Goal: Task Accomplishment & Management: Complete application form

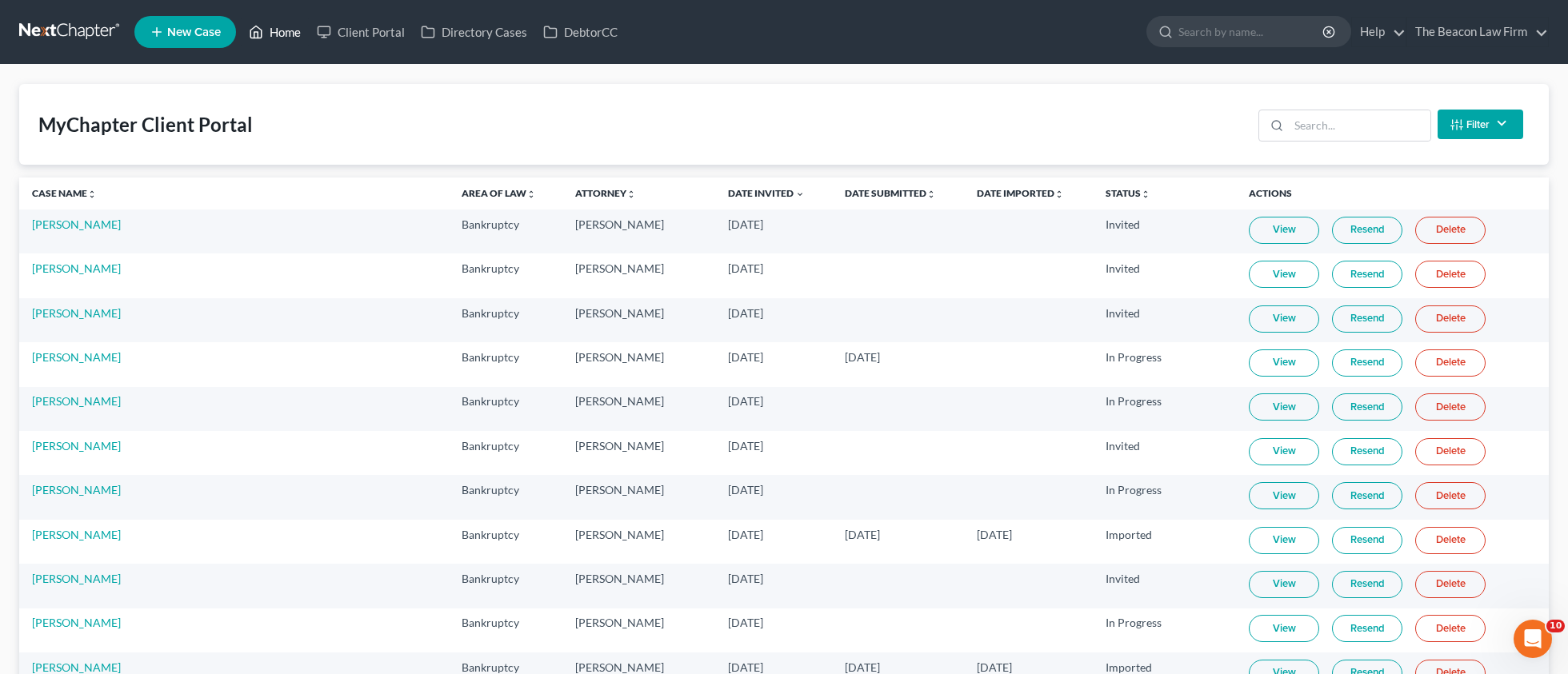
click at [284, 40] on link "Home" at bounding box center [274, 32] width 68 height 29
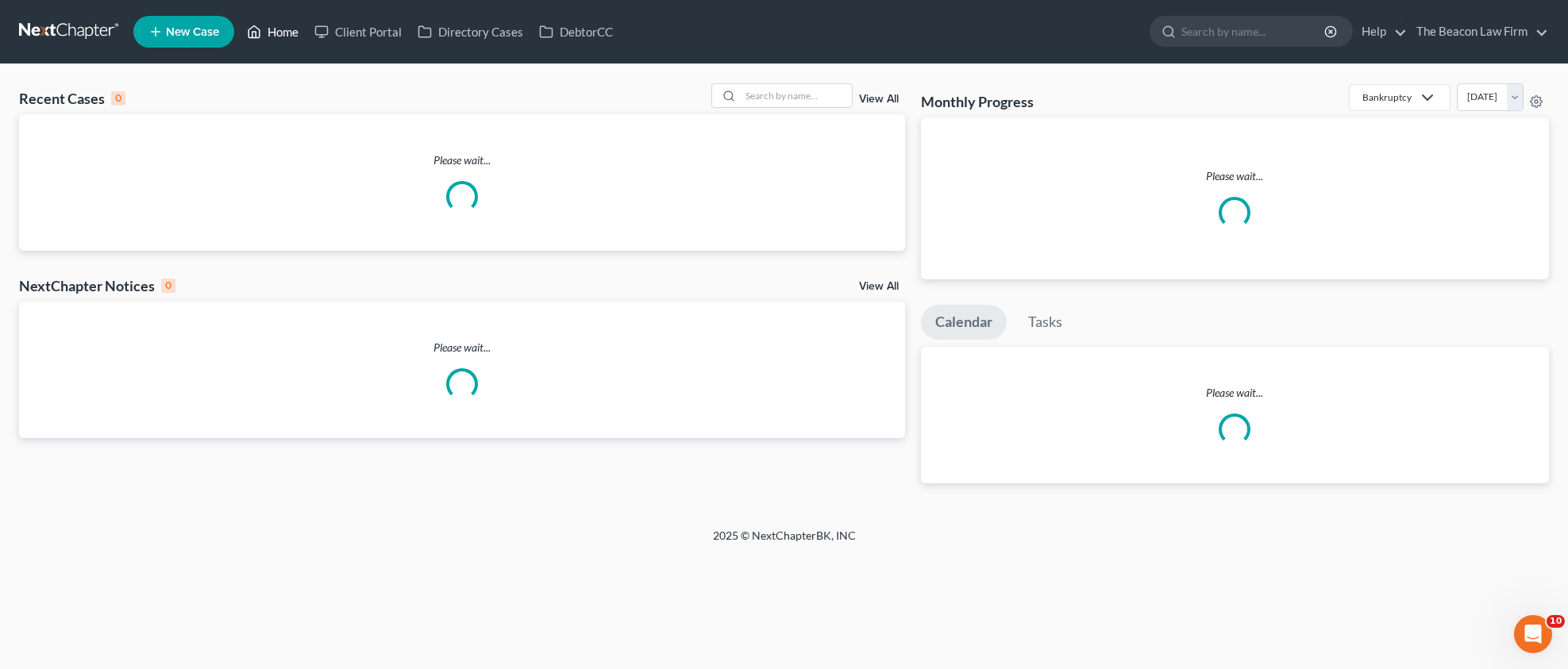
click at [285, 28] on link "Home" at bounding box center [272, 32] width 67 height 28
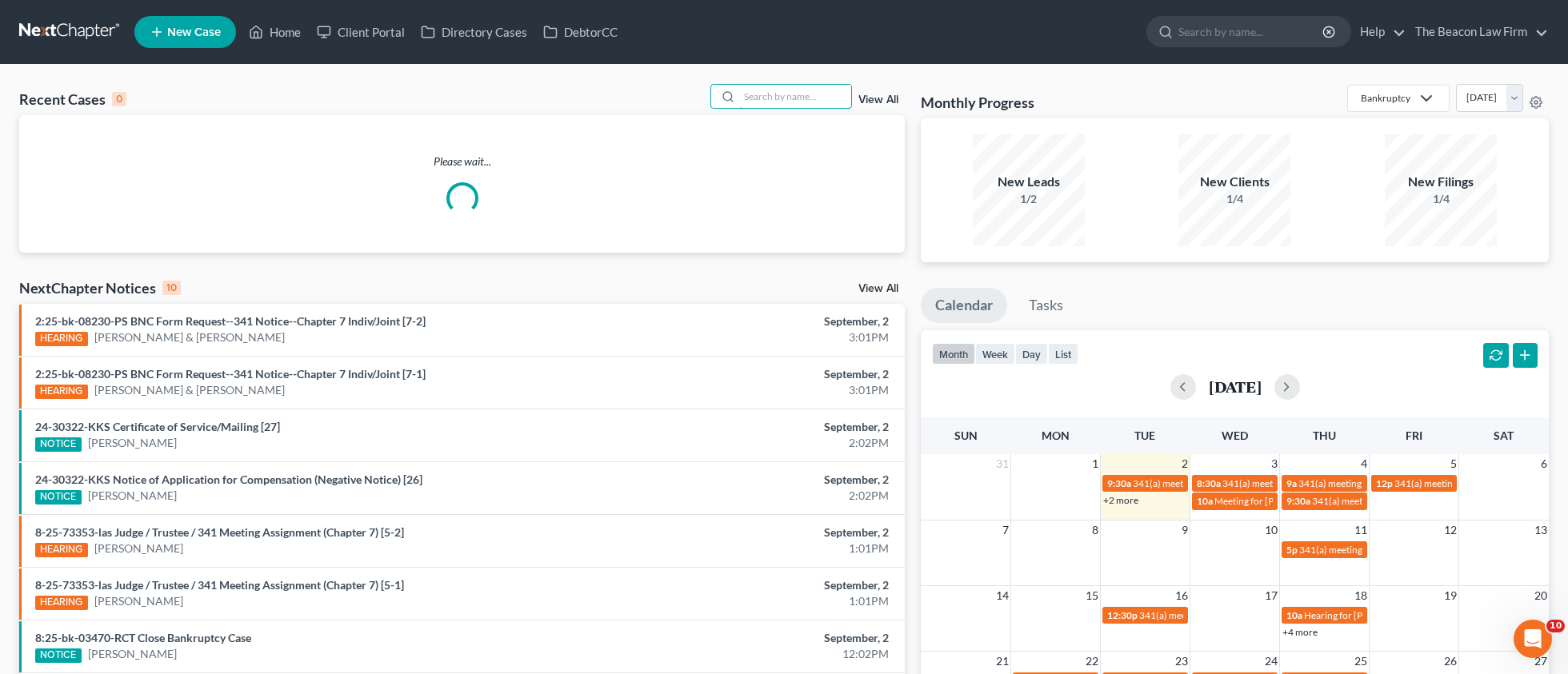
drag, startPoint x: 839, startPoint y: 98, endPoint x: 853, endPoint y: 100, distance: 14.1
click at [853, 100] on div "View All" at bounding box center [808, 97] width 195 height 25
paste input "Slappy"
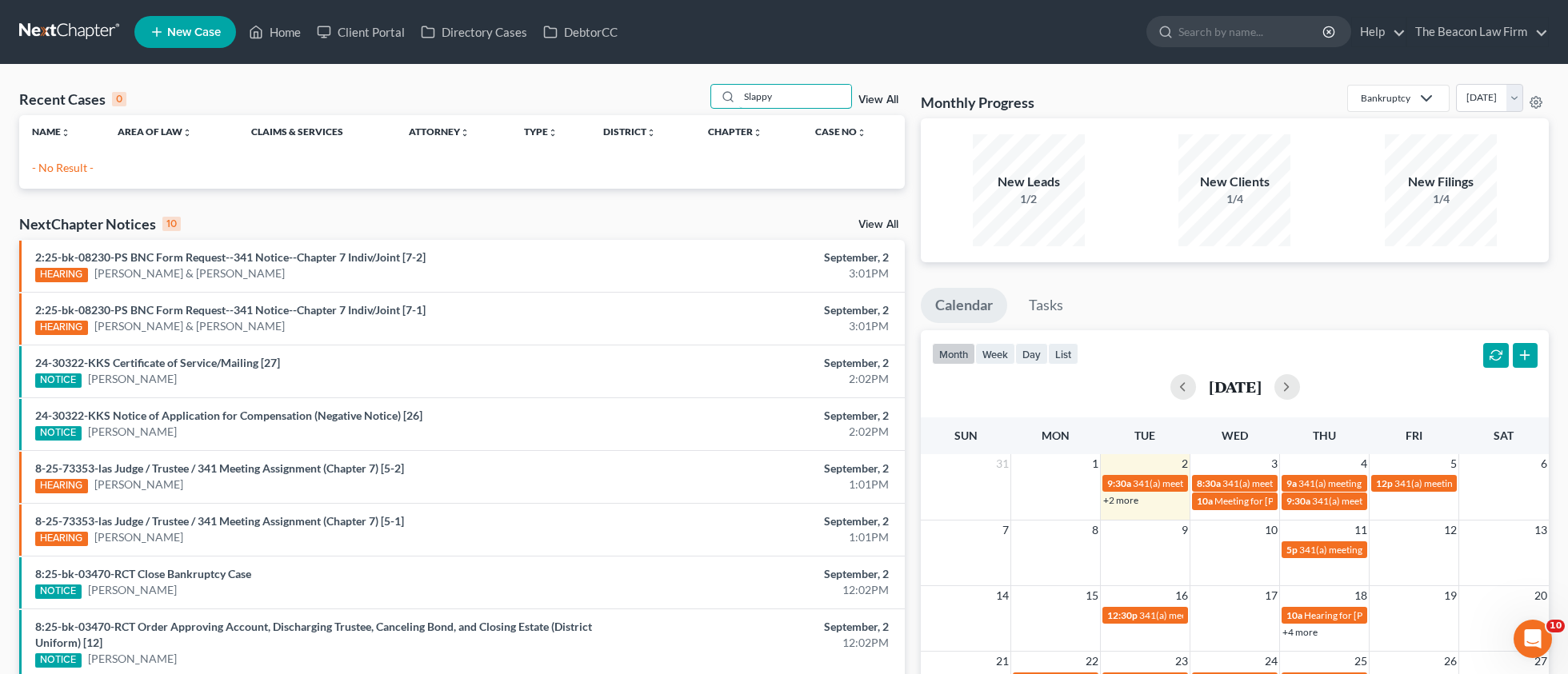
type input "Slappy"
click at [177, 37] on span "New Case" at bounding box center [194, 32] width 54 height 12
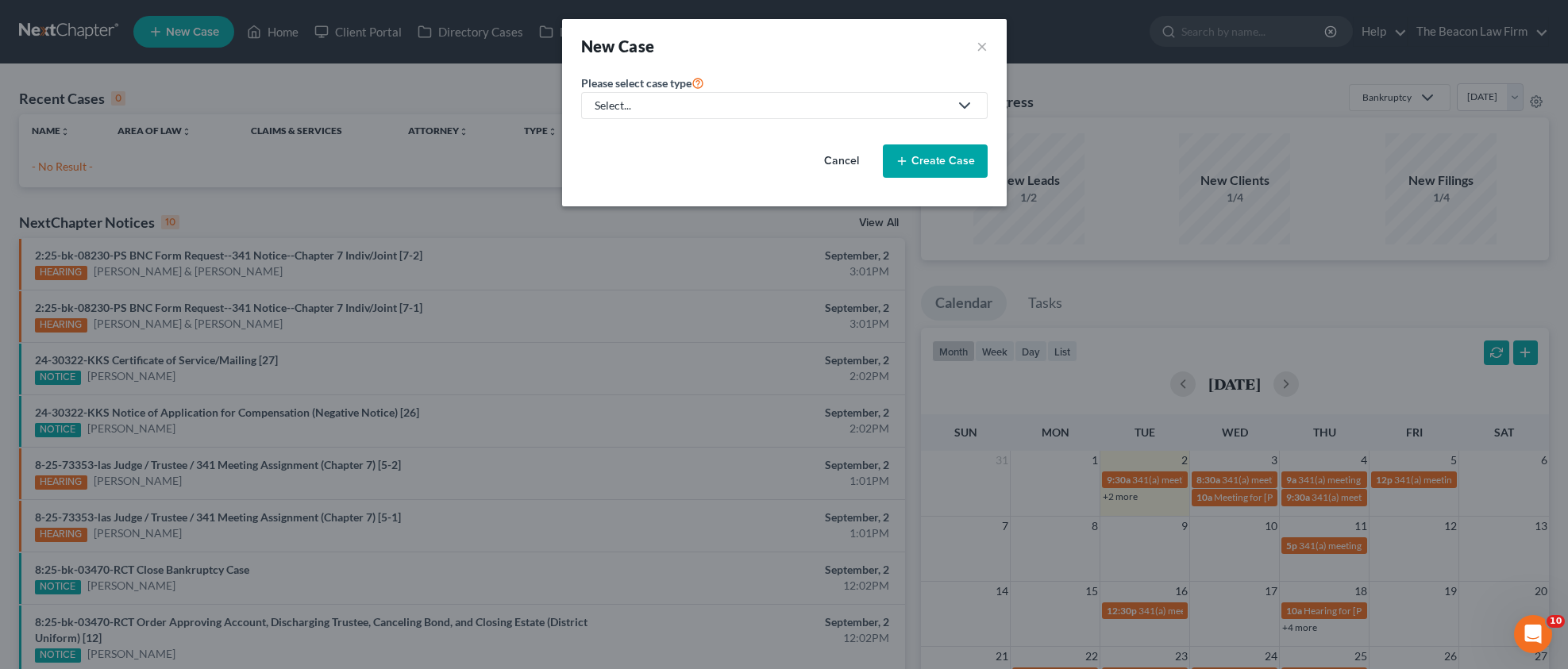
click at [628, 107] on div "Select..." at bounding box center [771, 106] width 354 height 16
click at [622, 136] on div "Bankruptcy" at bounding box center [625, 138] width 57 height 16
select select "15"
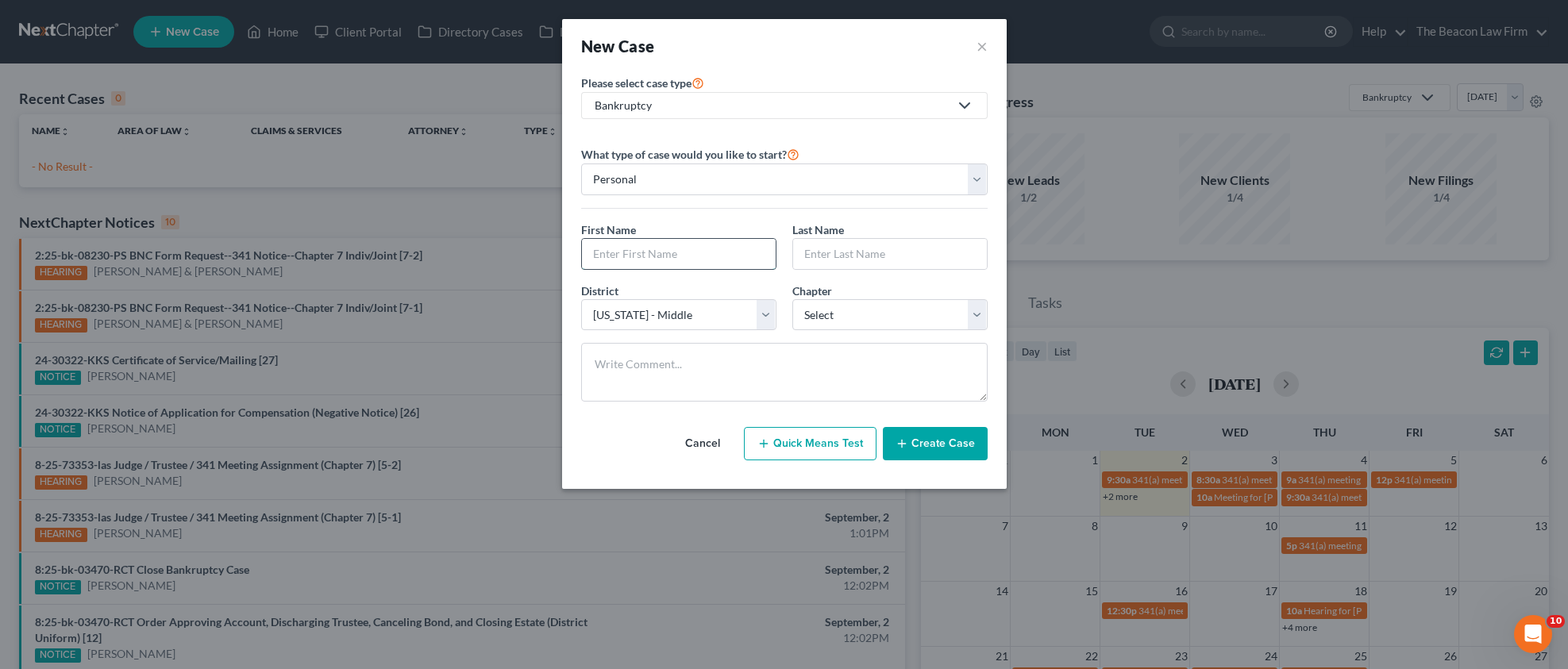
paste input "Jaric & [PERSON_NAME]"
type input "Jaric & [PERSON_NAME]"
paste input "Jaric & [PERSON_NAME]"
drag, startPoint x: 882, startPoint y: 250, endPoint x: 697, endPoint y: 247, distance: 185.0
click at [701, 248] on div "First Name * [PERSON_NAME] & [PERSON_NAME] Last Name * [PERSON_NAME] & [PERSON_…" at bounding box center [784, 252] width 422 height 61
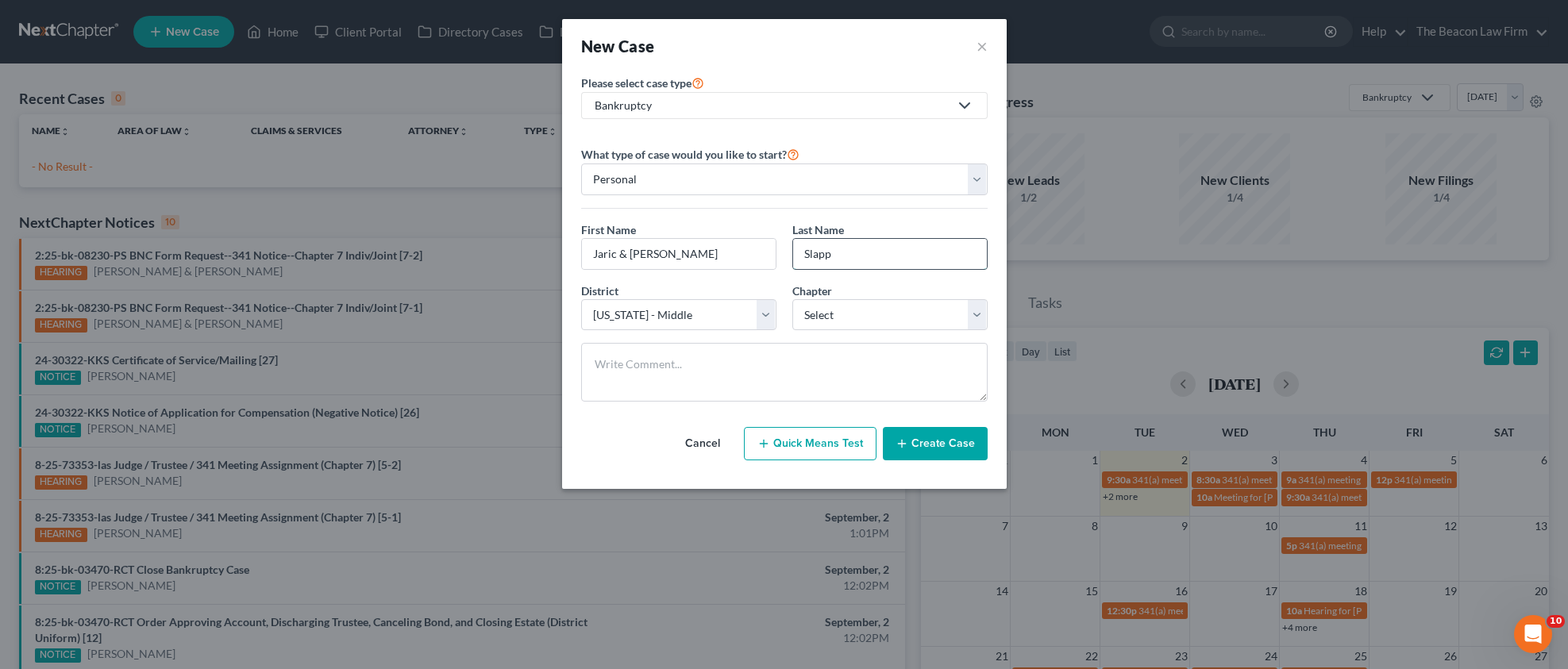
click at [833, 252] on input "Slapp" at bounding box center [890, 254] width 193 height 30
type input "Slappy"
click at [701, 253] on input "Jaric & [PERSON_NAME]" at bounding box center [679, 254] width 193 height 30
click at [706, 253] on input "Jaric & [PERSON_NAME]" at bounding box center [679, 254] width 193 height 30
type input "Jaric"
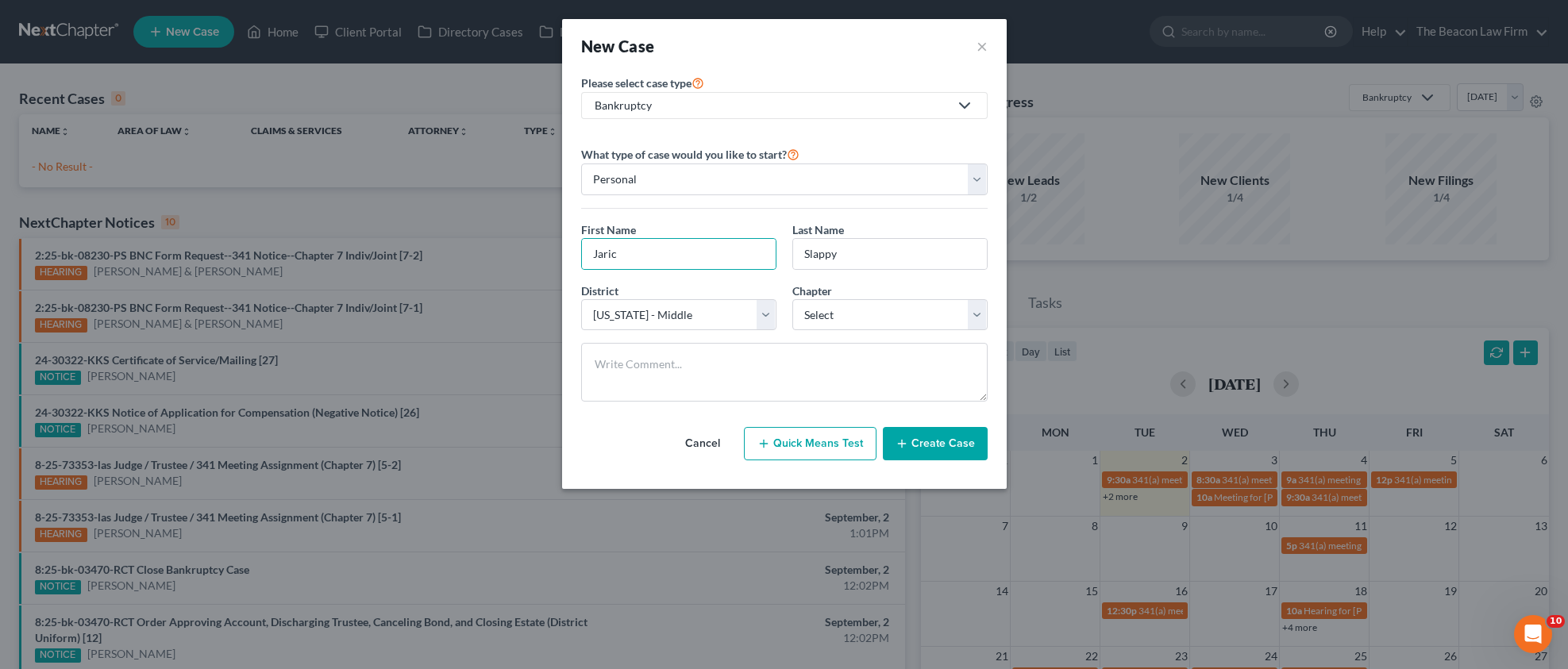
drag, startPoint x: 578, startPoint y: 109, endPoint x: 235, endPoint y: 4, distance: 358.7
select select "61"
select select "3"
click at [942, 456] on button "Create Case" at bounding box center [935, 444] width 105 height 34
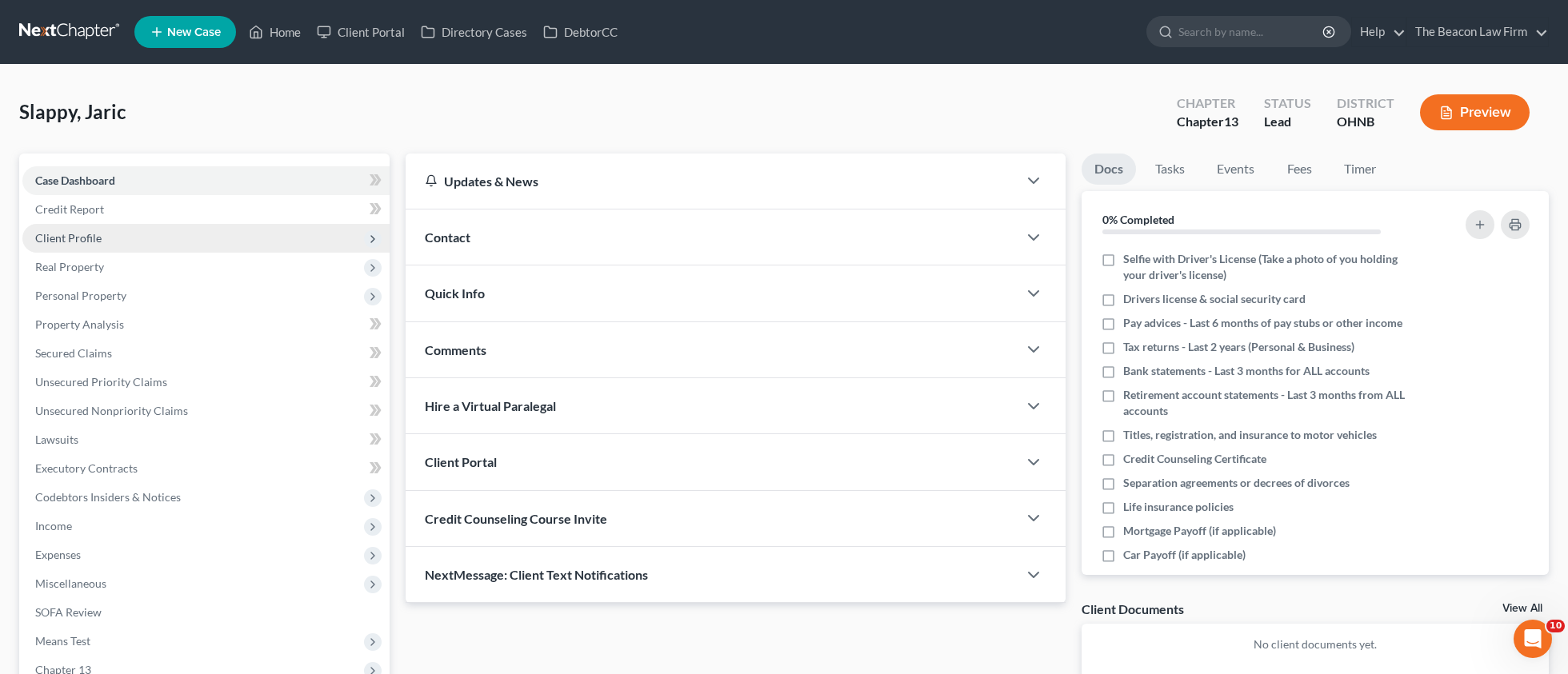
click at [71, 237] on span "Client Profile" at bounding box center [68, 238] width 66 height 13
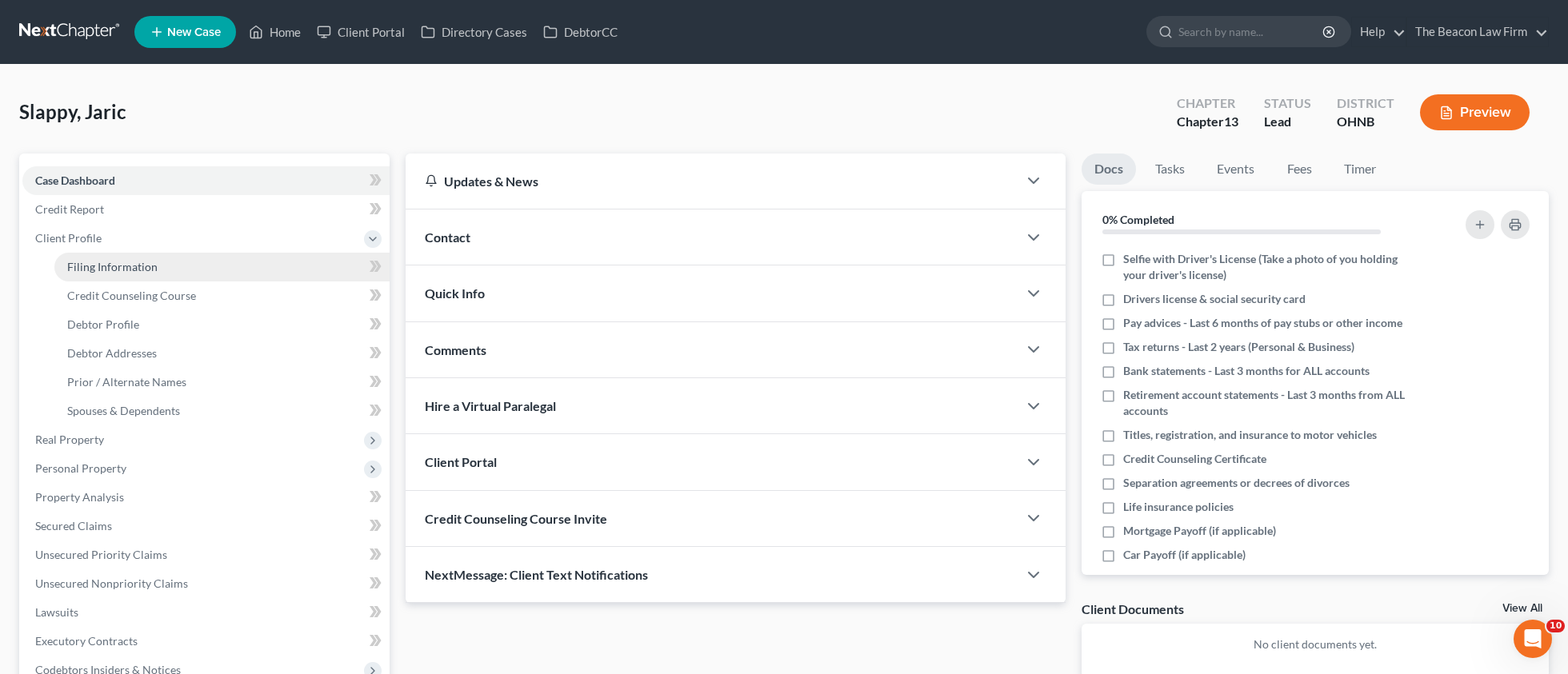
click at [109, 271] on span "Filing Information" at bounding box center [112, 266] width 90 height 13
select select "1"
select select "0"
select select "3"
select select "61"
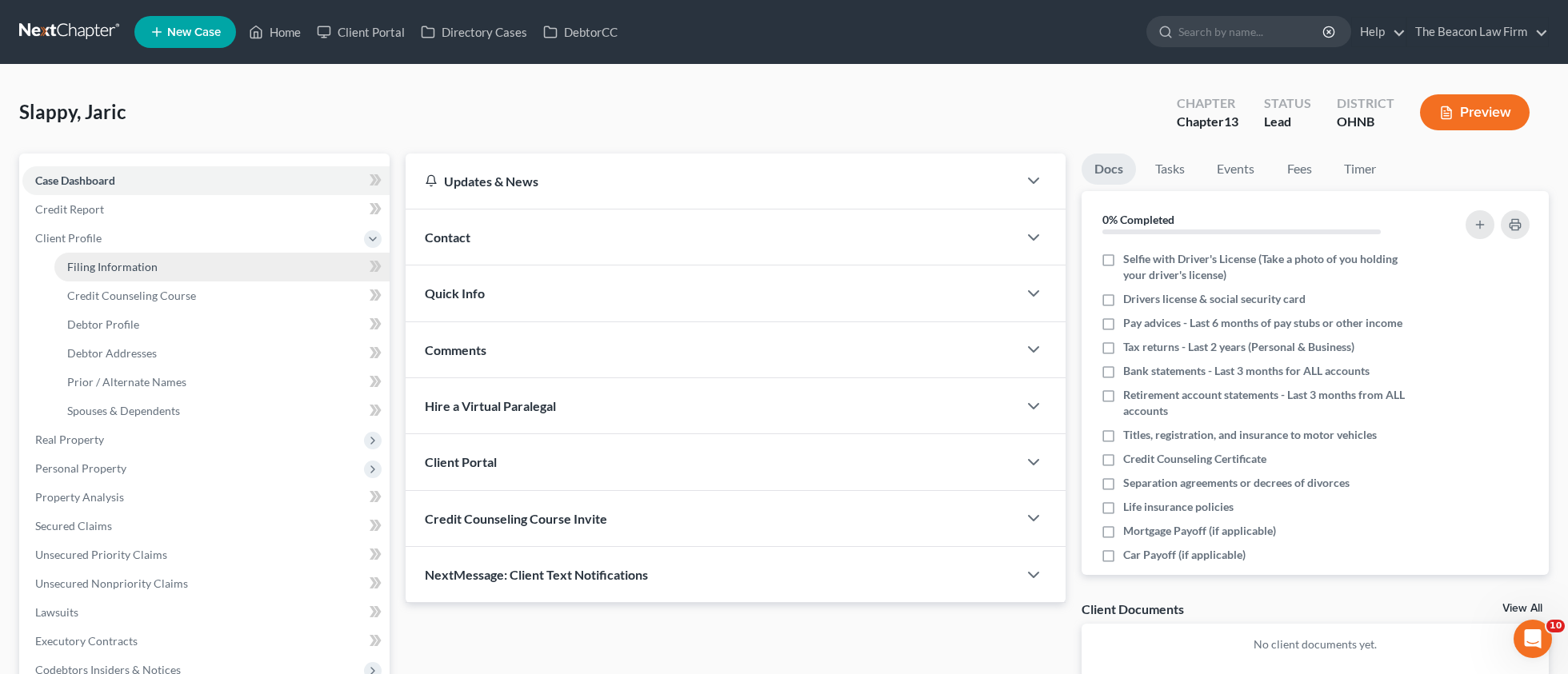
select select "36"
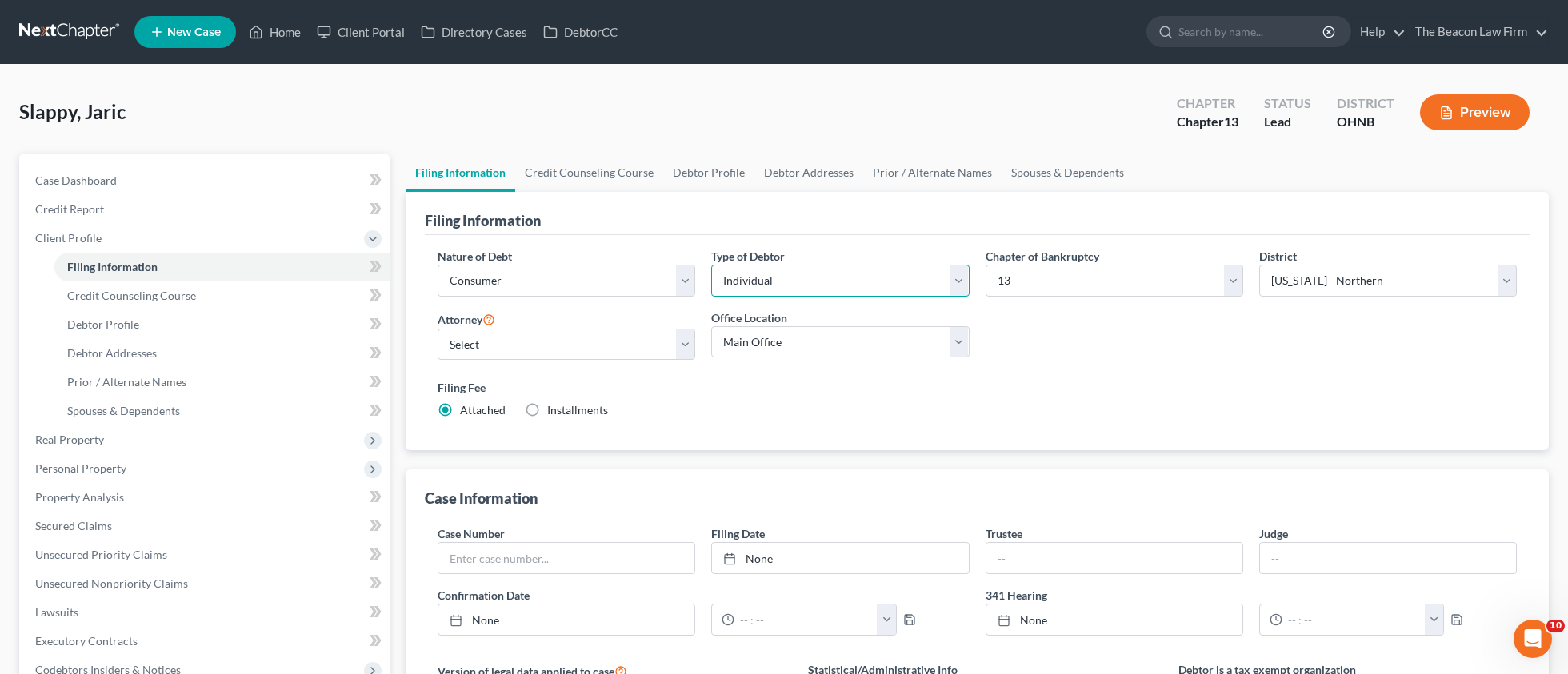
select select "1"
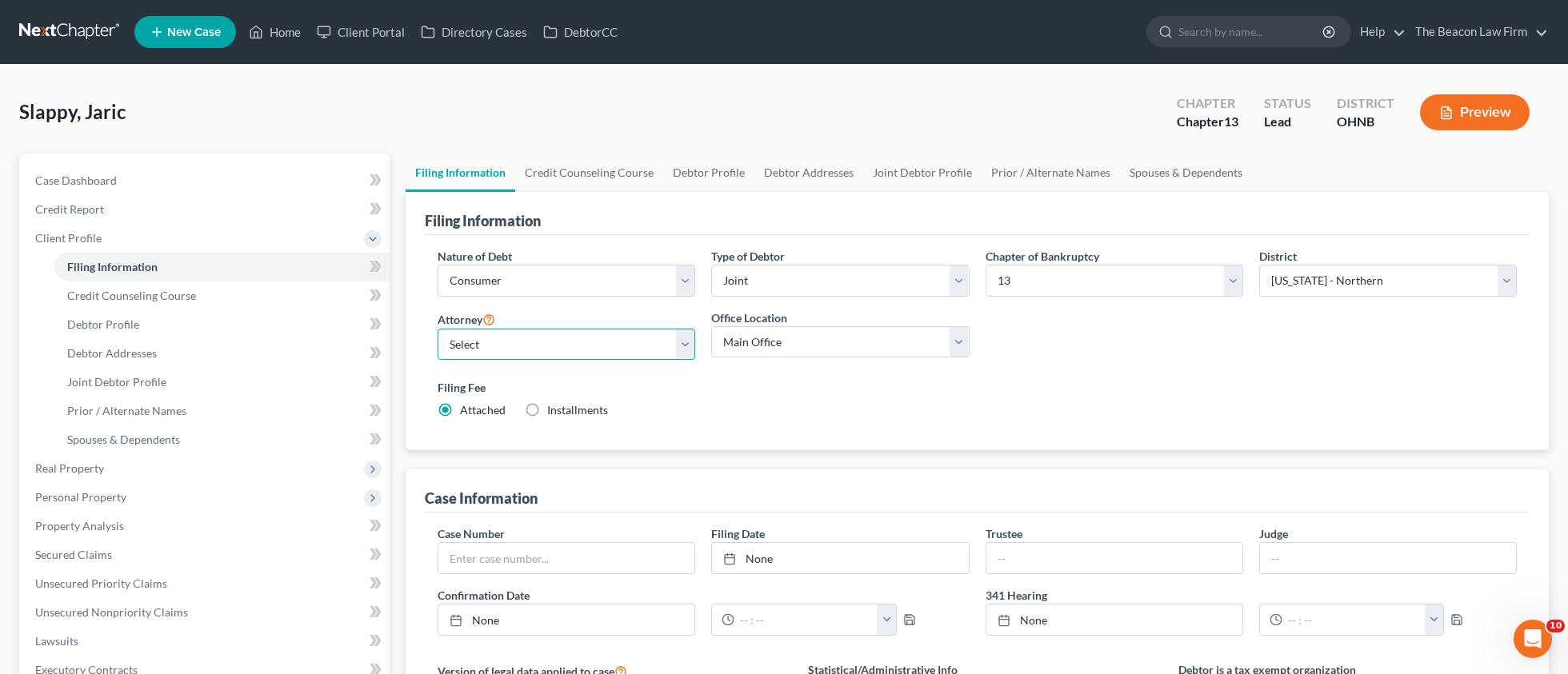
select select "23"
select select "5"
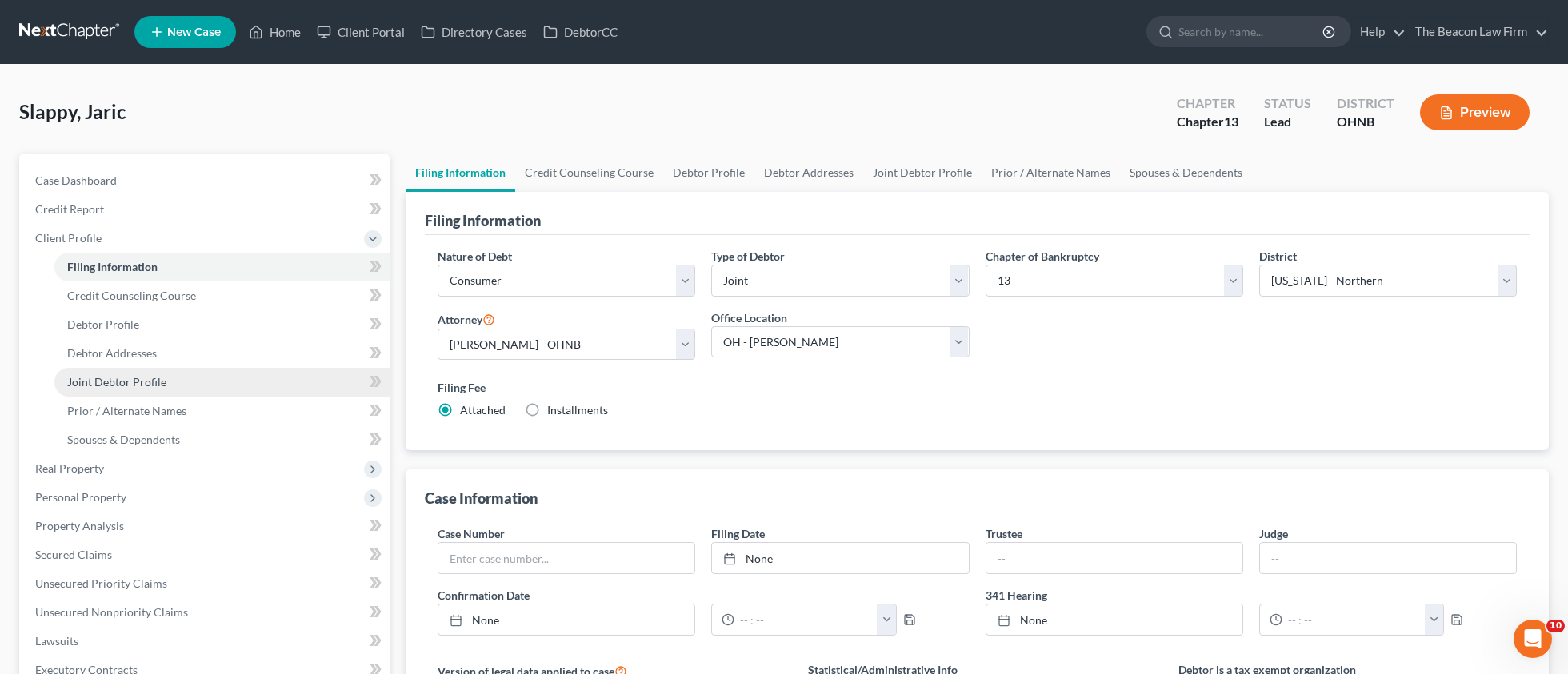
click at [114, 383] on span "Joint Debtor Profile" at bounding box center [116, 382] width 99 height 13
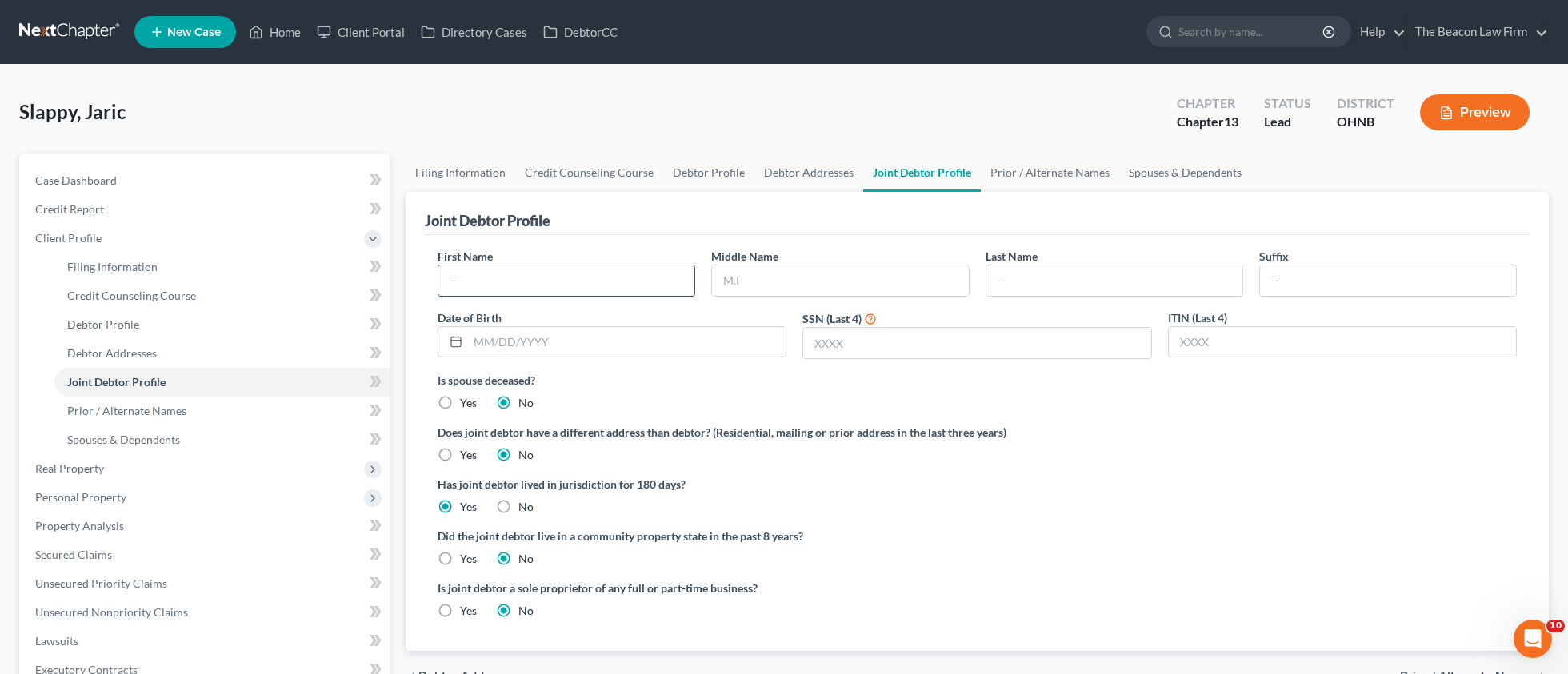
click at [533, 278] on input "text" at bounding box center [566, 281] width 256 height 30
paste input "[GEOGRAPHIC_DATA]"
drag, startPoint x: 434, startPoint y: 274, endPoint x: 384, endPoint y: 270, distance: 50.2
click at [384, 272] on div "Petition Navigation Case Dashboard Payments Invoices Payments Payments Credit R…" at bounding box center [784, 586] width 1546 height 866
paste input "[PERSON_NAME]"
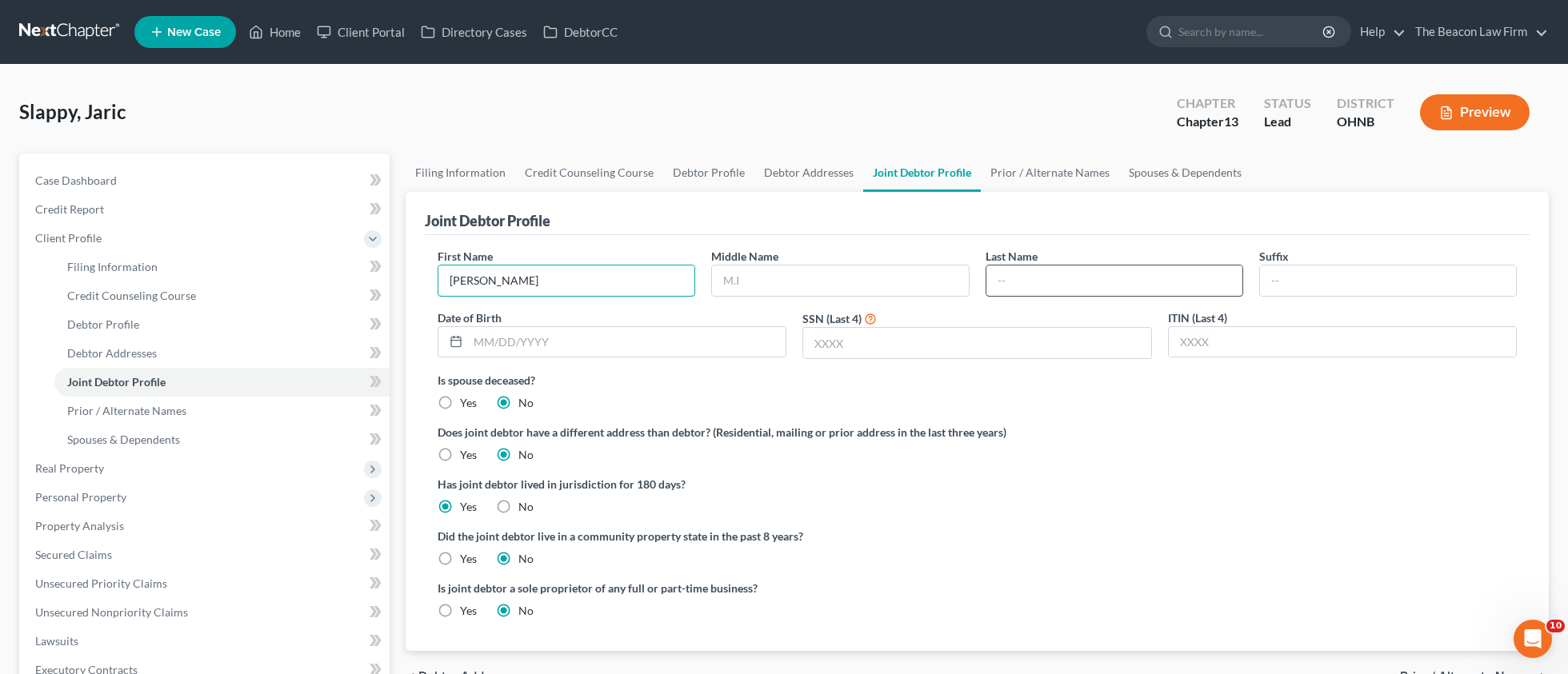
type input "[PERSON_NAME]"
drag, startPoint x: 1017, startPoint y: 281, endPoint x: 1026, endPoint y: 282, distance: 9.1
paste input "[PERSON_NAME]"
click at [1041, 277] on input "[PERSON_NAME]" at bounding box center [1114, 281] width 256 height 30
type input "Slappy"
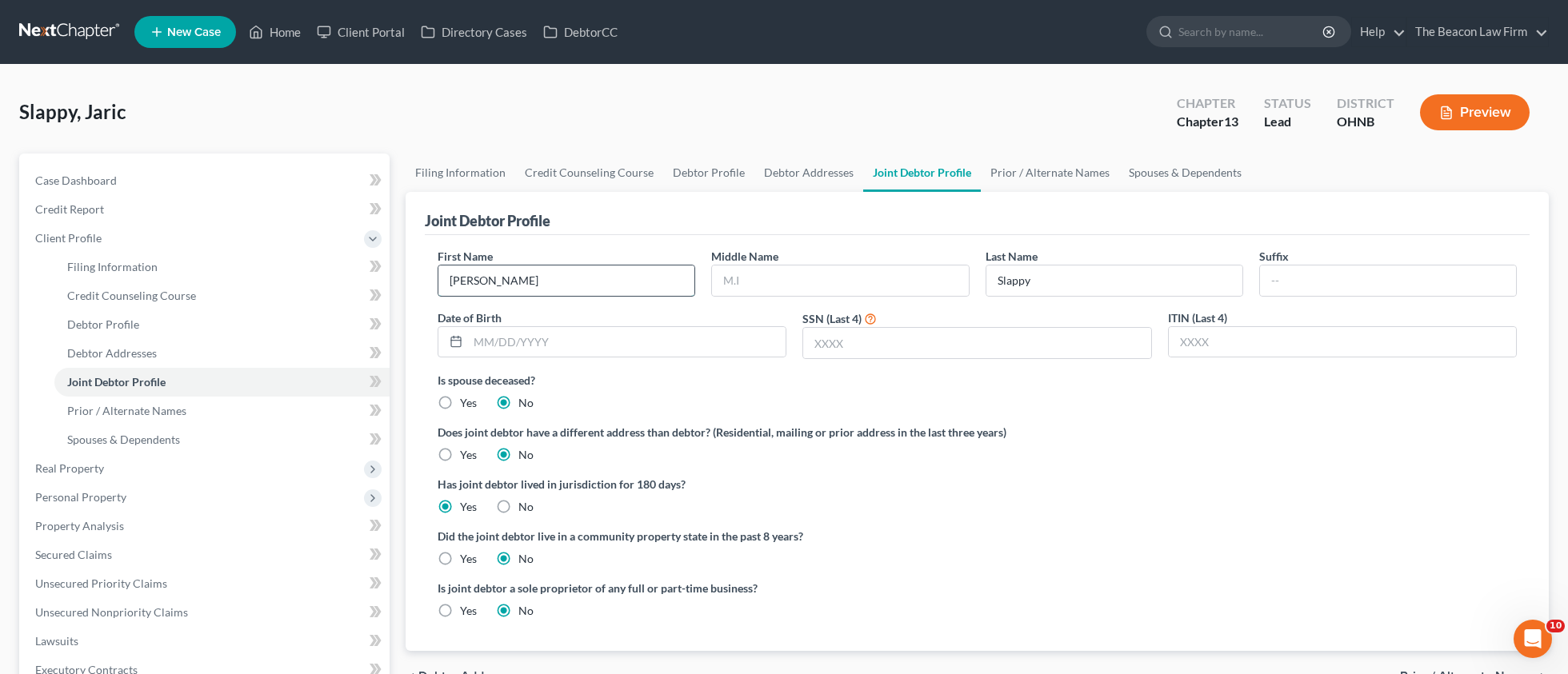
drag, startPoint x: 535, startPoint y: 285, endPoint x: 496, endPoint y: 284, distance: 39.0
click at [495, 284] on input "[PERSON_NAME]" at bounding box center [566, 281] width 256 height 30
type input "[PERSON_NAME]"
click at [83, 186] on span "Case Dashboard" at bounding box center [75, 180] width 81 height 13
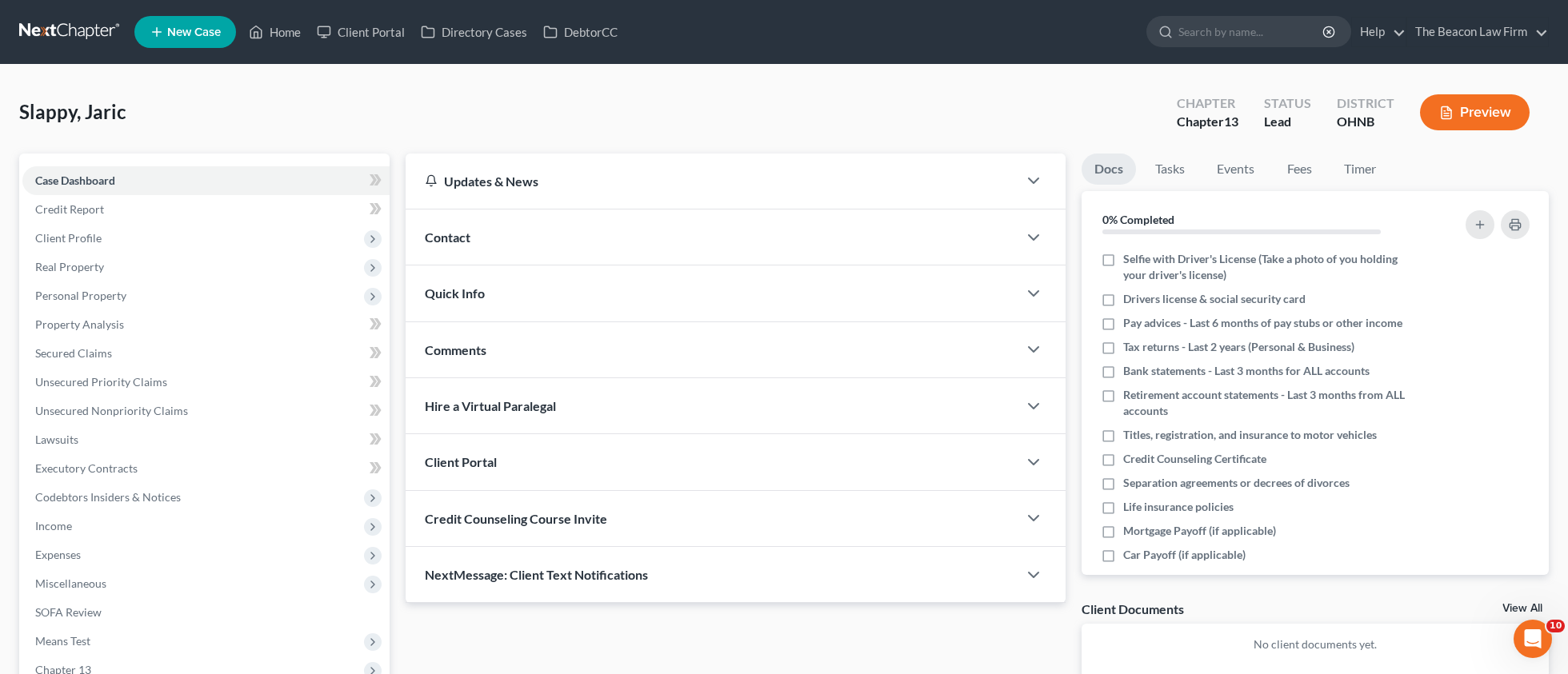
click at [485, 358] on div "Comments" at bounding box center [712, 350] width 611 height 55
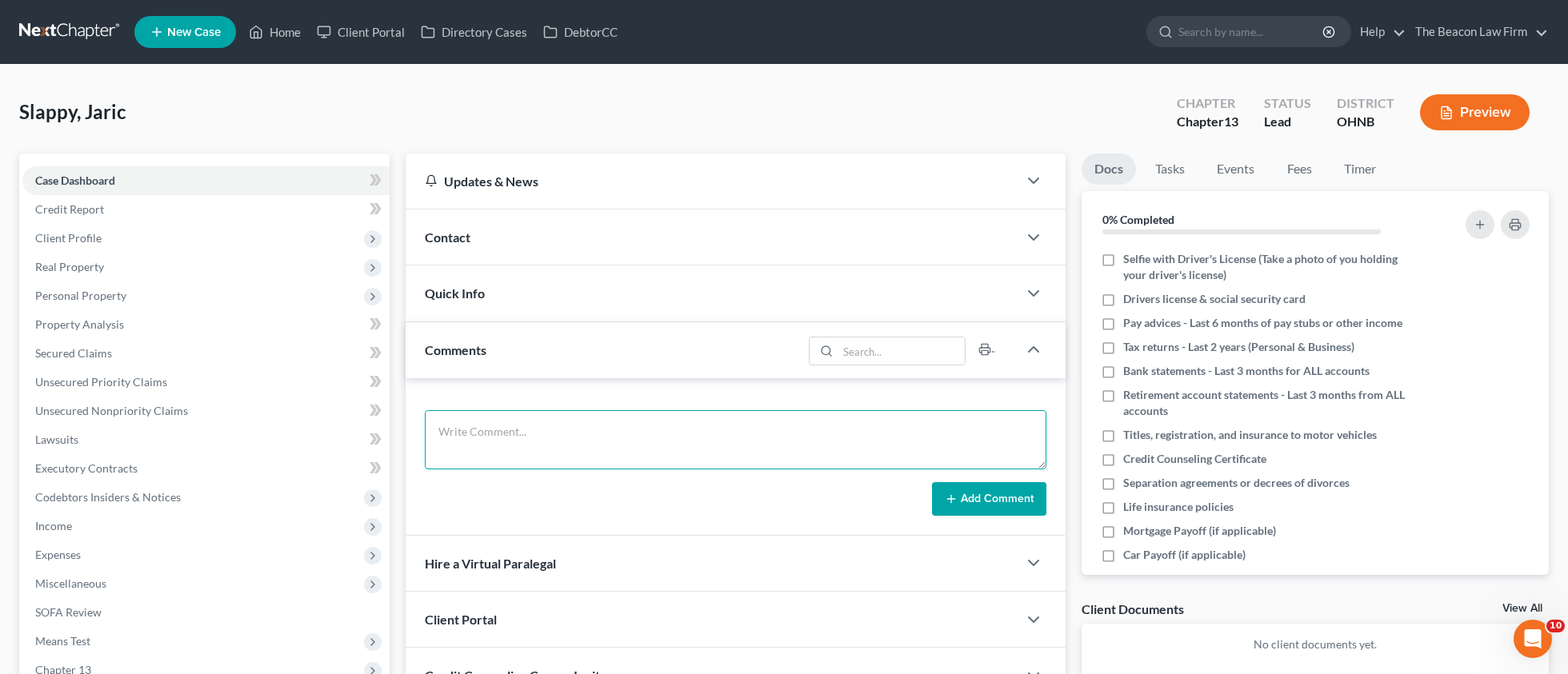
click at [540, 444] on textarea at bounding box center [735, 440] width 621 height 59
click at [461, 426] on textarea at bounding box center [735, 440] width 621 height 59
paste textarea "Sent potential client notification email correspondence to Attorney [PERSON_NAM…"
click at [783, 429] on textarea "Sent potential client notification email correspondence to Attorney [PERSON_NAM…" at bounding box center [735, 440] width 621 height 59
drag, startPoint x: 977, startPoint y: 429, endPoint x: 996, endPoint y: 428, distance: 19.0
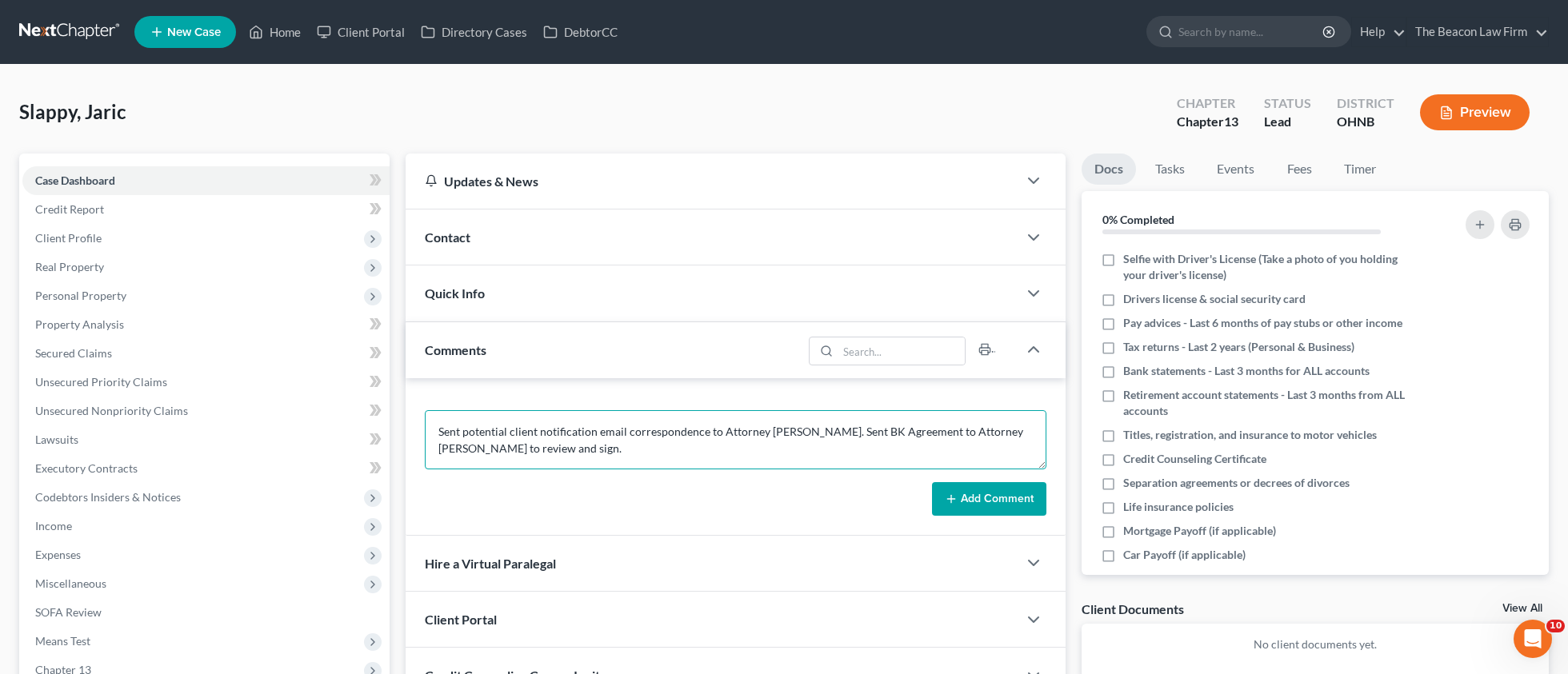
click at [979, 429] on textarea "Sent potential client notification email correspondence to Attorney [PERSON_NAM…" at bounding box center [735, 440] width 621 height 59
type textarea "Sent potential client notification email correspondence to Attorney [PERSON_NAM…"
click at [978, 504] on button "Add Comment" at bounding box center [989, 500] width 114 height 34
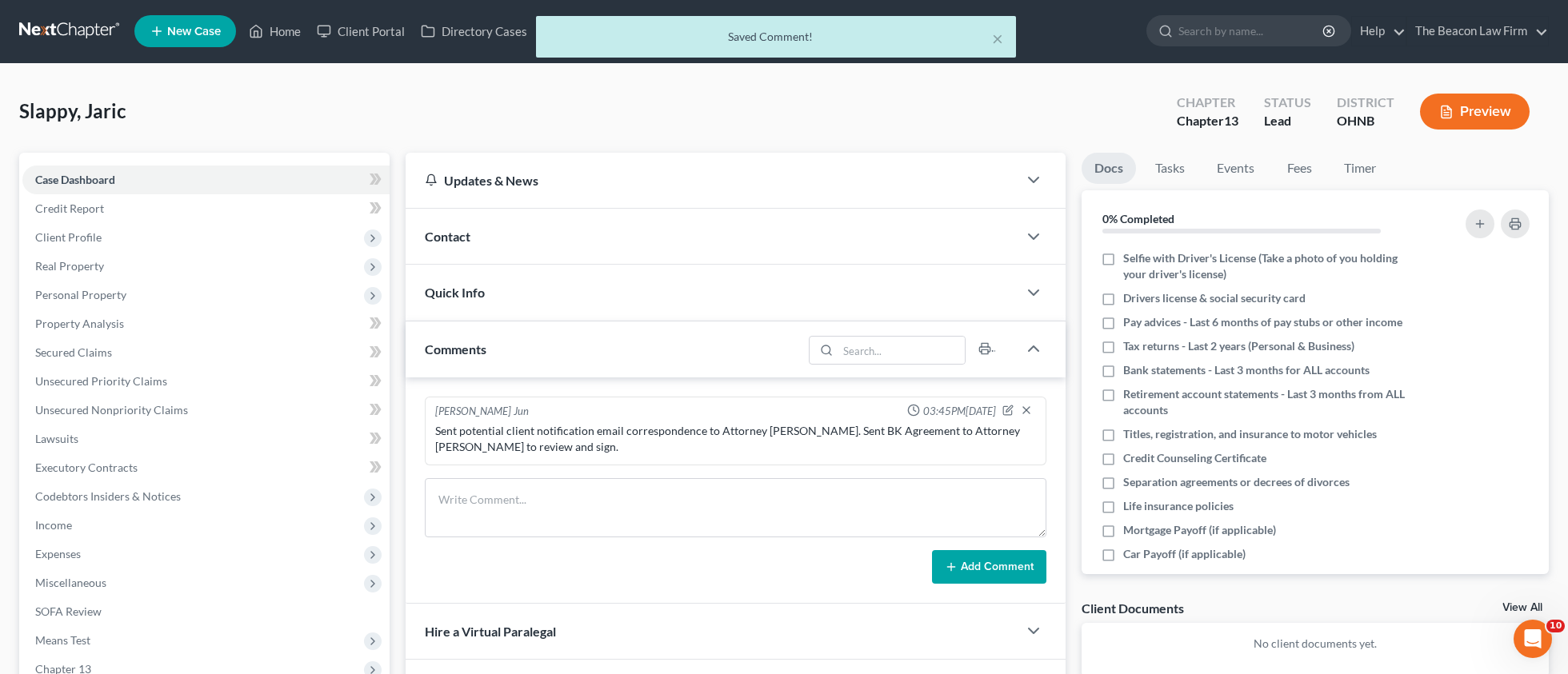
scroll to position [214, 0]
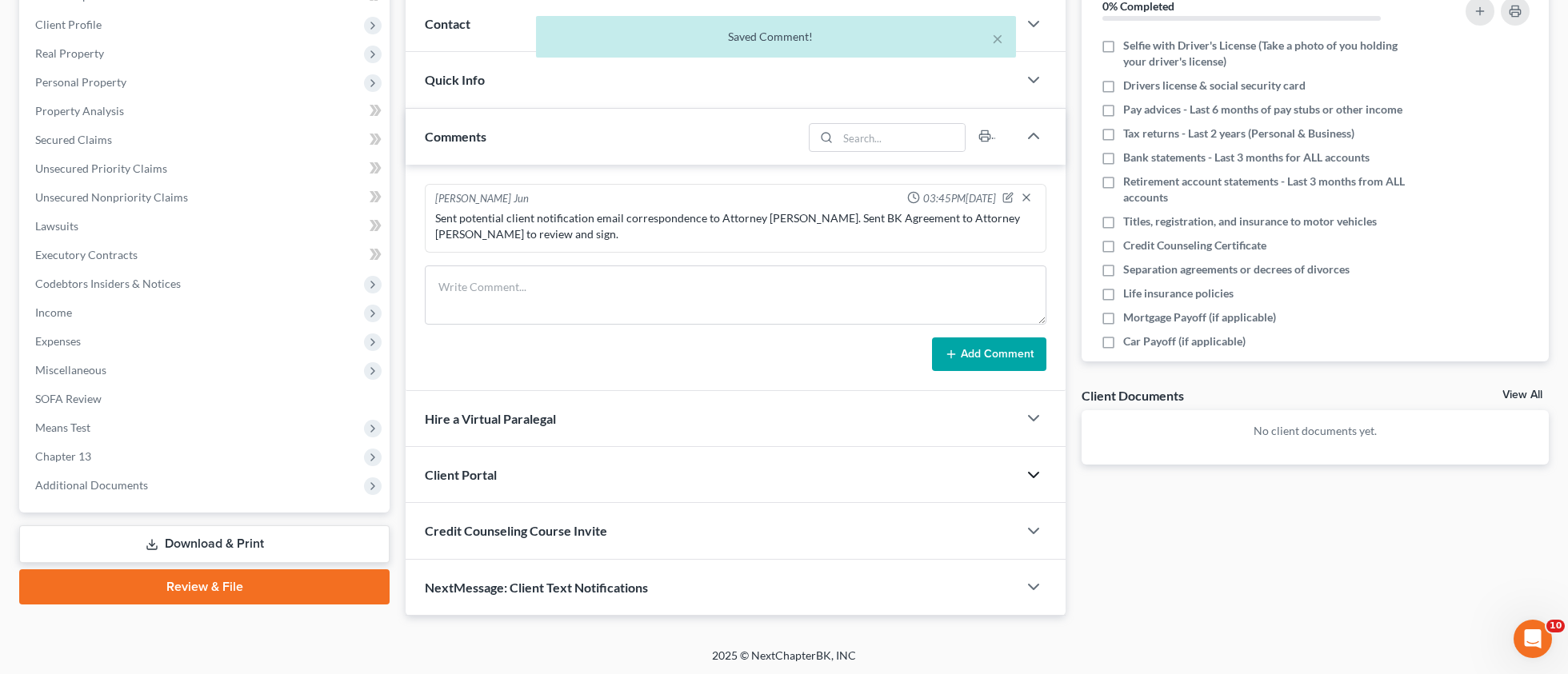
click at [1033, 475] on polyline "button" at bounding box center [1033, 475] width 10 height 4
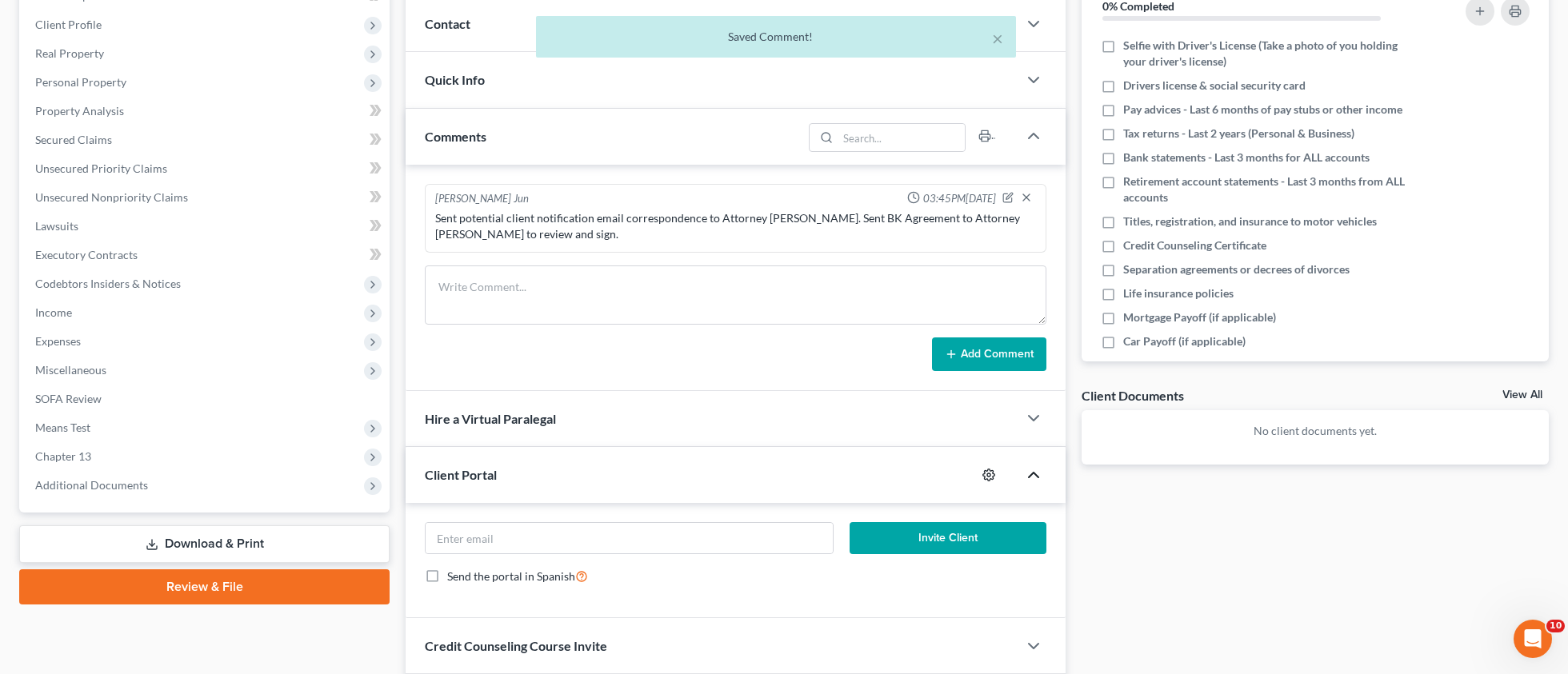
click at [991, 476] on icon "button" at bounding box center [989, 475] width 13 height 13
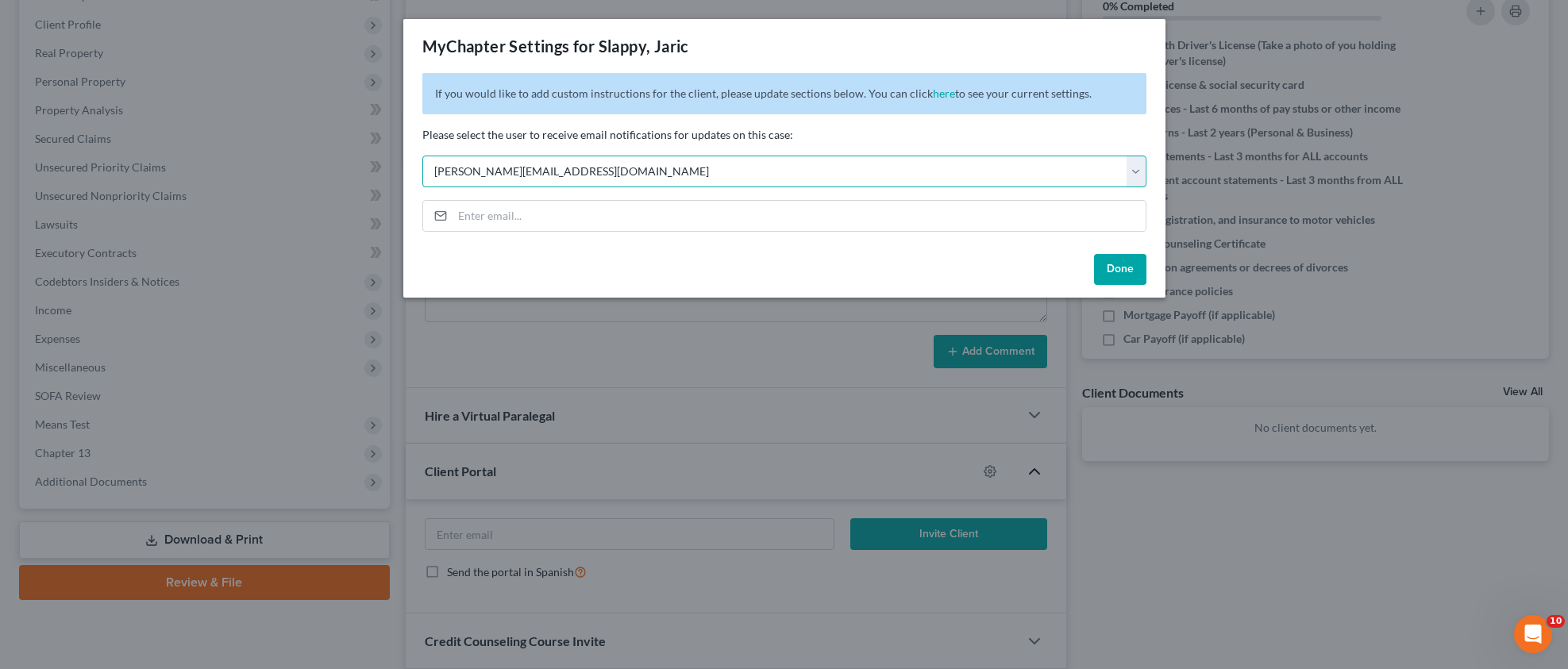
select select "8"
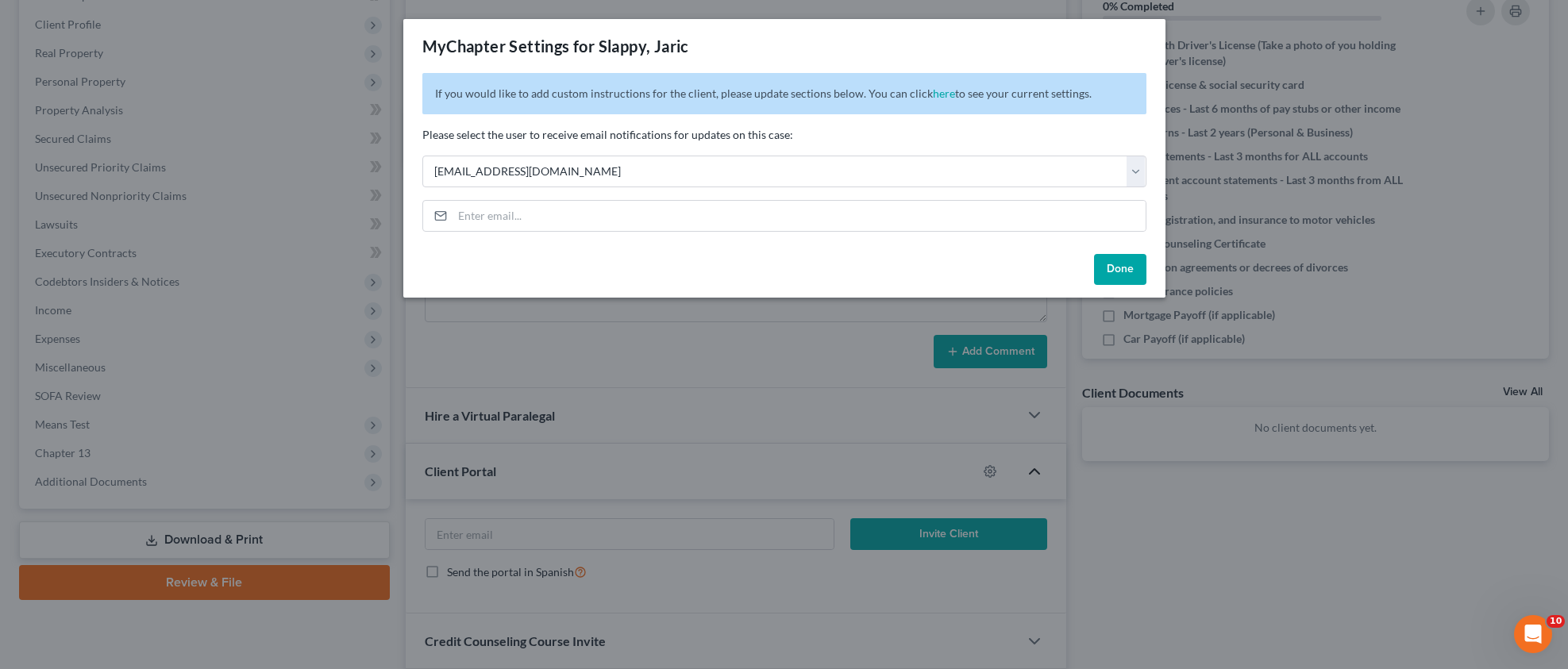
click at [1112, 264] on button "Done" at bounding box center [1120, 270] width 52 height 32
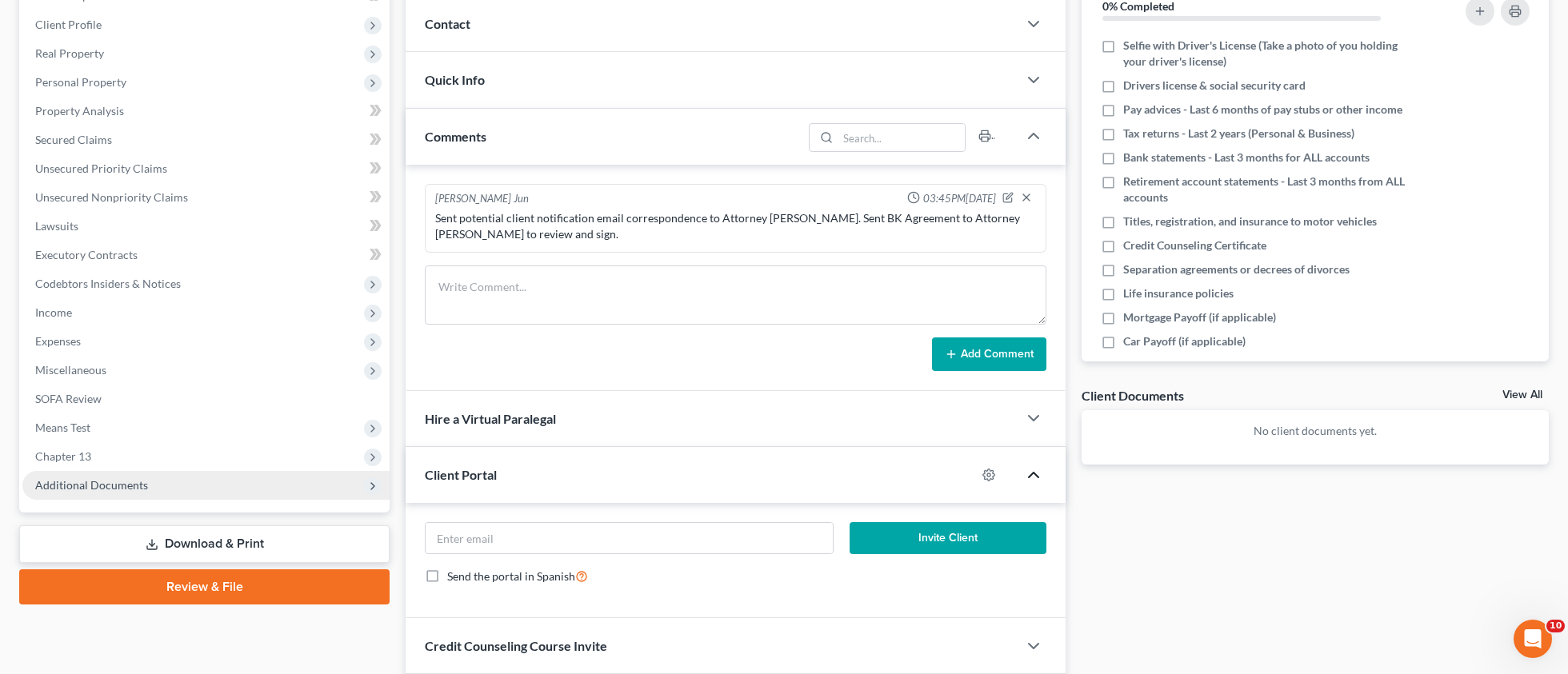
click at [140, 484] on span "Additional Documents" at bounding box center [91, 484] width 113 height 13
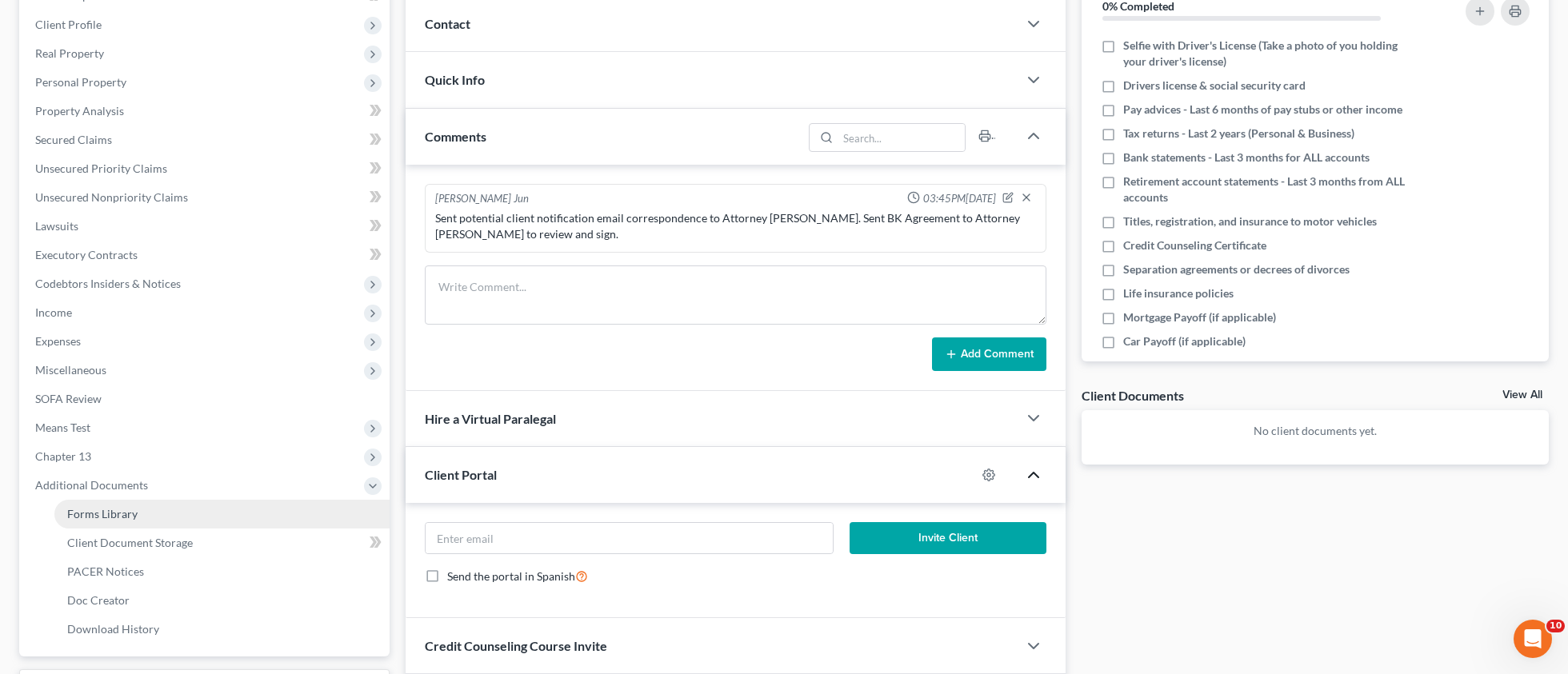
drag, startPoint x: 133, startPoint y: 547, endPoint x: 225, endPoint y: 527, distance: 94.1
click at [133, 547] on span "Client Document Storage" at bounding box center [130, 542] width 125 height 13
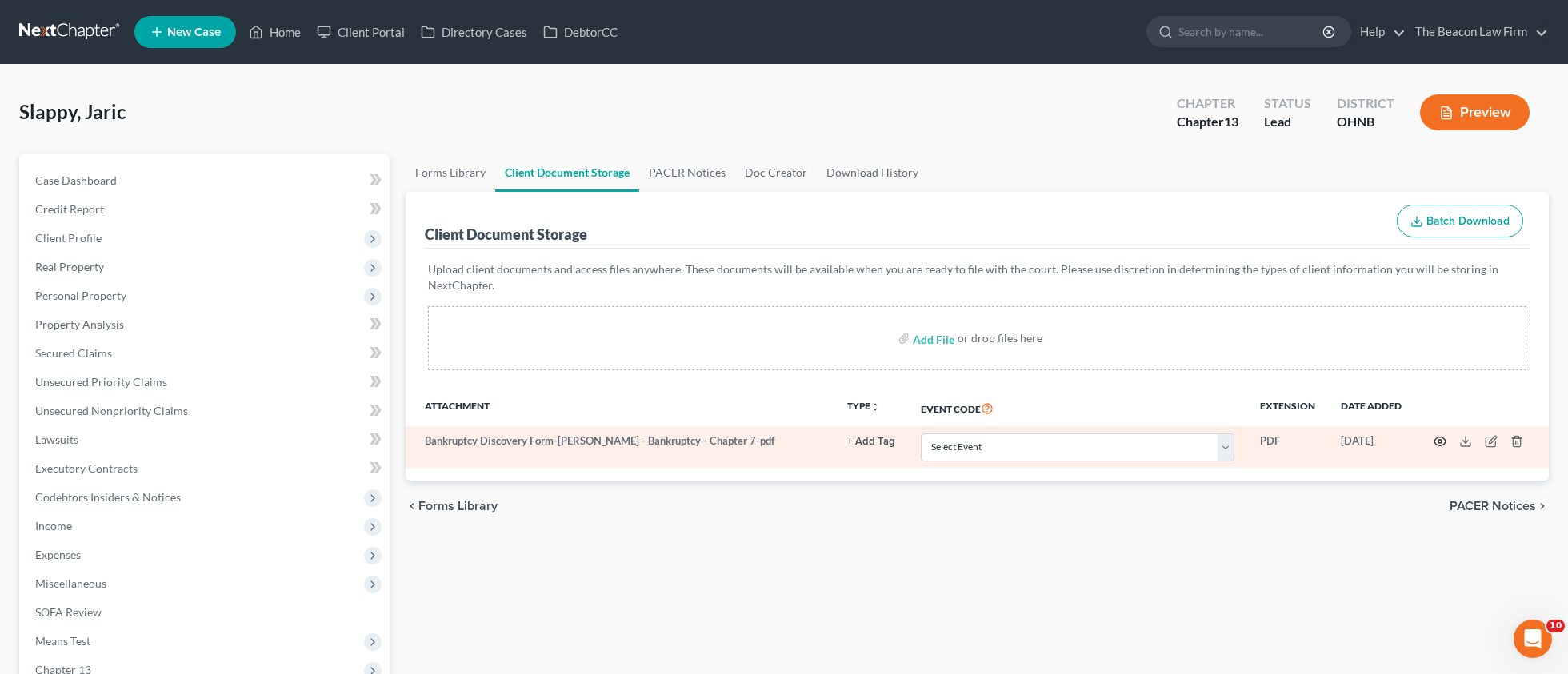
click at [1438, 438] on icon "button" at bounding box center [1439, 442] width 13 height 13
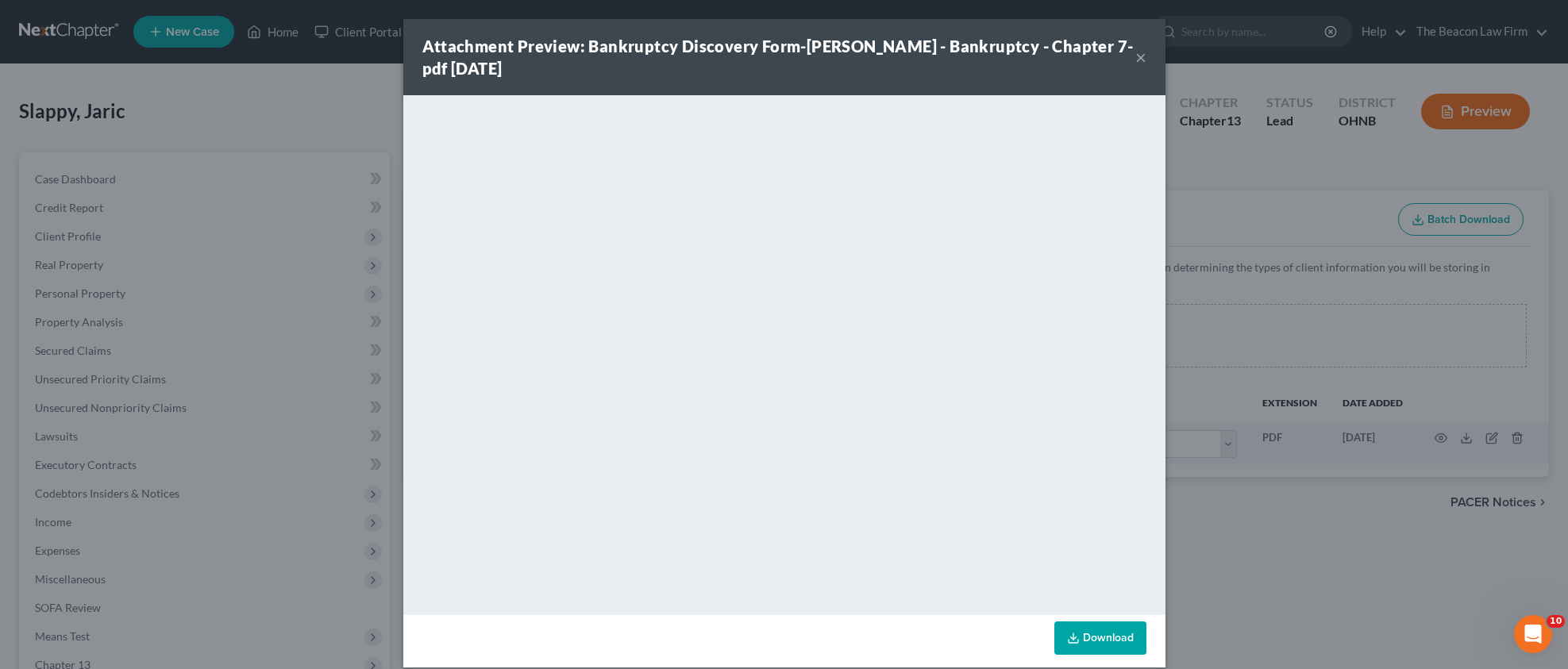
click at [1135, 58] on button "×" at bounding box center [1140, 57] width 12 height 19
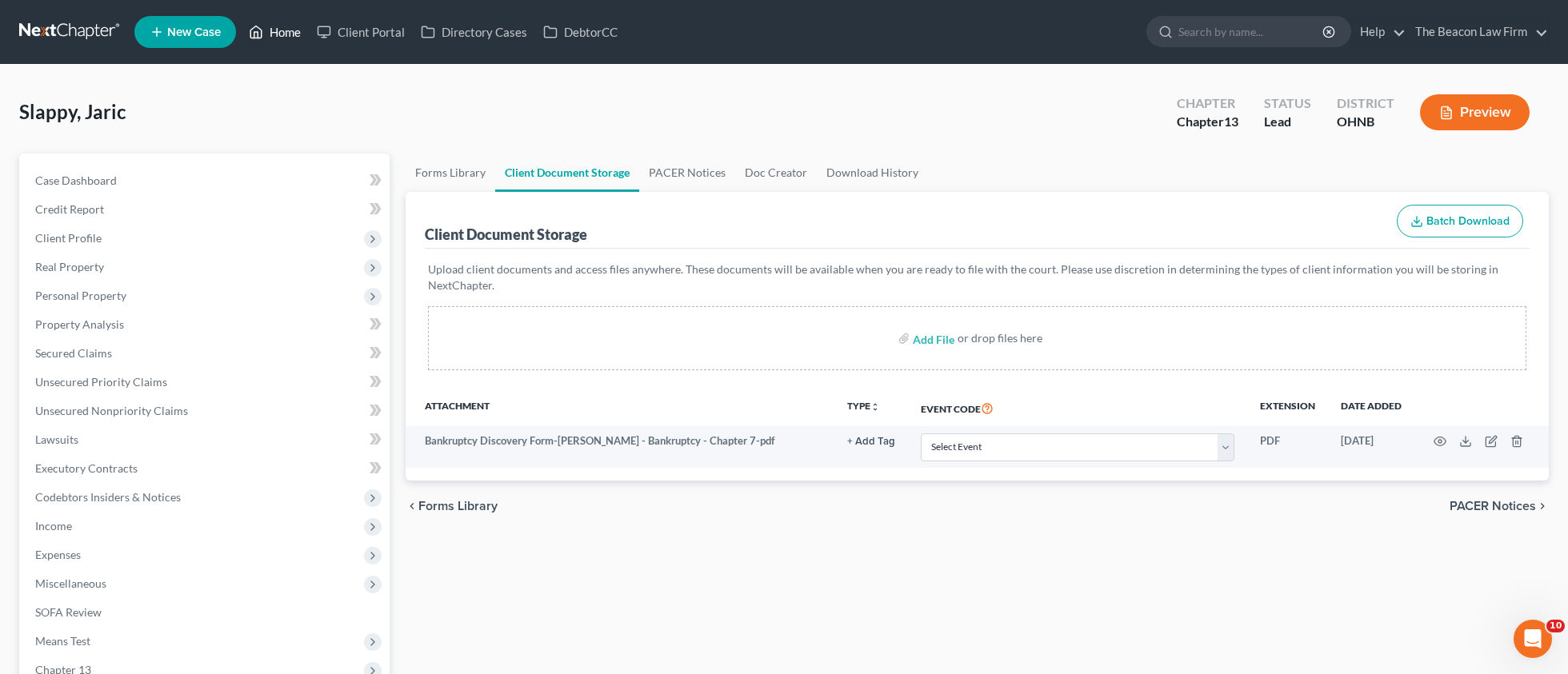
click at [283, 38] on link "Home" at bounding box center [274, 32] width 68 height 29
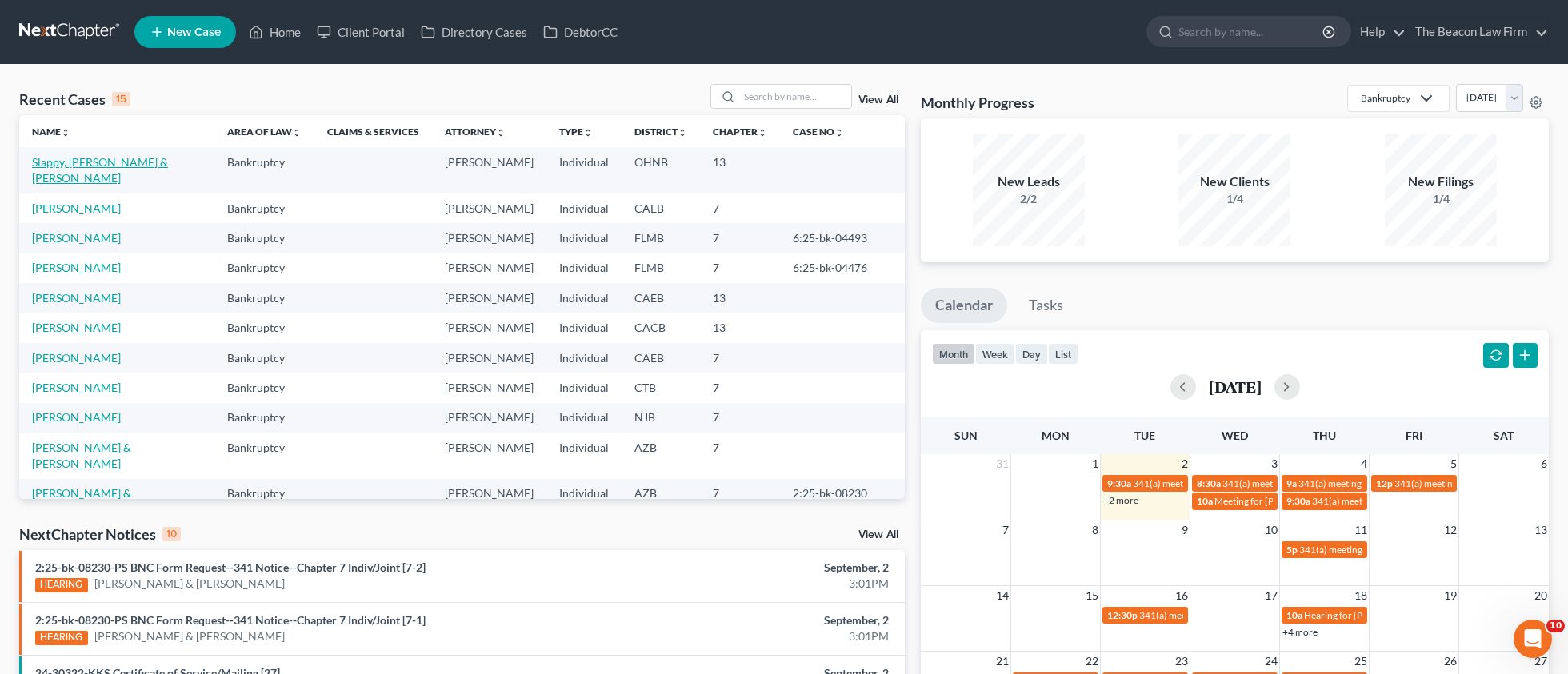
click at [85, 163] on link "Slappy, [PERSON_NAME] & [PERSON_NAME]" at bounding box center [100, 170] width 136 height 29
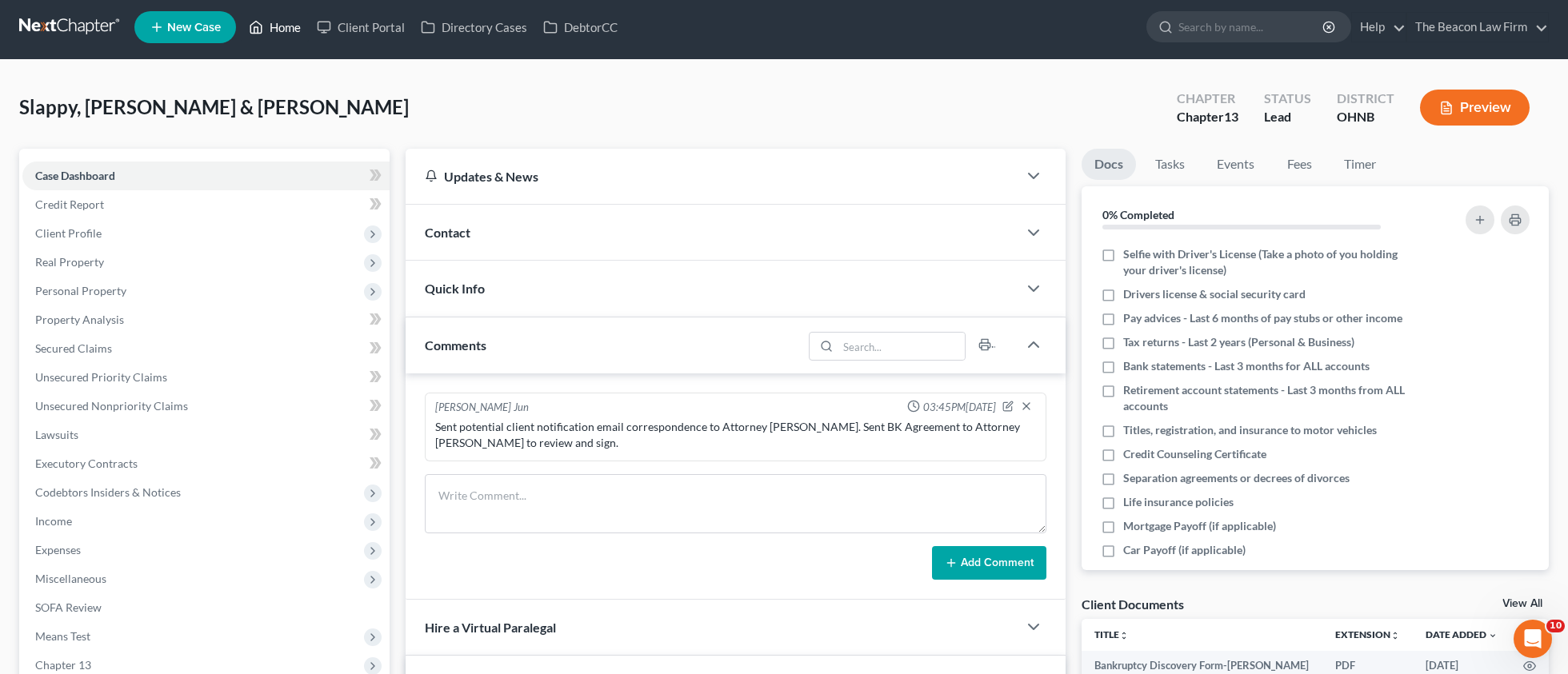
scroll to position [4, 0]
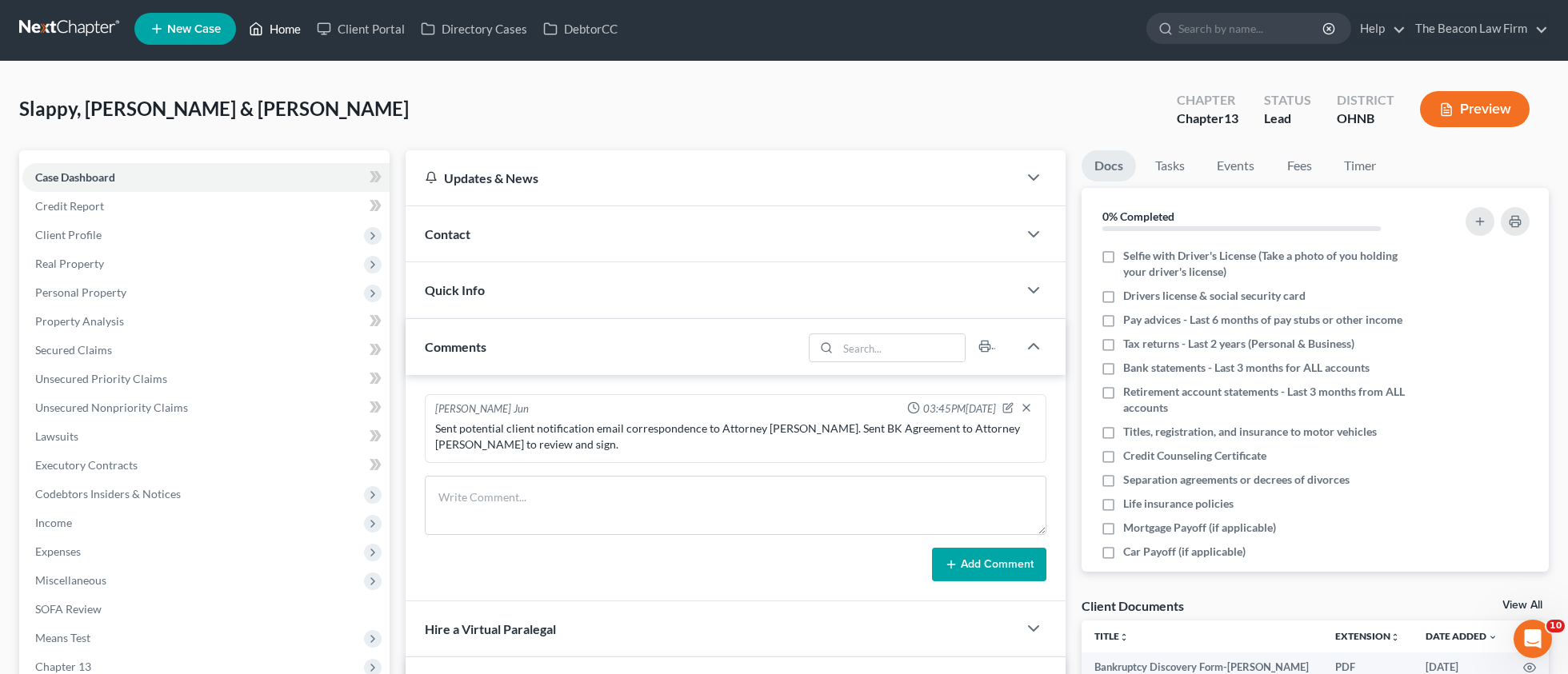
click at [283, 32] on link "Home" at bounding box center [274, 29] width 68 height 29
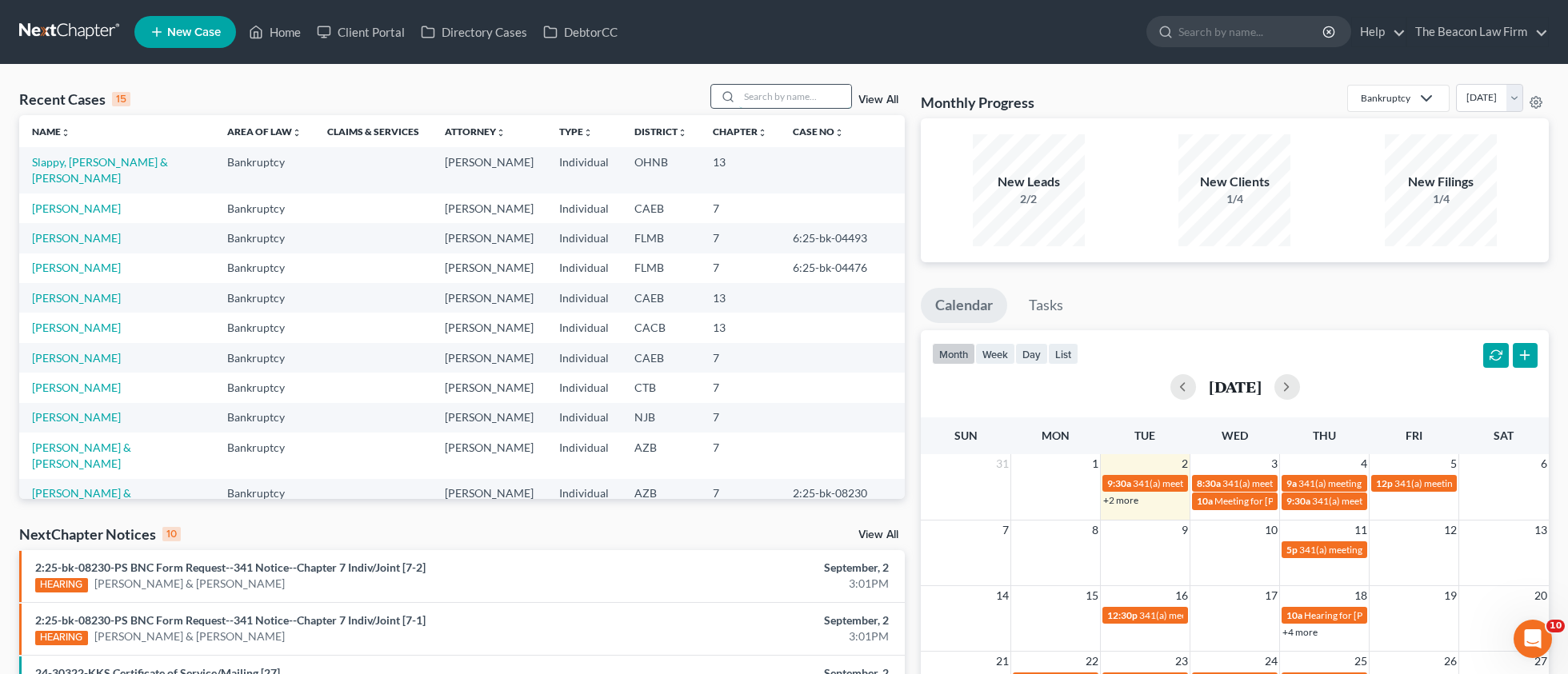
click at [773, 102] on input "search" at bounding box center [795, 97] width 112 height 23
paste input "[PERSON_NAME]"
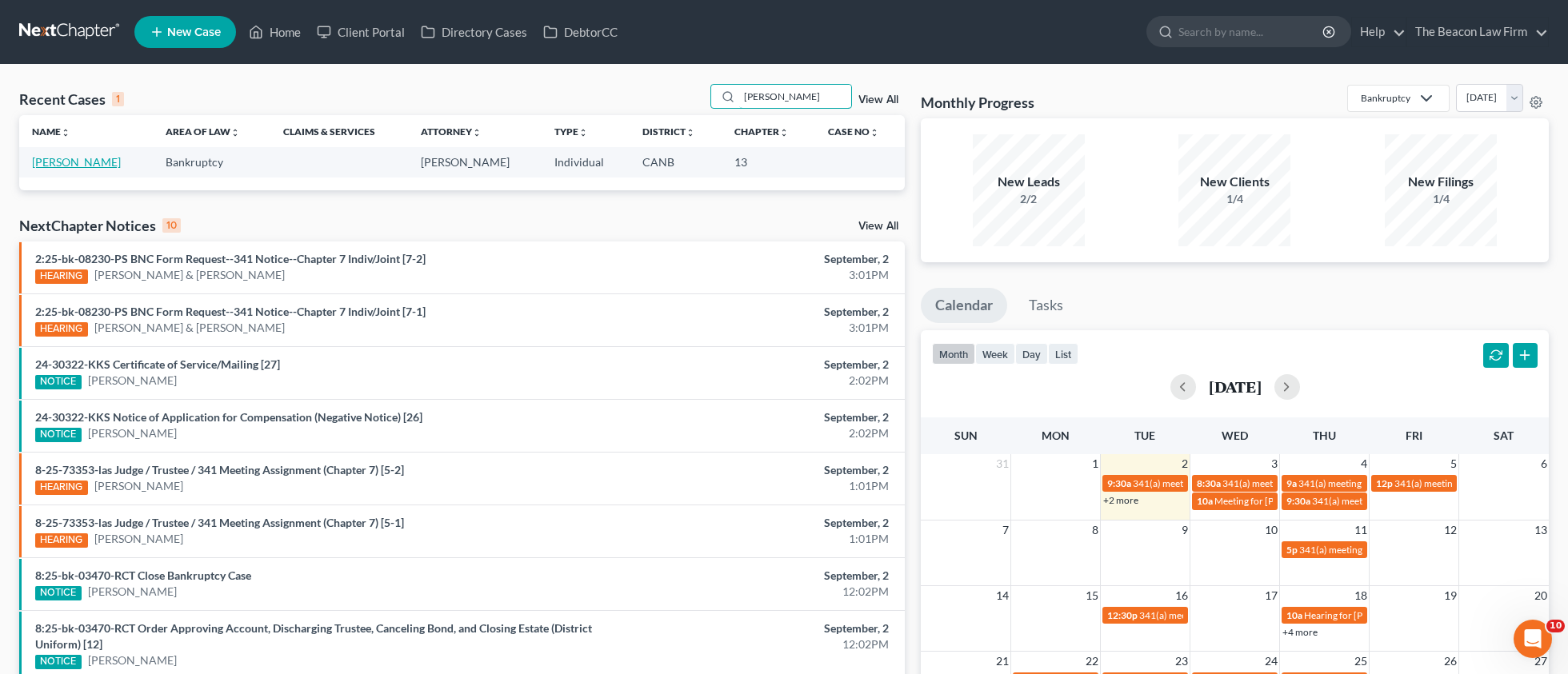
type input "[PERSON_NAME]"
click at [88, 164] on link "[PERSON_NAME]" at bounding box center [76, 162] width 89 height 13
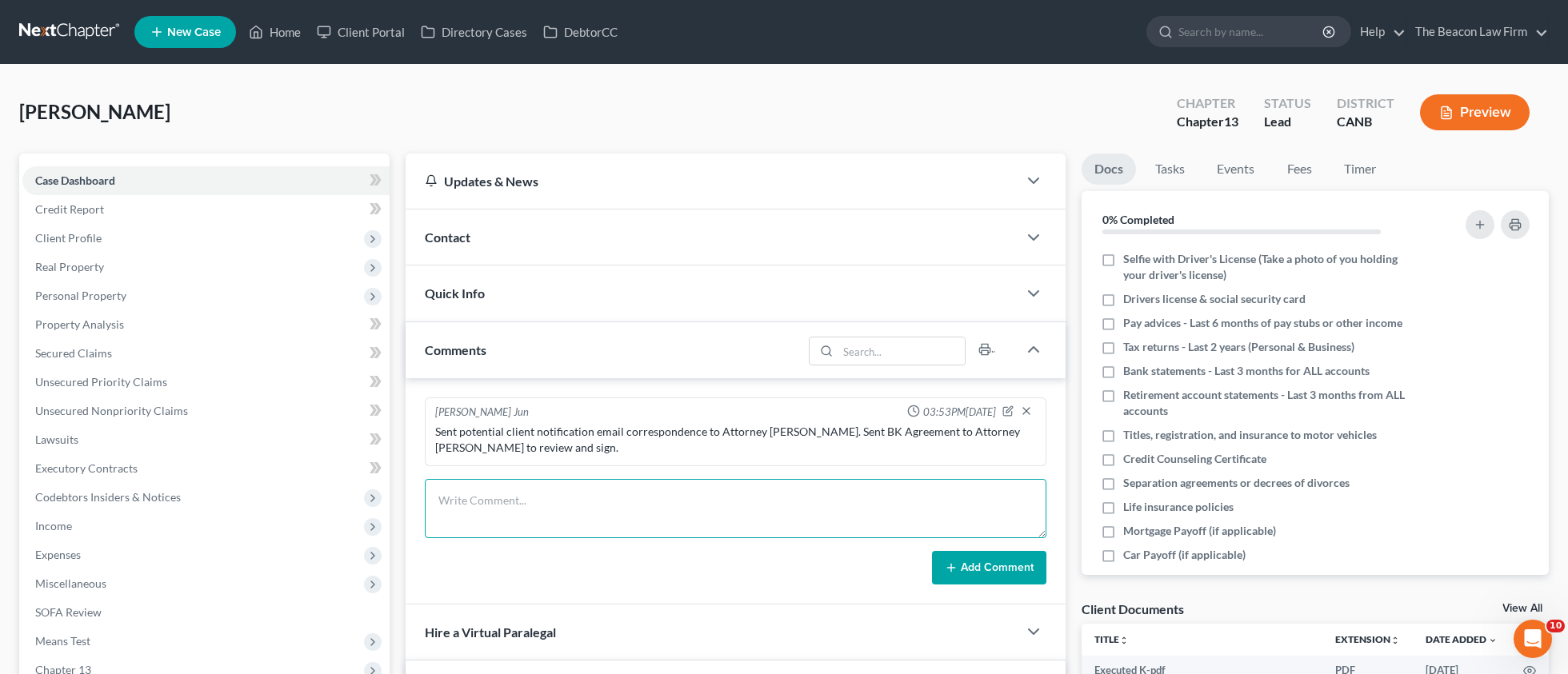
click at [502, 479] on textarea at bounding box center [735, 509] width 621 height 59
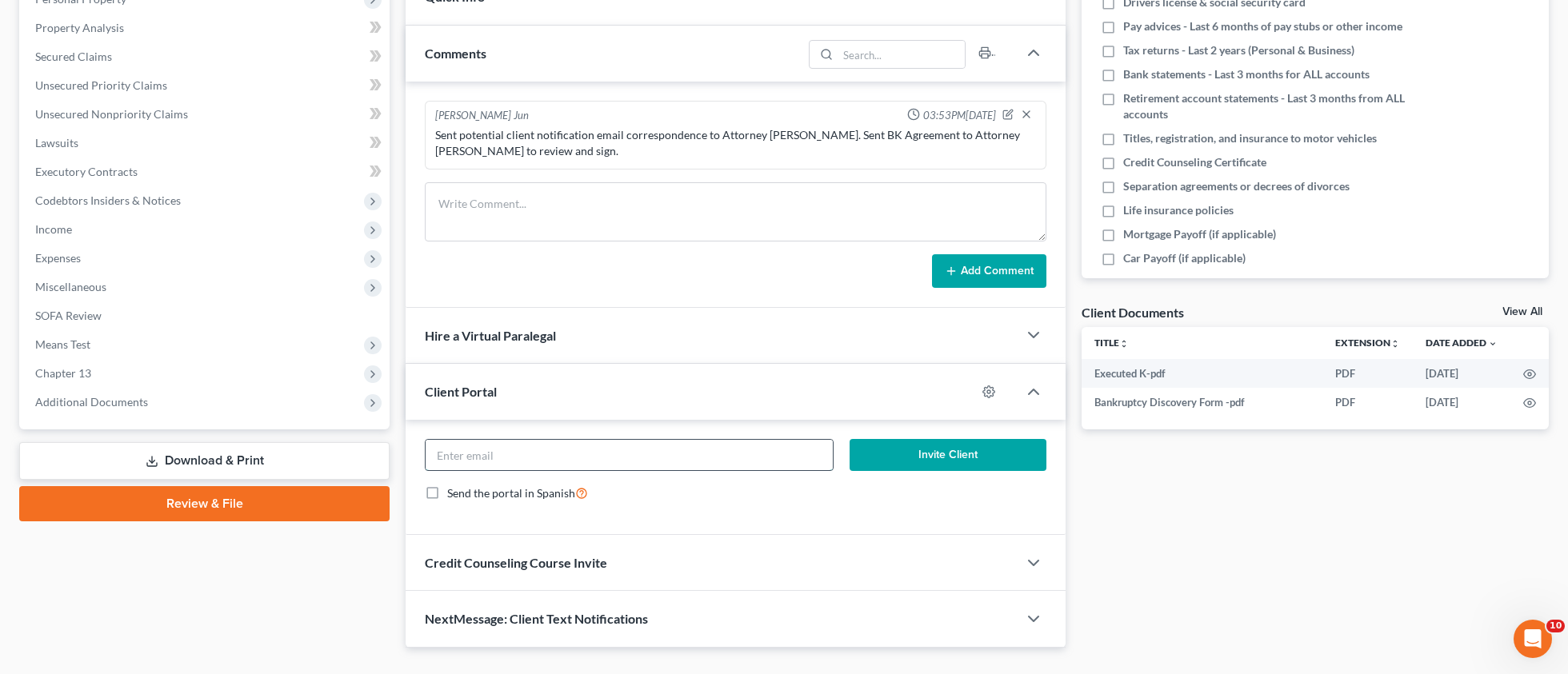
click at [544, 459] on input "email" at bounding box center [628, 455] width 407 height 30
paste input "[PERSON_NAME][EMAIL_ADDRESS][PERSON_NAME][DOMAIN_NAME]"
type input "[PERSON_NAME][EMAIL_ADDRESS][PERSON_NAME][DOMAIN_NAME]"
click at [985, 392] on icon "button" at bounding box center [989, 392] width 13 height 13
select select "7"
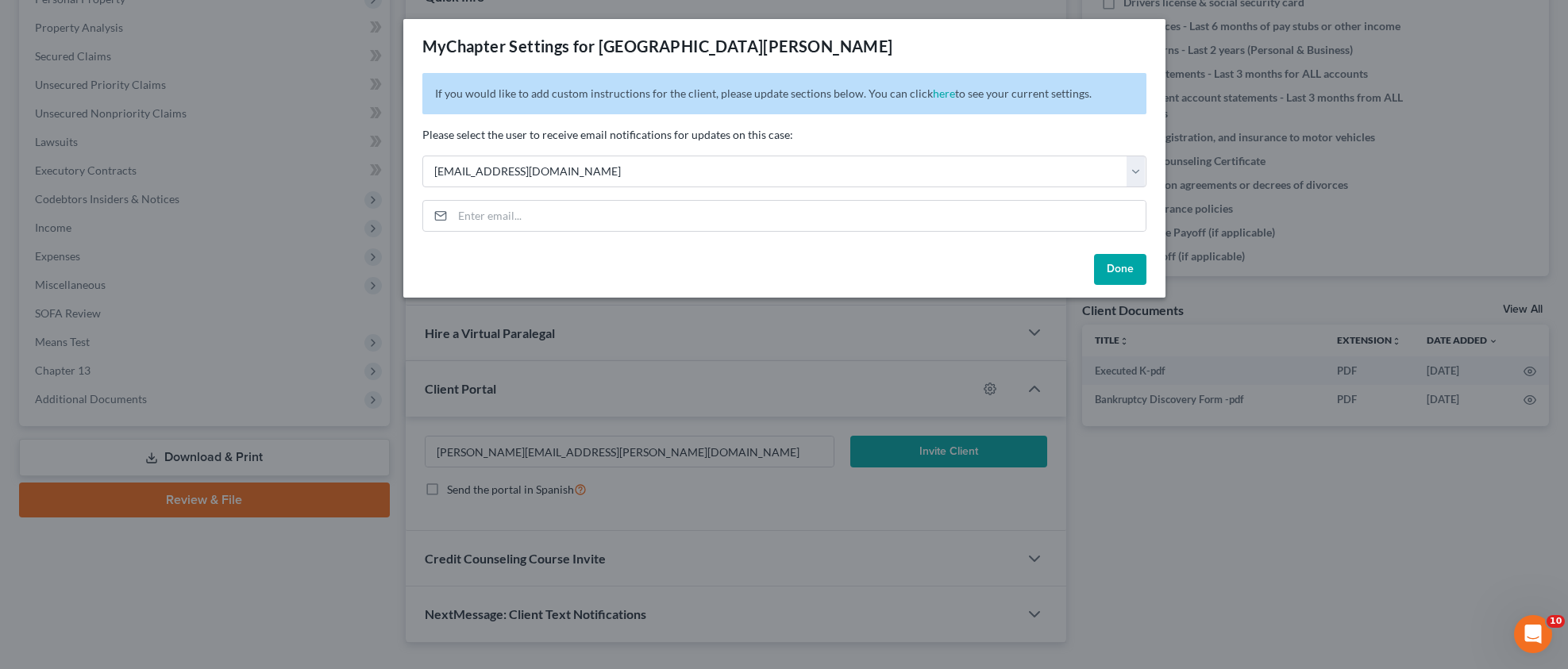
drag, startPoint x: 1128, startPoint y: 269, endPoint x: 753, endPoint y: 243, distance: 375.9
click at [753, 243] on div "MyChapter Settings for [PERSON_NAME] If you would like to add custom instructio…" at bounding box center [784, 158] width 762 height 279
click at [1119, 273] on button "Done" at bounding box center [1120, 270] width 52 height 32
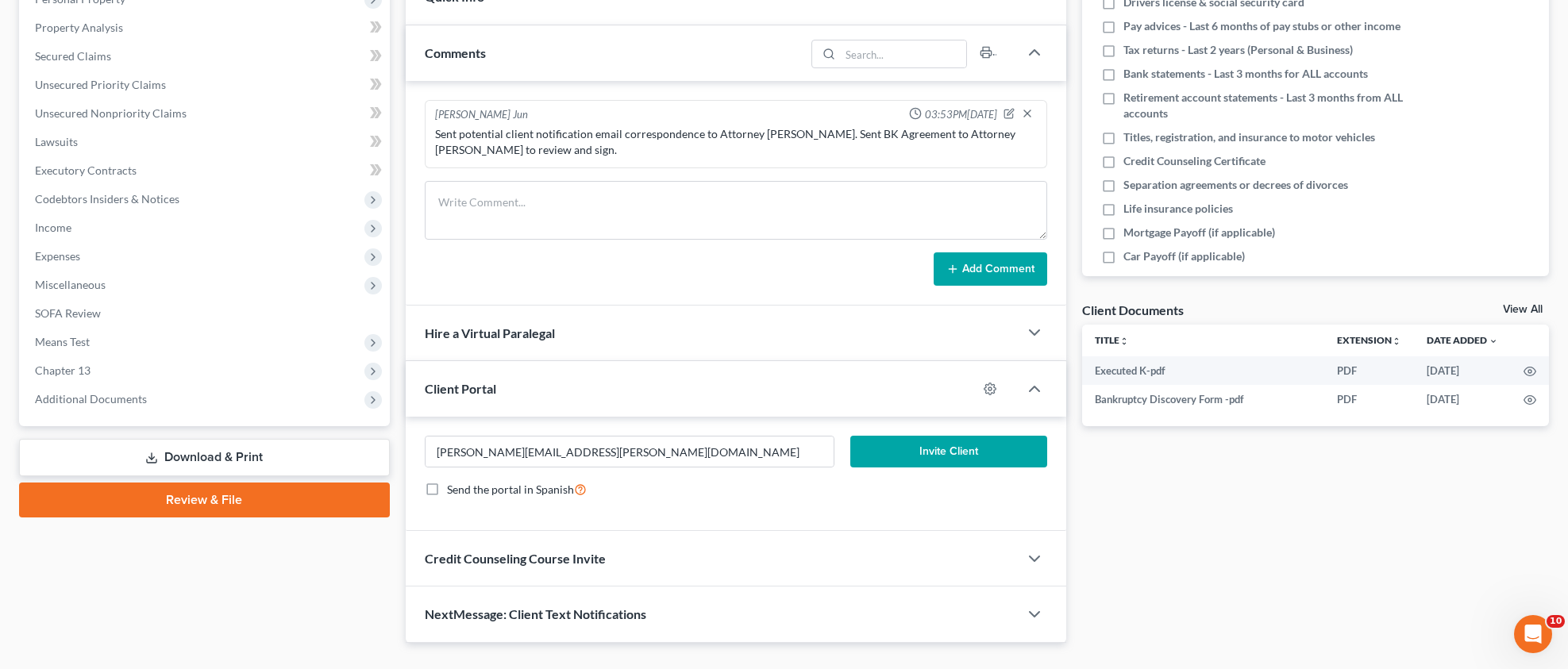
click at [935, 456] on button "Invite Client" at bounding box center [949, 452] width 197 height 32
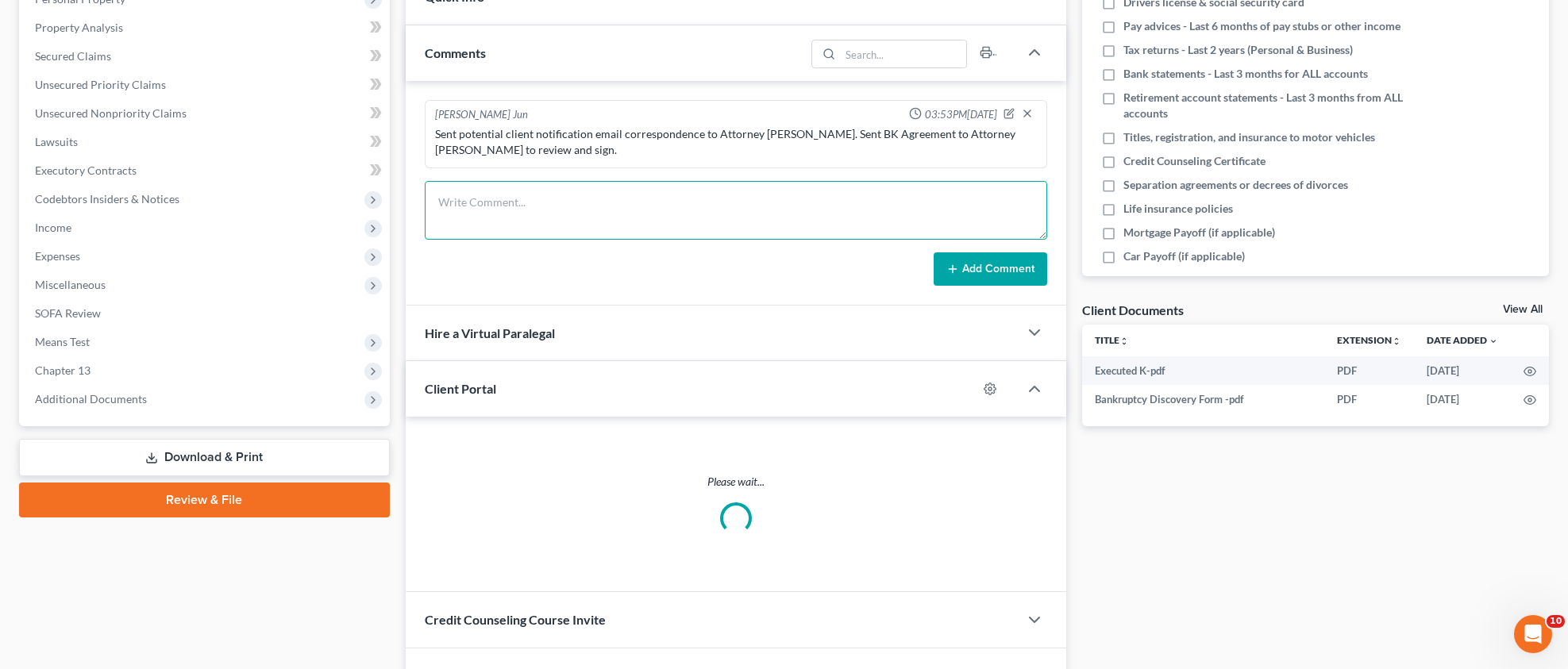
click at [550, 209] on textarea at bounding box center [736, 210] width 622 height 59
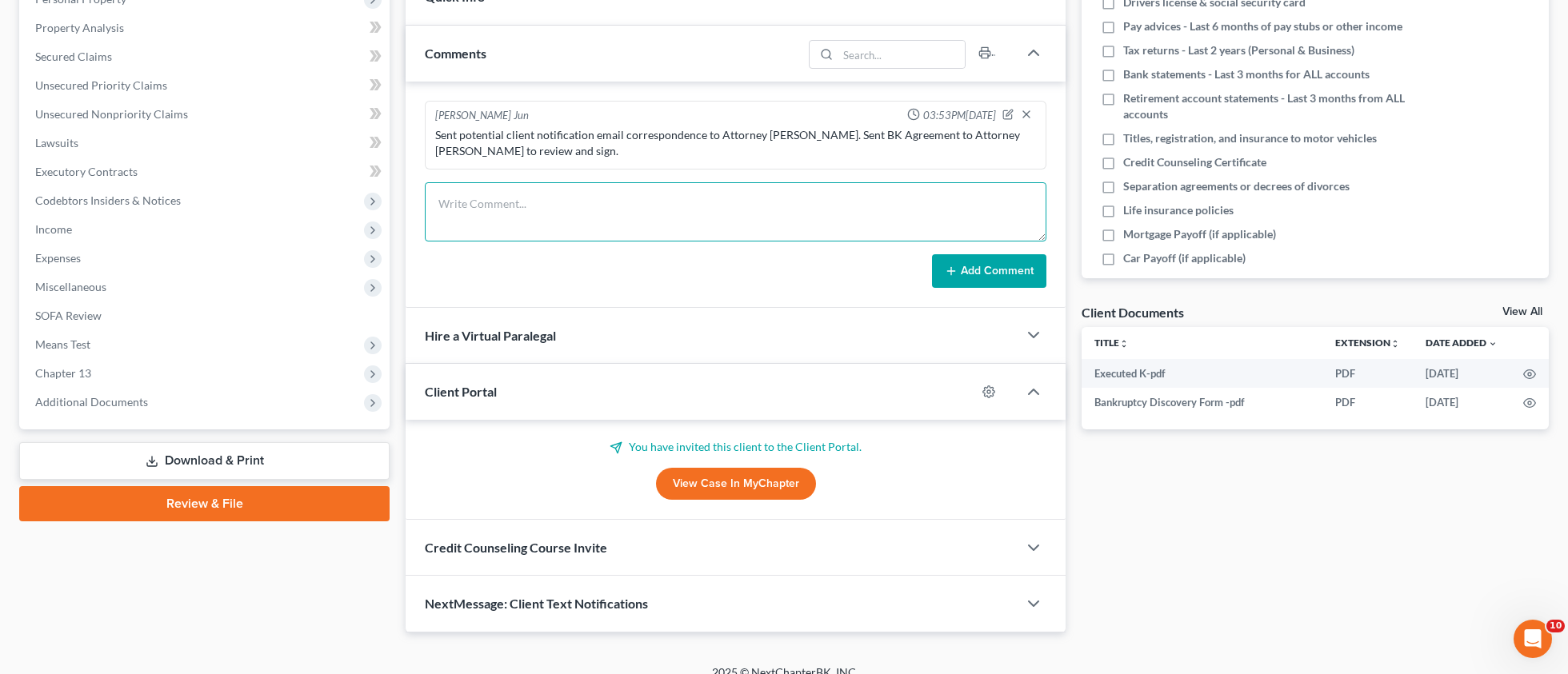
click at [706, 198] on textarea at bounding box center [735, 212] width 621 height 59
paste textarea "Client is paid in full. Sent client and Attorney [PERSON_NAME] petition prepara…"
click at [805, 153] on div "Sent potential client notification email correspondence to Attorney [PERSON_NAM…" at bounding box center [736, 143] width 601 height 32
click at [771, 138] on div "Sent potential client notification email correspondence to Attorney [PERSON_NAM…" at bounding box center [736, 143] width 601 height 32
drag, startPoint x: 775, startPoint y: 134, endPoint x: 800, endPoint y: 131, distance: 25.2
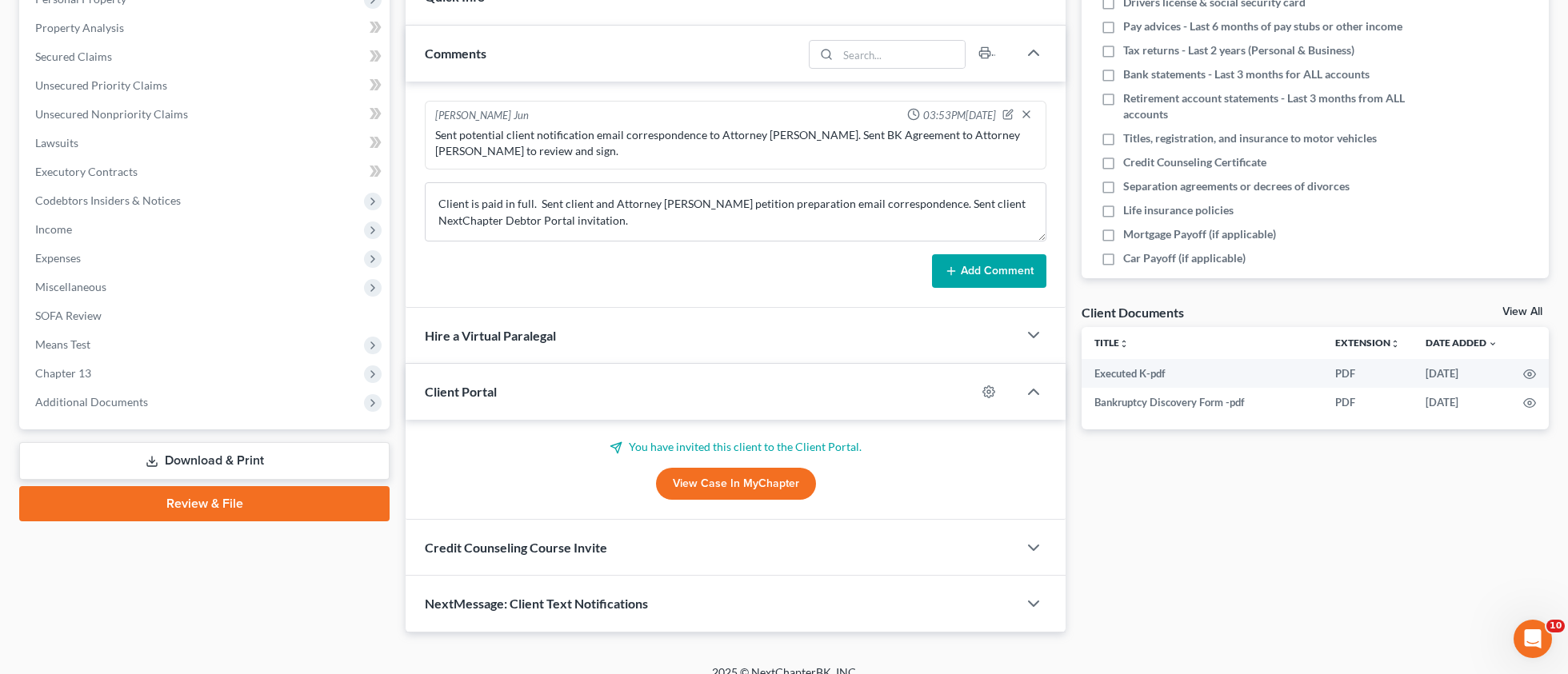
click at [800, 131] on div "Sent potential client notification email correspondence to Attorney [PERSON_NAM…" at bounding box center [736, 143] width 601 height 32
click at [675, 205] on textarea "Client is paid in full. Sent client and Attorney [PERSON_NAME] petition prepara…" at bounding box center [735, 212] width 621 height 59
paste textarea "[PERSON_NAME]"
type textarea "Client is paid in full. Sent client and Attorney [PERSON_NAME] petition prepara…"
click at [1037, 255] on button "Add Comment" at bounding box center [989, 272] width 114 height 34
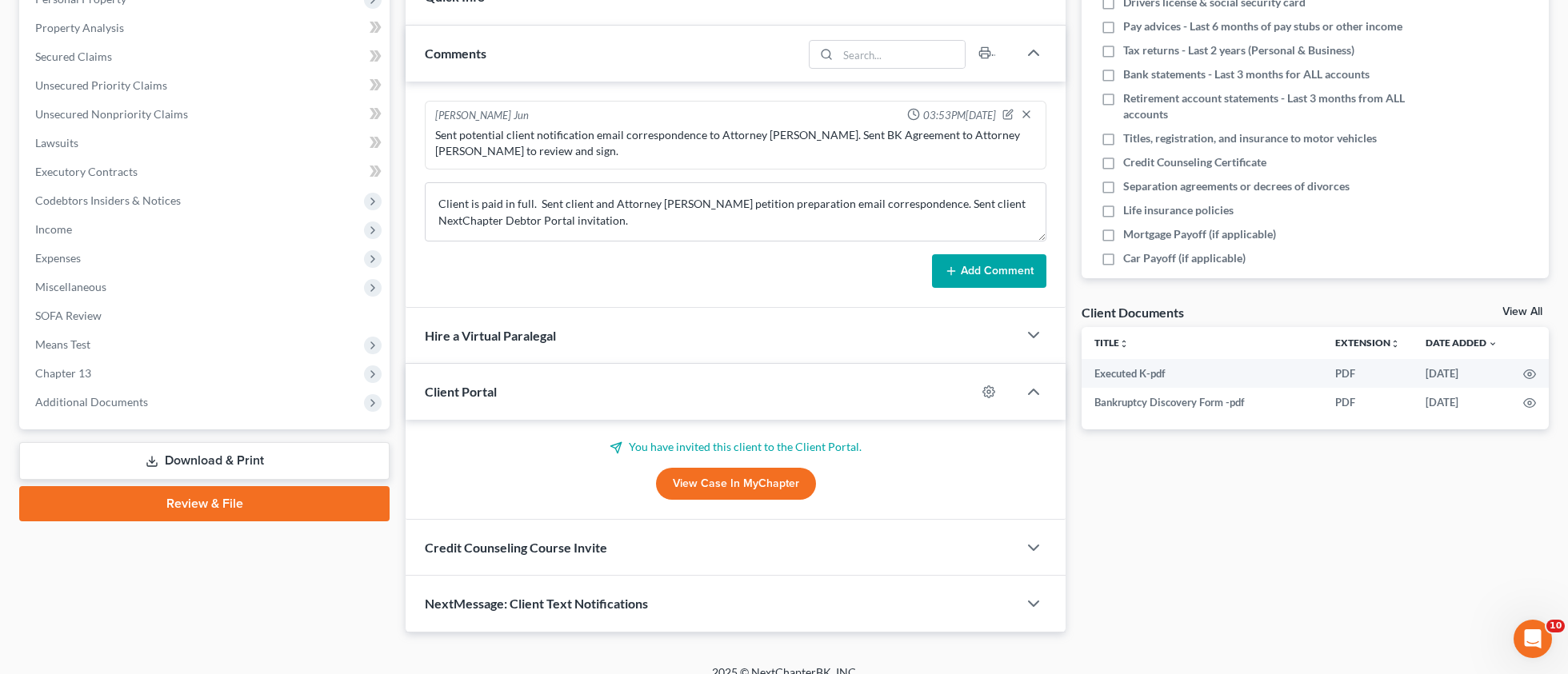
click at [1022, 264] on button "Add Comment" at bounding box center [989, 272] width 114 height 34
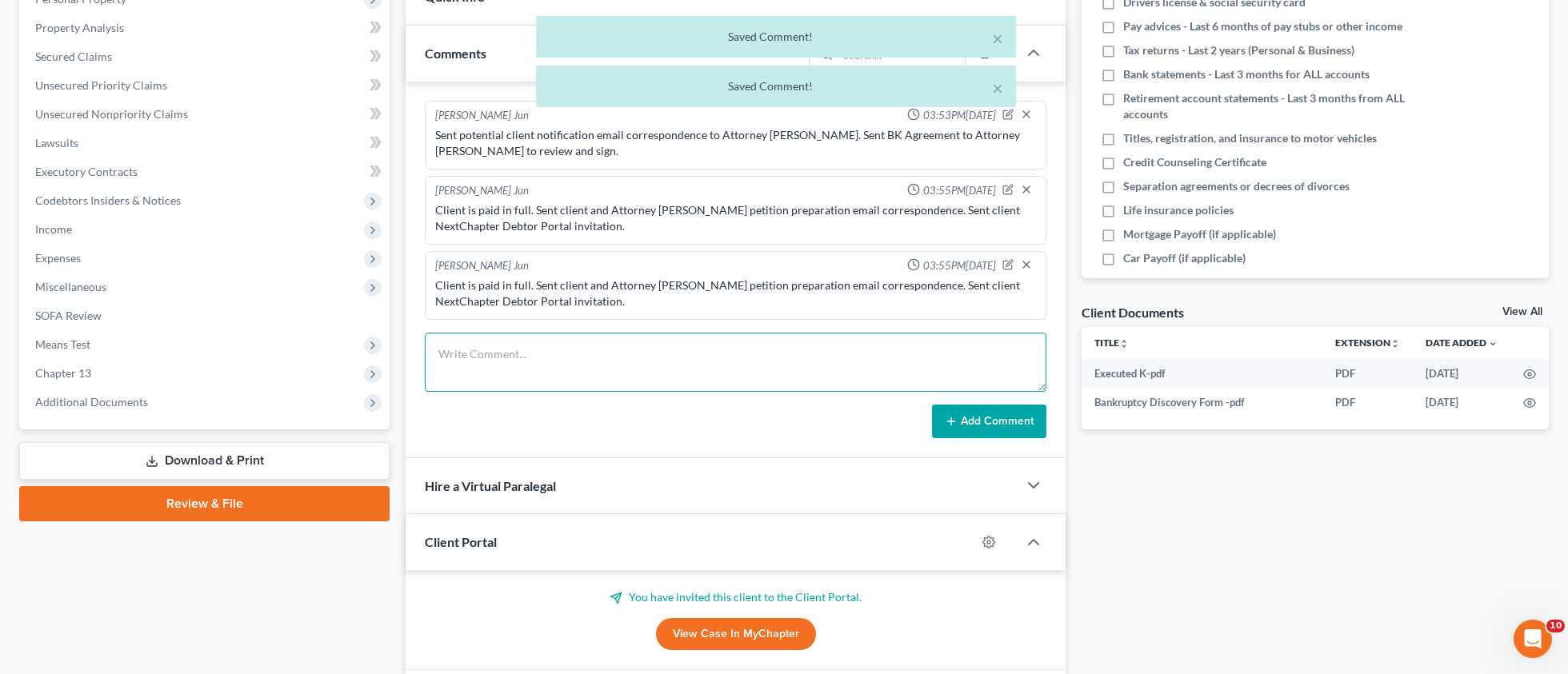
click at [987, 390] on div "Updates & News × [US_STATE] [GEOGRAPHIC_DATA] Notes Take a look at NextChapter'…" at bounding box center [736, 320] width 660 height 926
click at [1024, 265] on icon "button" at bounding box center [1026, 265] width 13 height 13
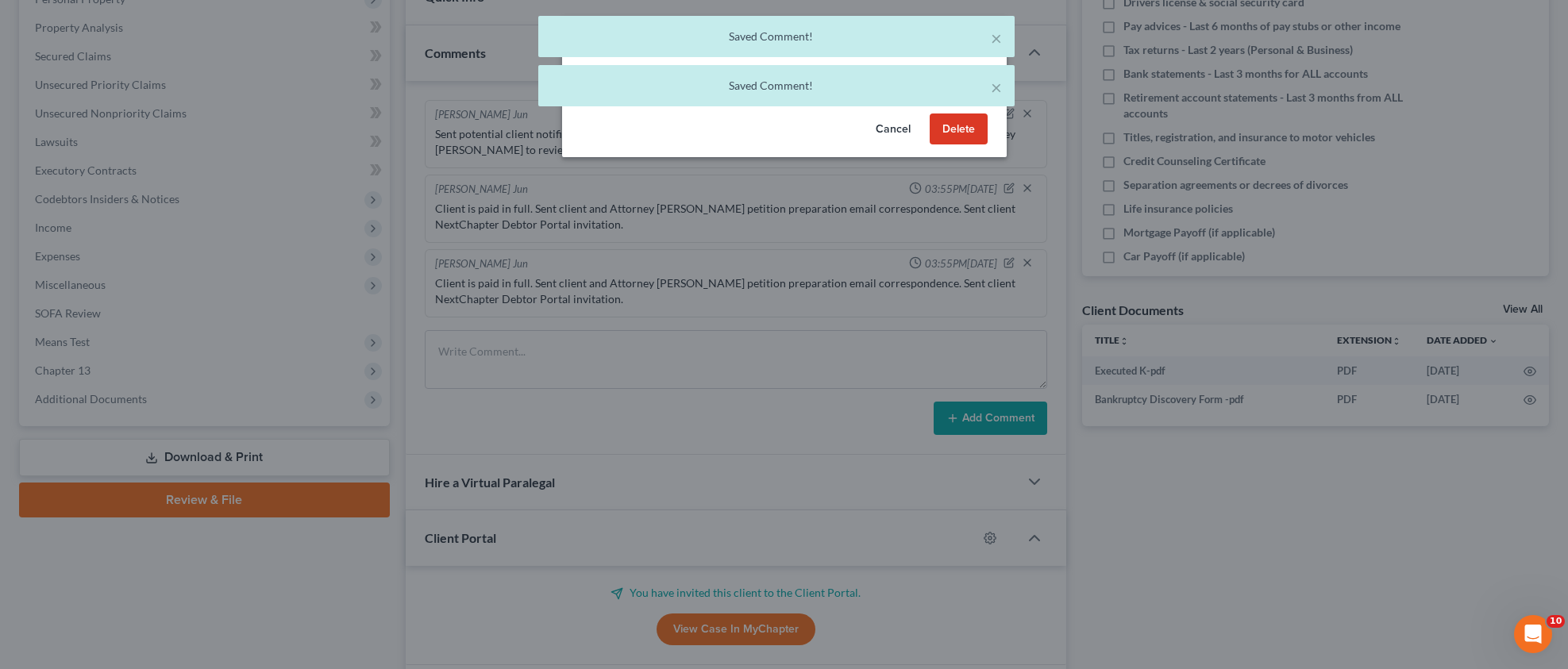
click at [969, 118] on button "Delete" at bounding box center [958, 130] width 58 height 32
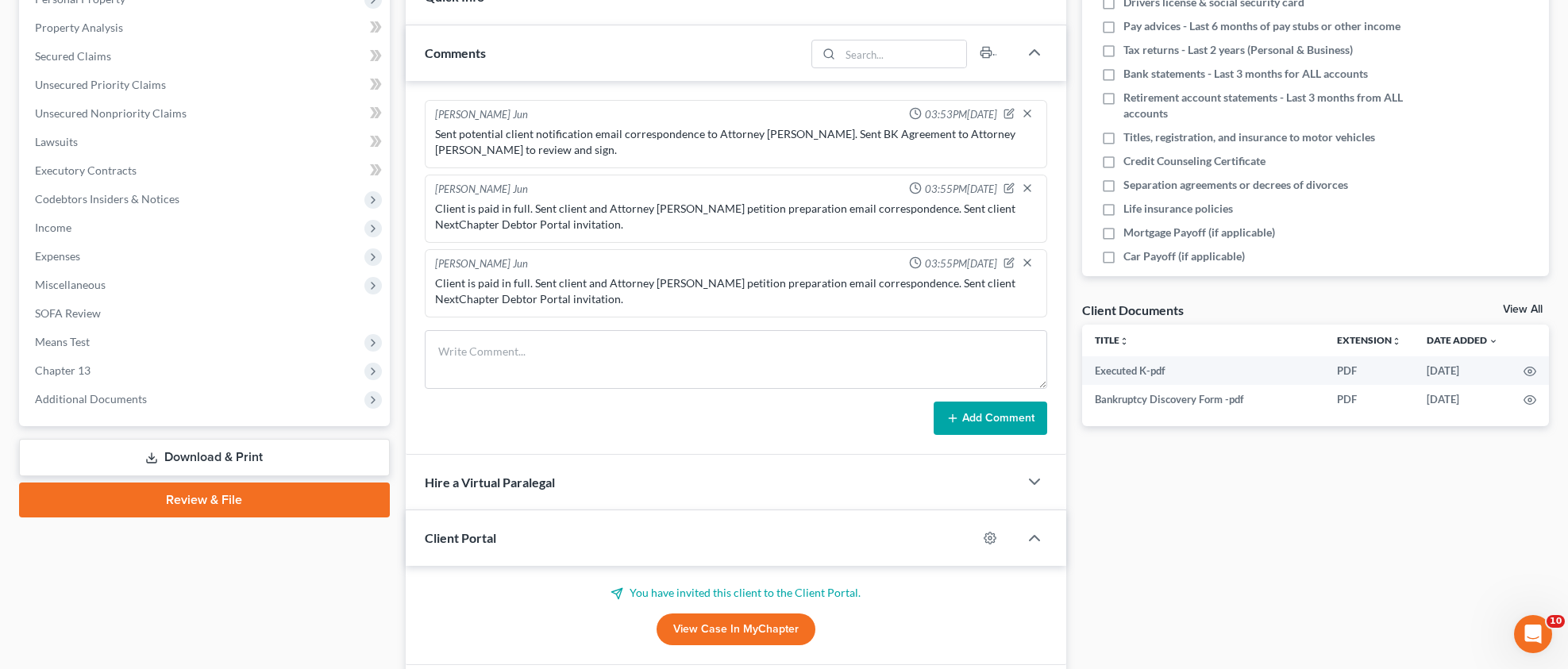
click at [832, 476] on div "Hire a Virtual Paralegal" at bounding box center [712, 483] width 613 height 55
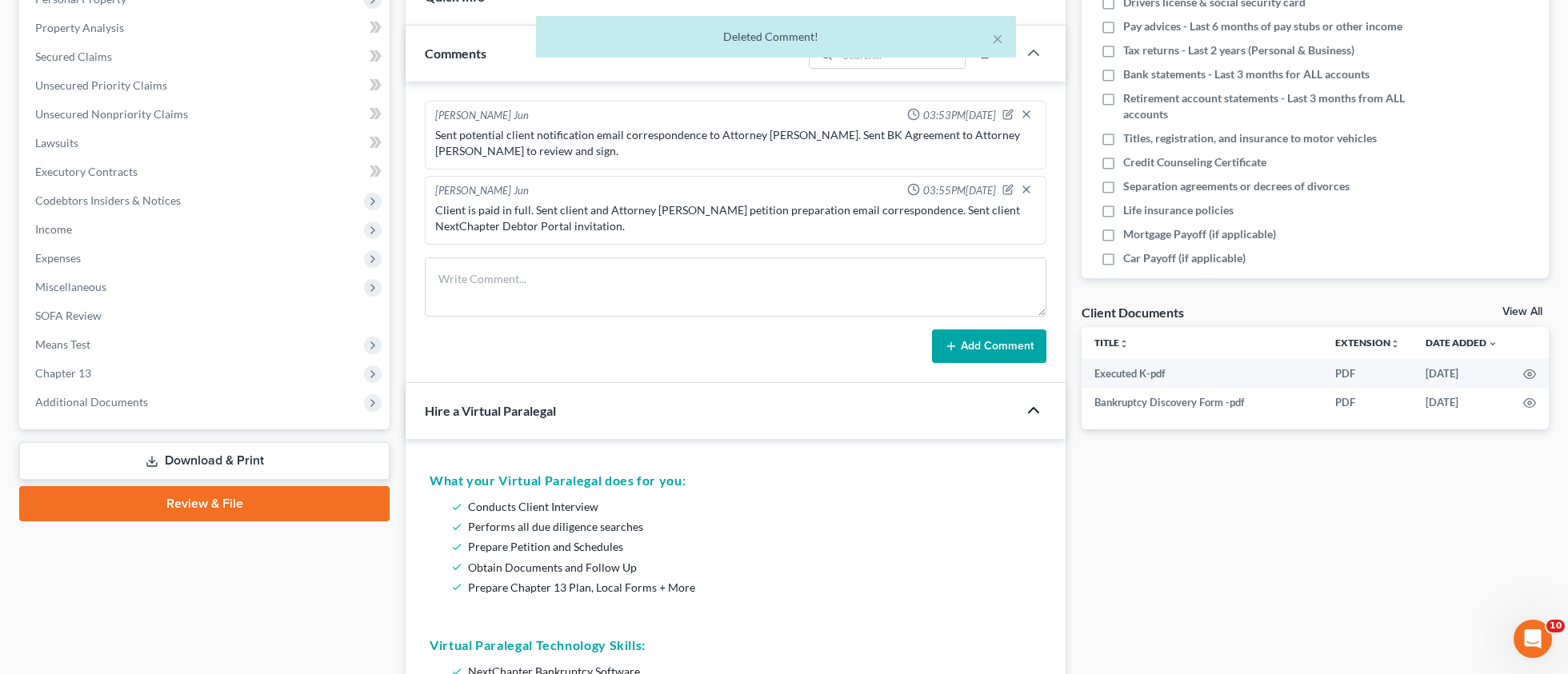
click at [1028, 414] on icon "button" at bounding box center [1033, 409] width 19 height 19
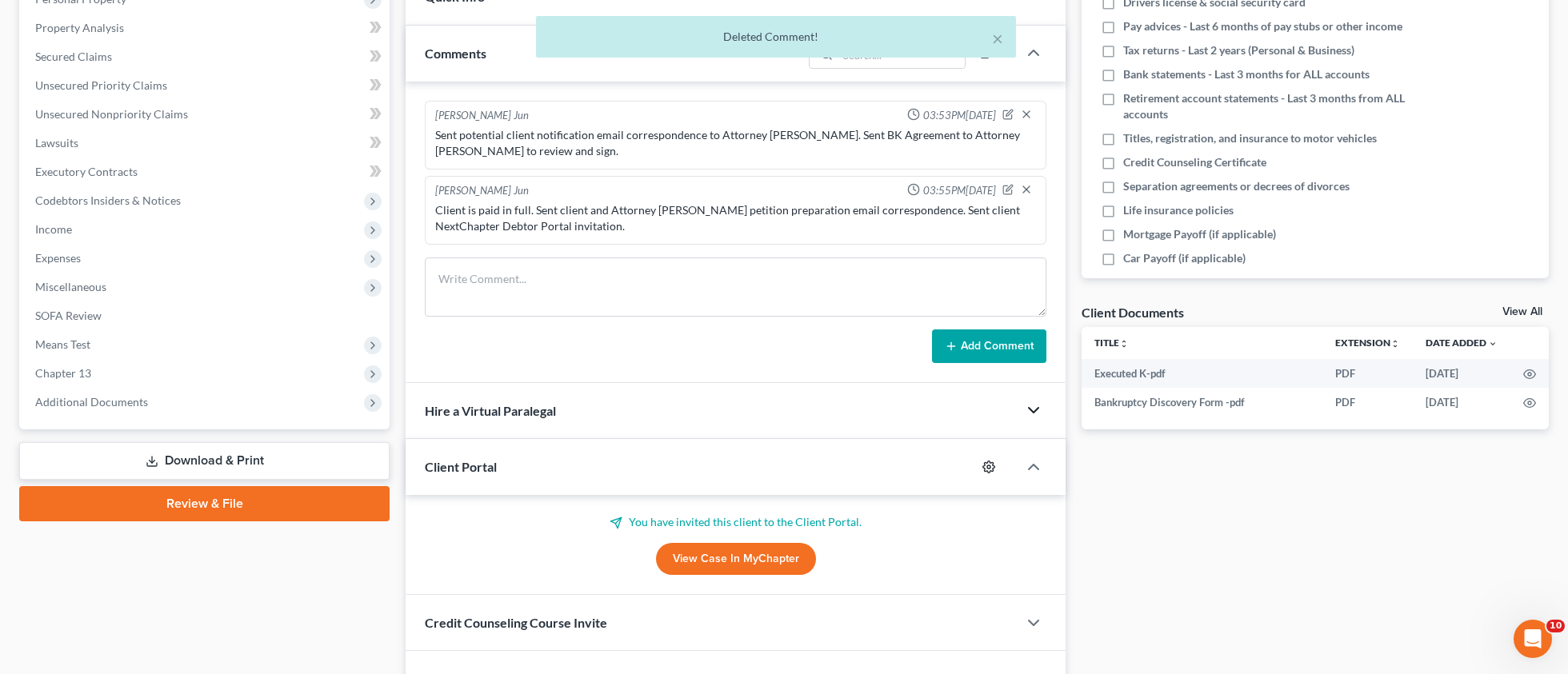
click at [989, 466] on icon "button" at bounding box center [989, 467] width 13 height 13
select select "7"
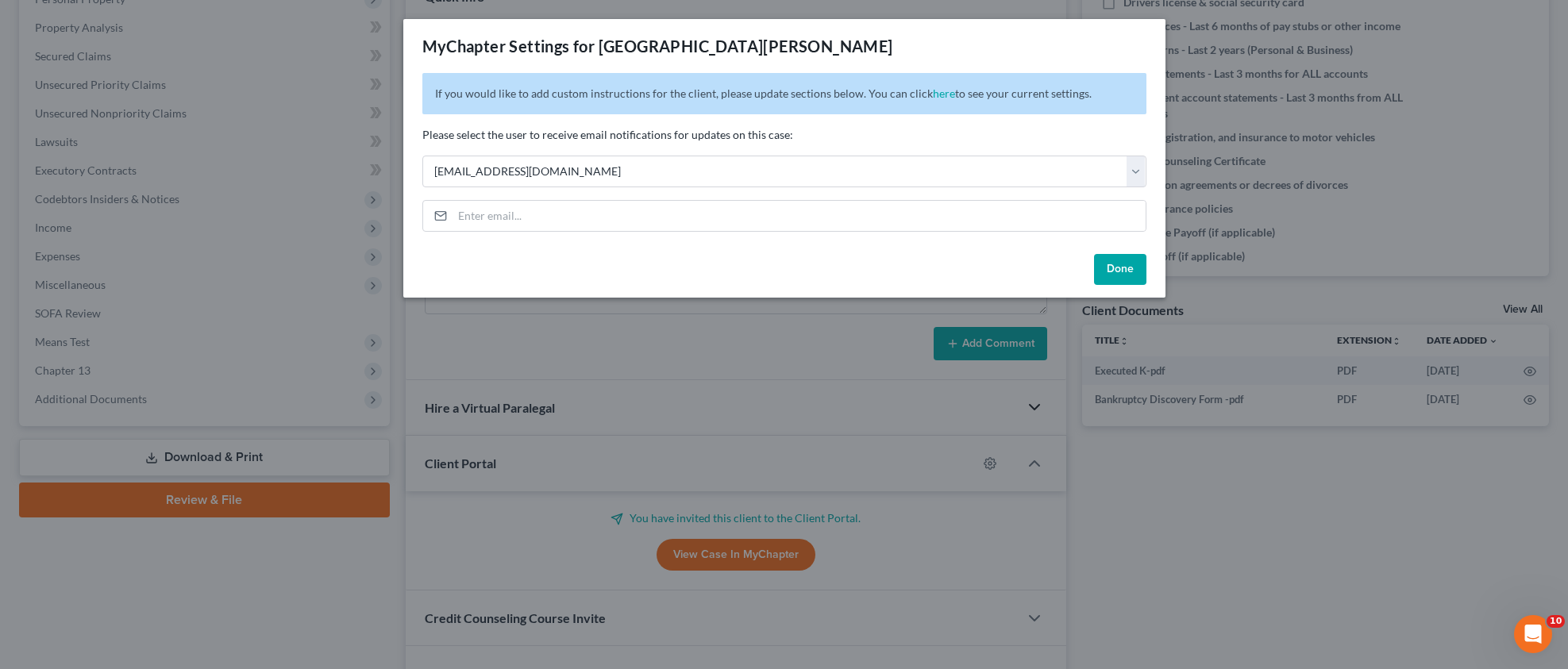
click at [1116, 266] on button "Done" at bounding box center [1120, 270] width 52 height 32
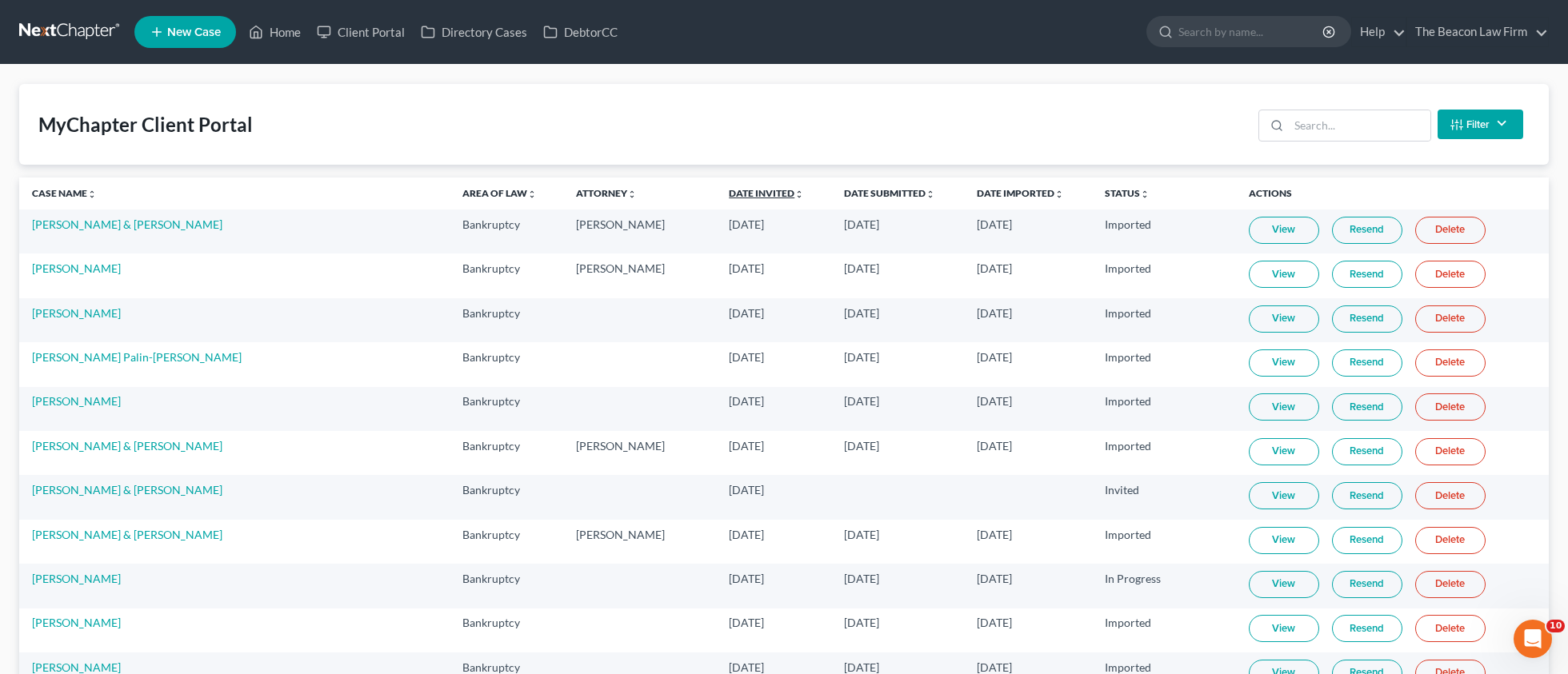
click at [729, 194] on link "Date Invited unfold_more expand_more expand_less" at bounding box center [766, 192] width 75 height 12
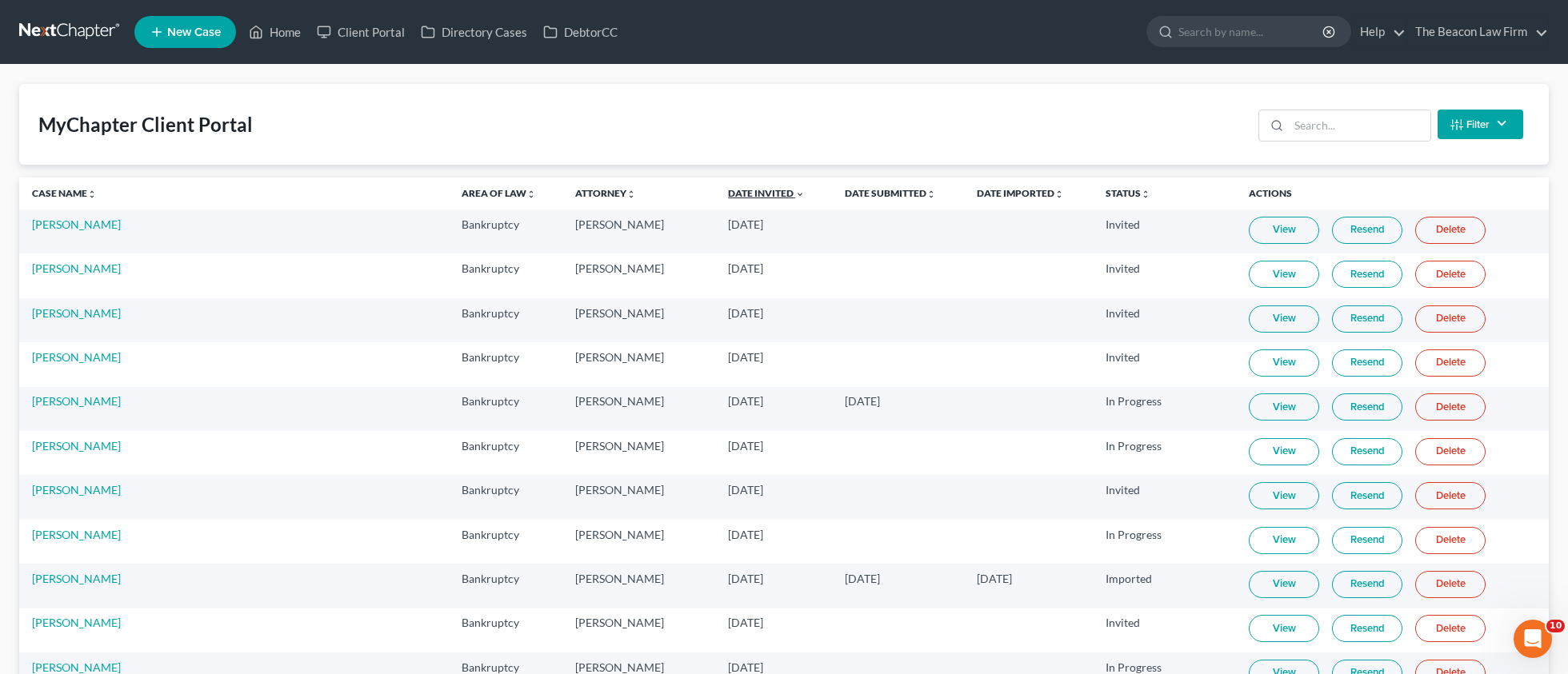
click at [728, 190] on link "Date Invited unfold_more expand_more expand_less" at bounding box center [766, 192] width 77 height 12
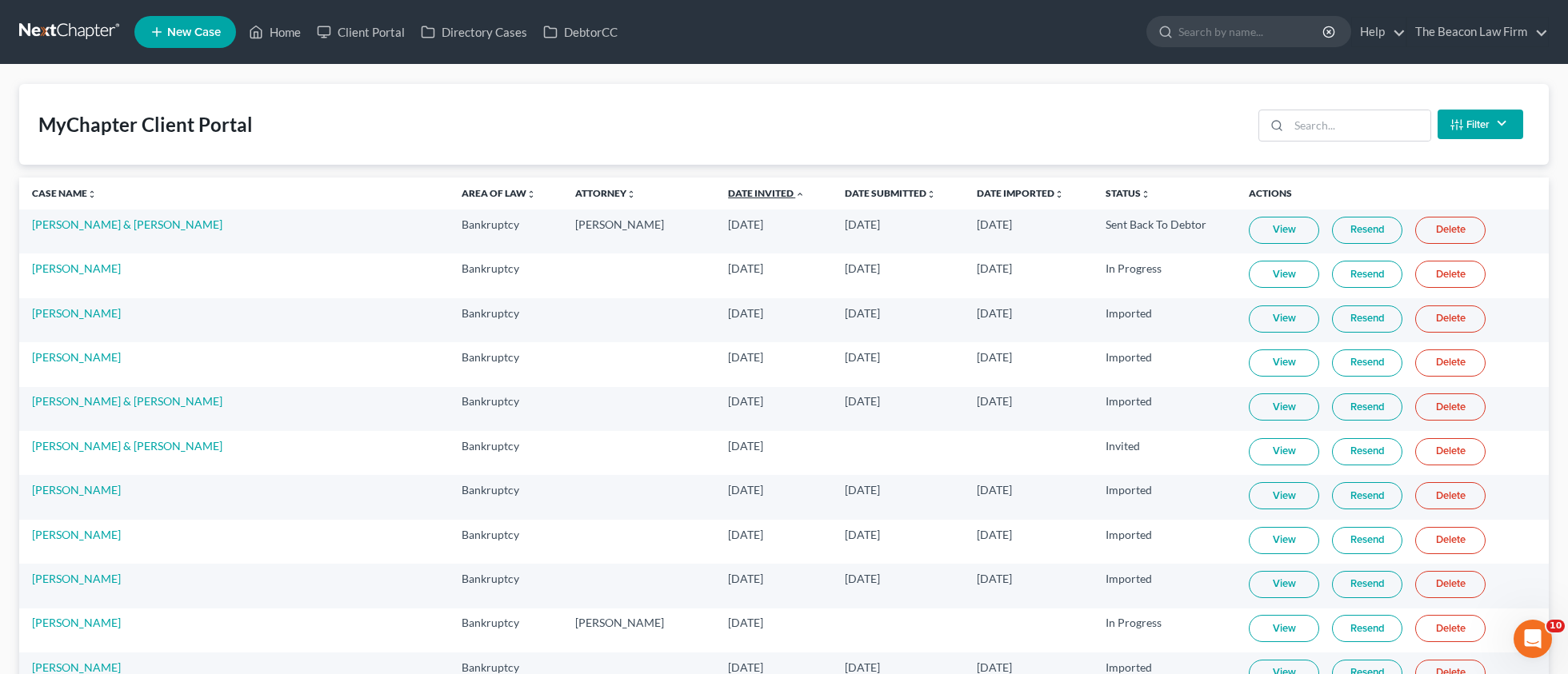
drag, startPoint x: 1332, startPoint y: 234, endPoint x: 680, endPoint y: 194, distance: 653.2
click at [728, 187] on link "Date Invited unfold_more expand_more expand_less" at bounding box center [766, 192] width 77 height 12
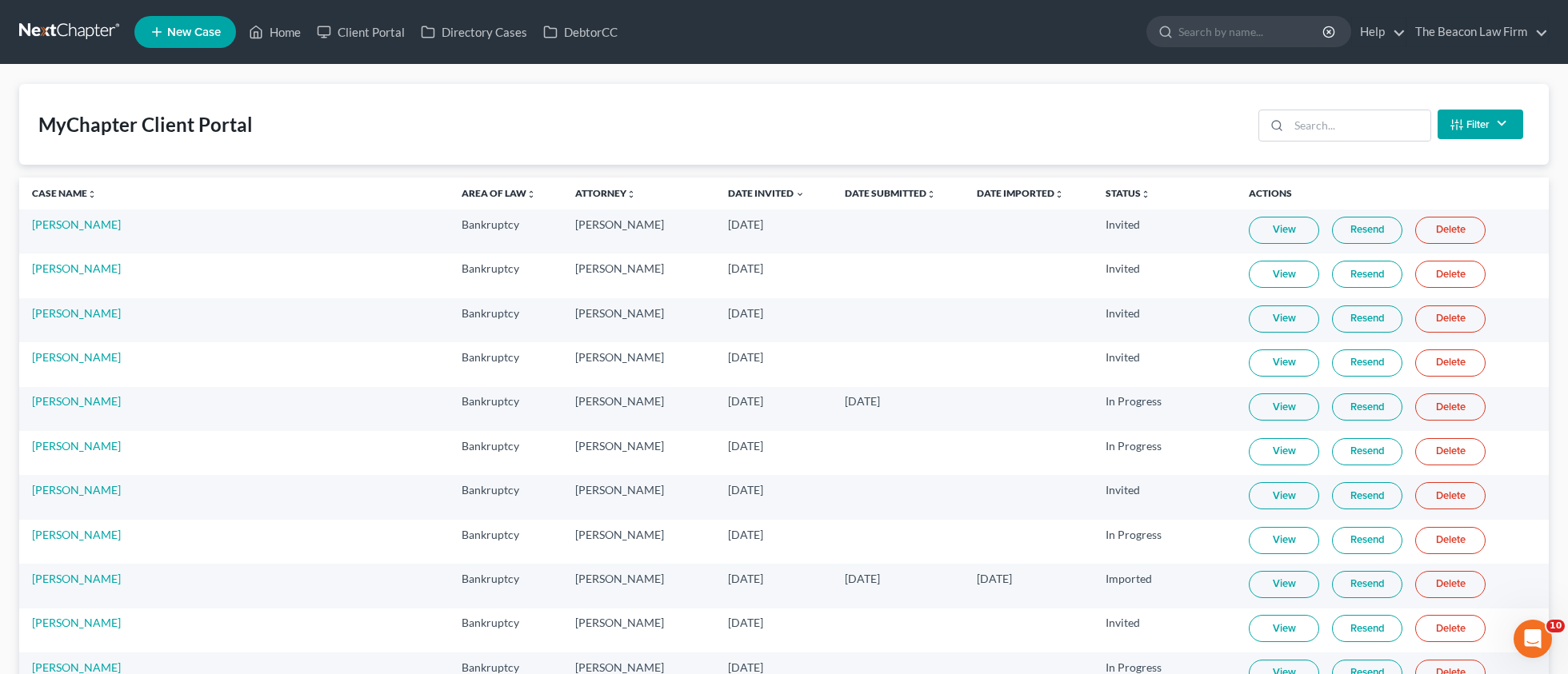
click at [1332, 223] on link "Resend" at bounding box center [1367, 230] width 71 height 27
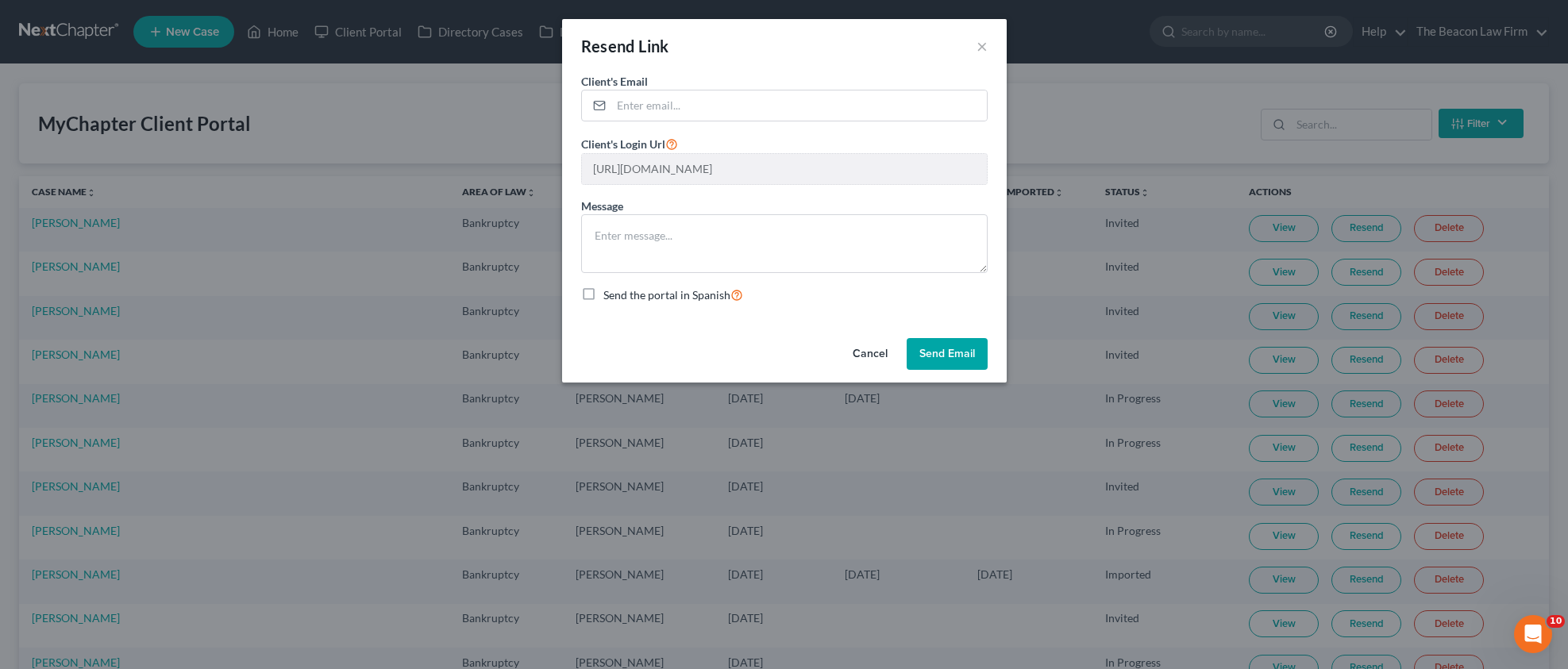
click at [981, 363] on button "Send Email" at bounding box center [947, 354] width 81 height 32
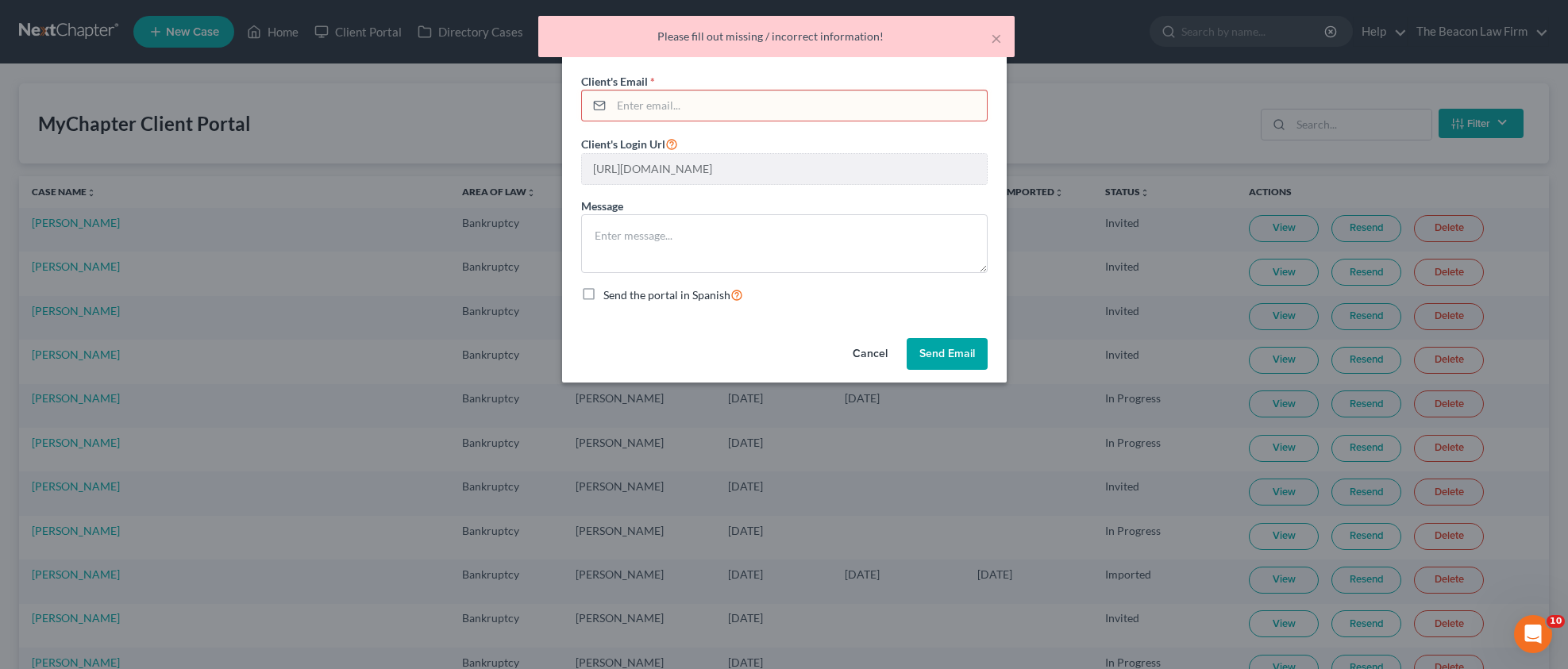
click at [681, 98] on input "email" at bounding box center [799, 106] width 375 height 30
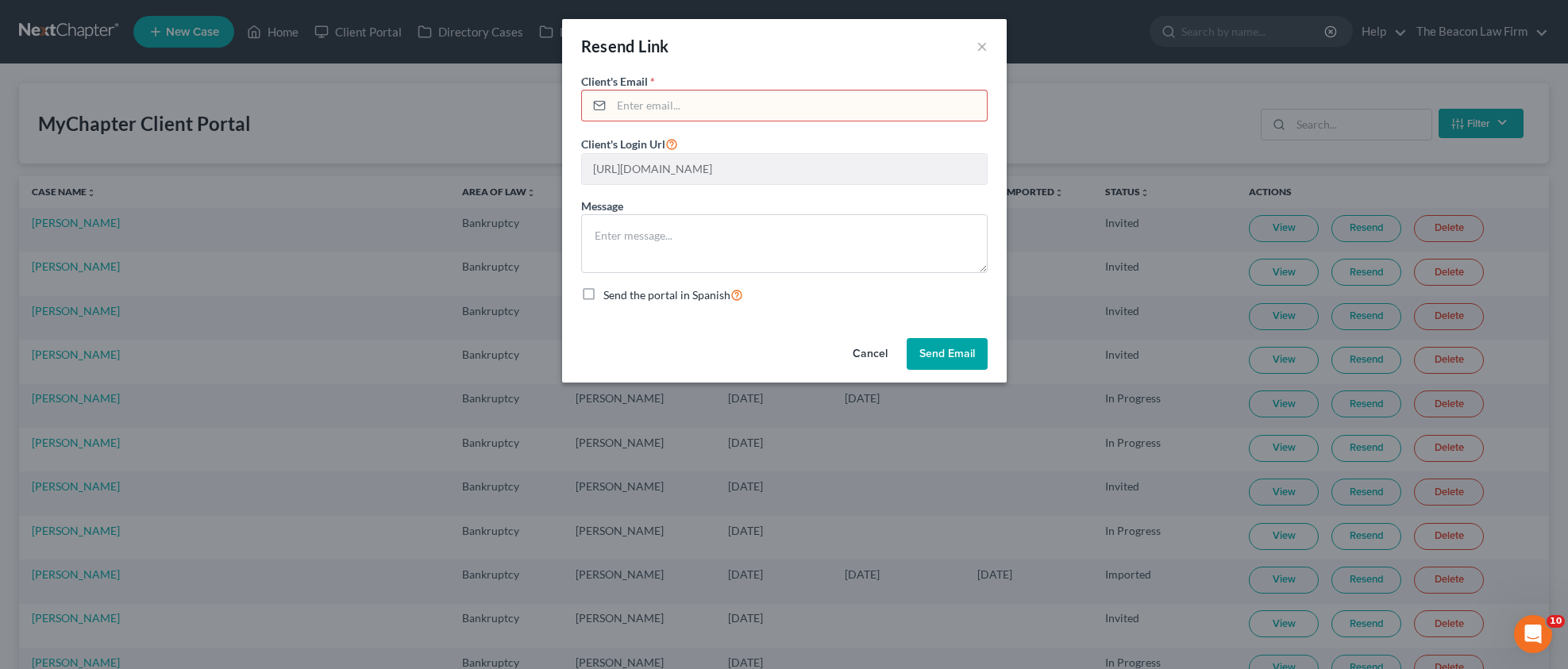
paste input "[PERSON_NAME][EMAIL_ADDRESS][PERSON_NAME][DOMAIN_NAME]"
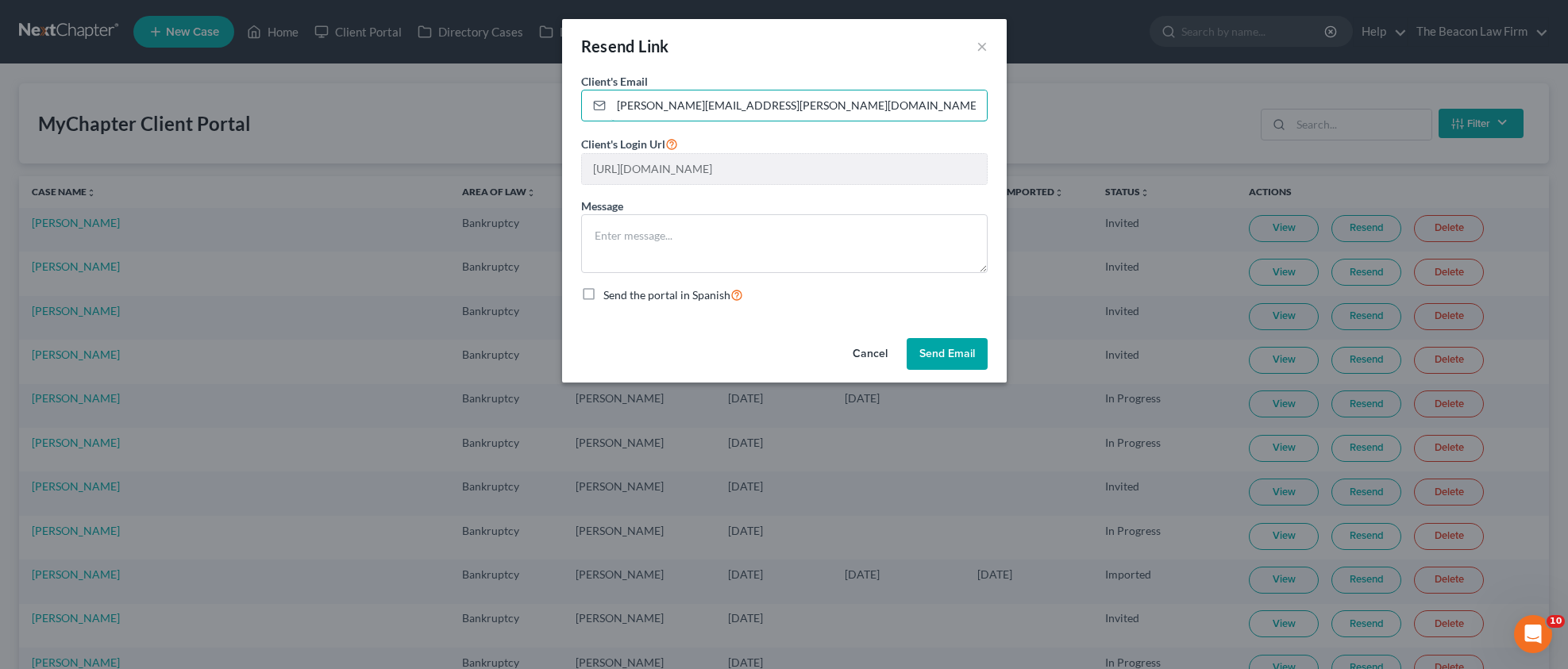
type input "[PERSON_NAME][EMAIL_ADDRESS][PERSON_NAME][DOMAIN_NAME]"
click at [956, 356] on button "Send Email" at bounding box center [947, 354] width 81 height 32
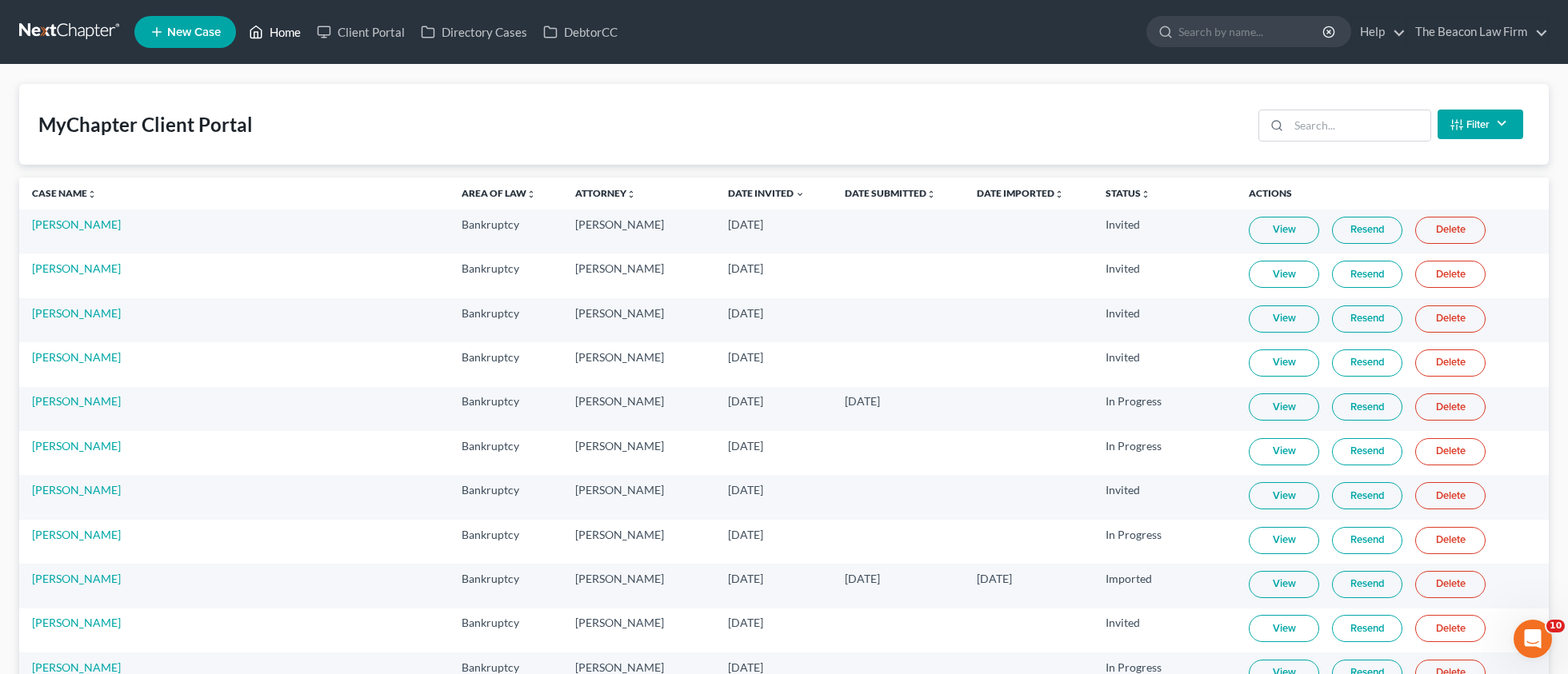
click at [257, 34] on icon at bounding box center [256, 31] width 14 height 19
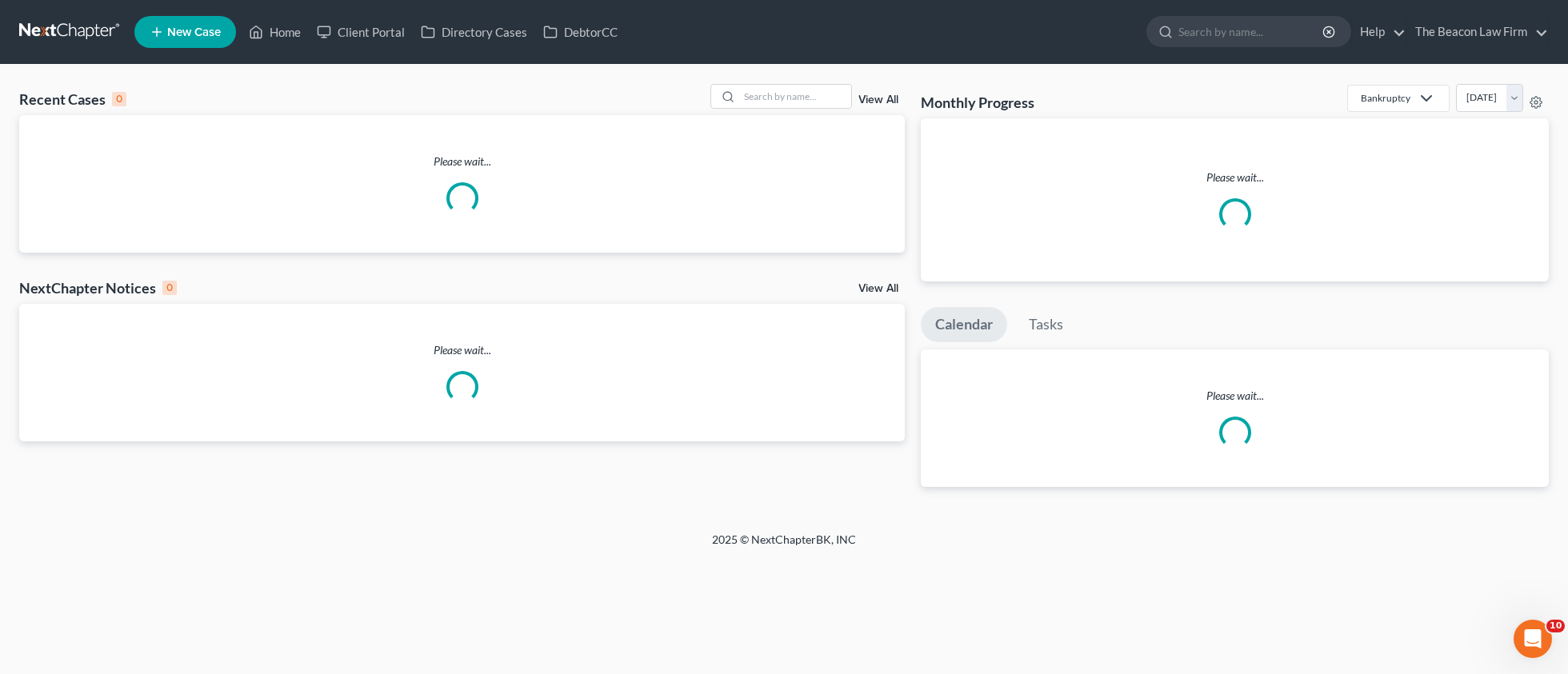
click at [266, 33] on link "Home" at bounding box center [274, 32] width 68 height 29
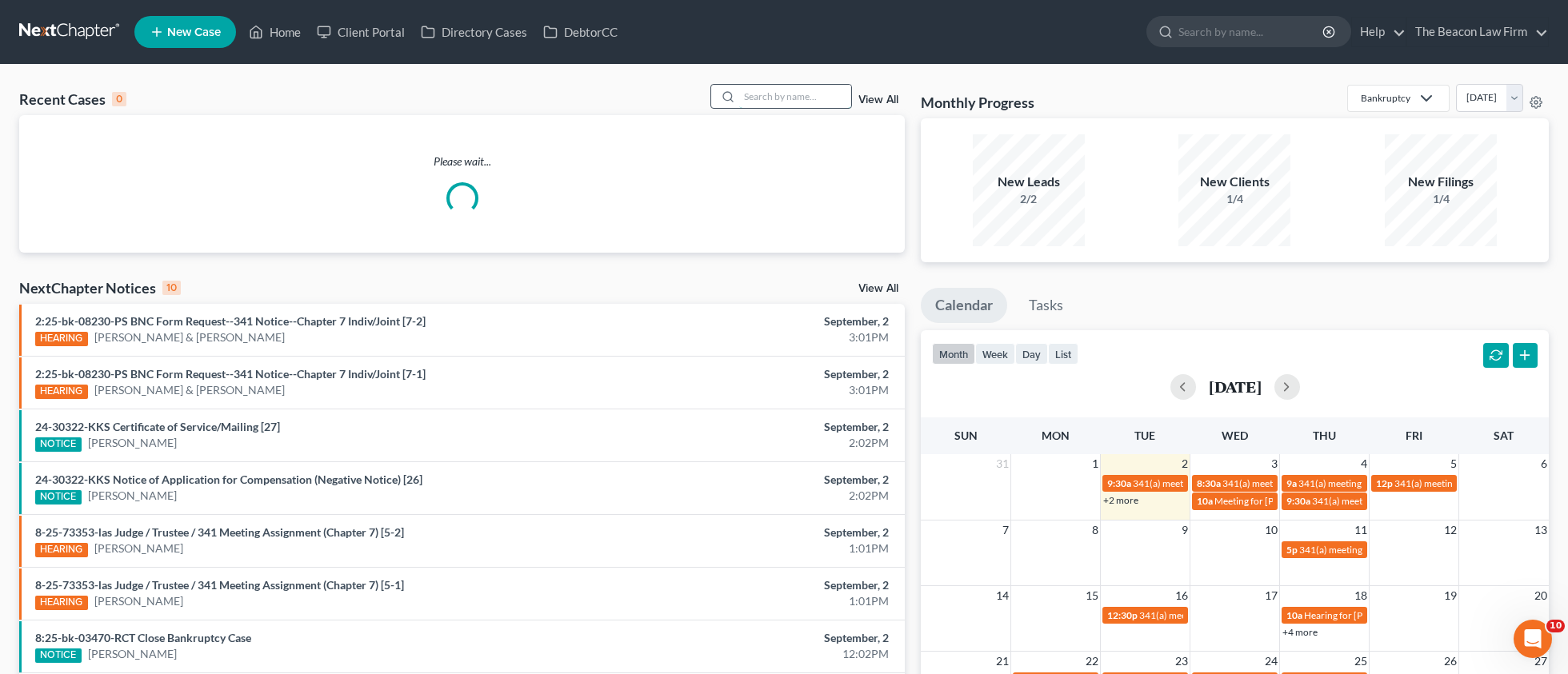
drag, startPoint x: 752, startPoint y: 88, endPoint x: 794, endPoint y: 89, distance: 42.0
click at [753, 88] on input "search" at bounding box center [795, 97] width 112 height 23
paste input "[EMAIL_ADDRESS][DOMAIN_NAME]"
type input "[EMAIL_ADDRESS][DOMAIN_NAME]"
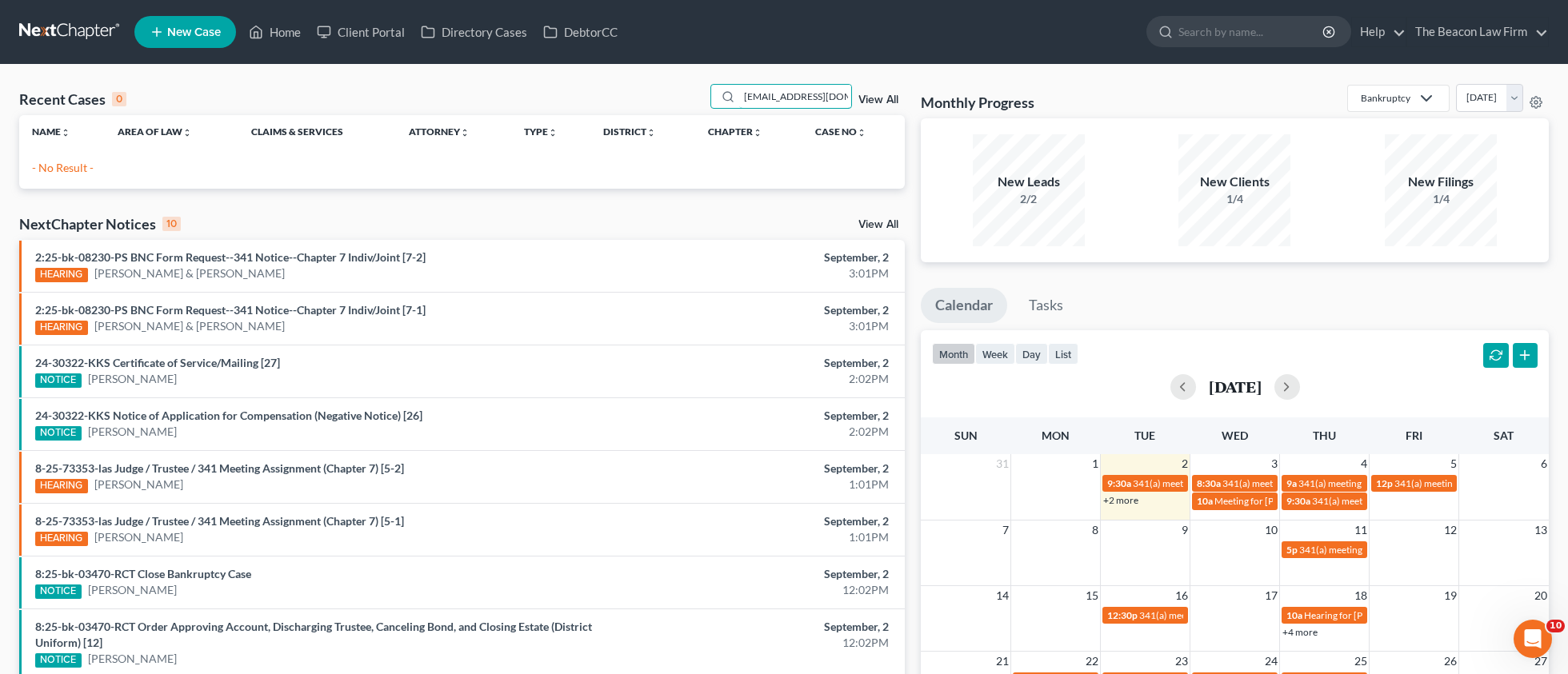
drag, startPoint x: 849, startPoint y: 96, endPoint x: 620, endPoint y: 95, distance: 229.0
click at [620, 95] on div "Recent Cases 0 [EMAIL_ADDRESS][DOMAIN_NAME] View All" at bounding box center [461, 99] width 885 height 31
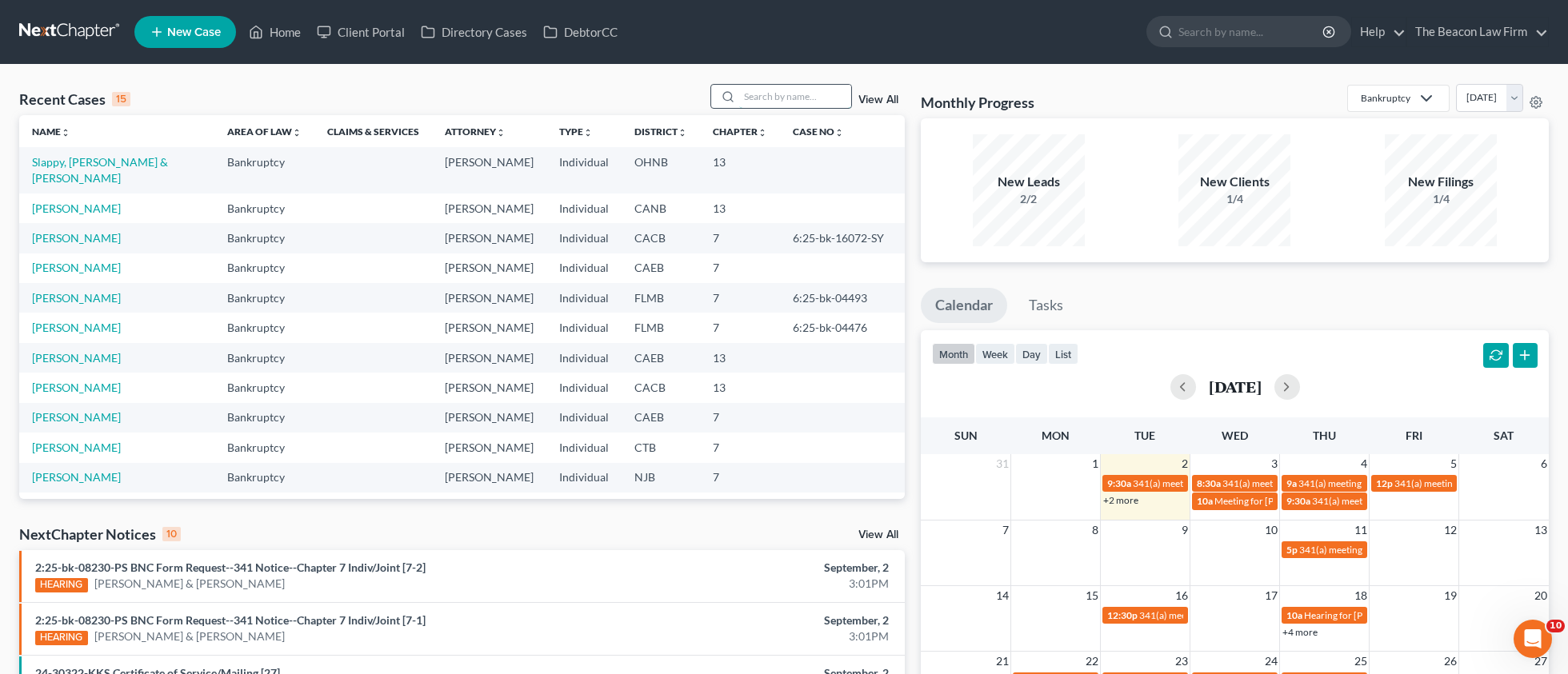
click at [797, 104] on input "search" at bounding box center [795, 97] width 112 height 23
paste input "[PERSON_NAME]"
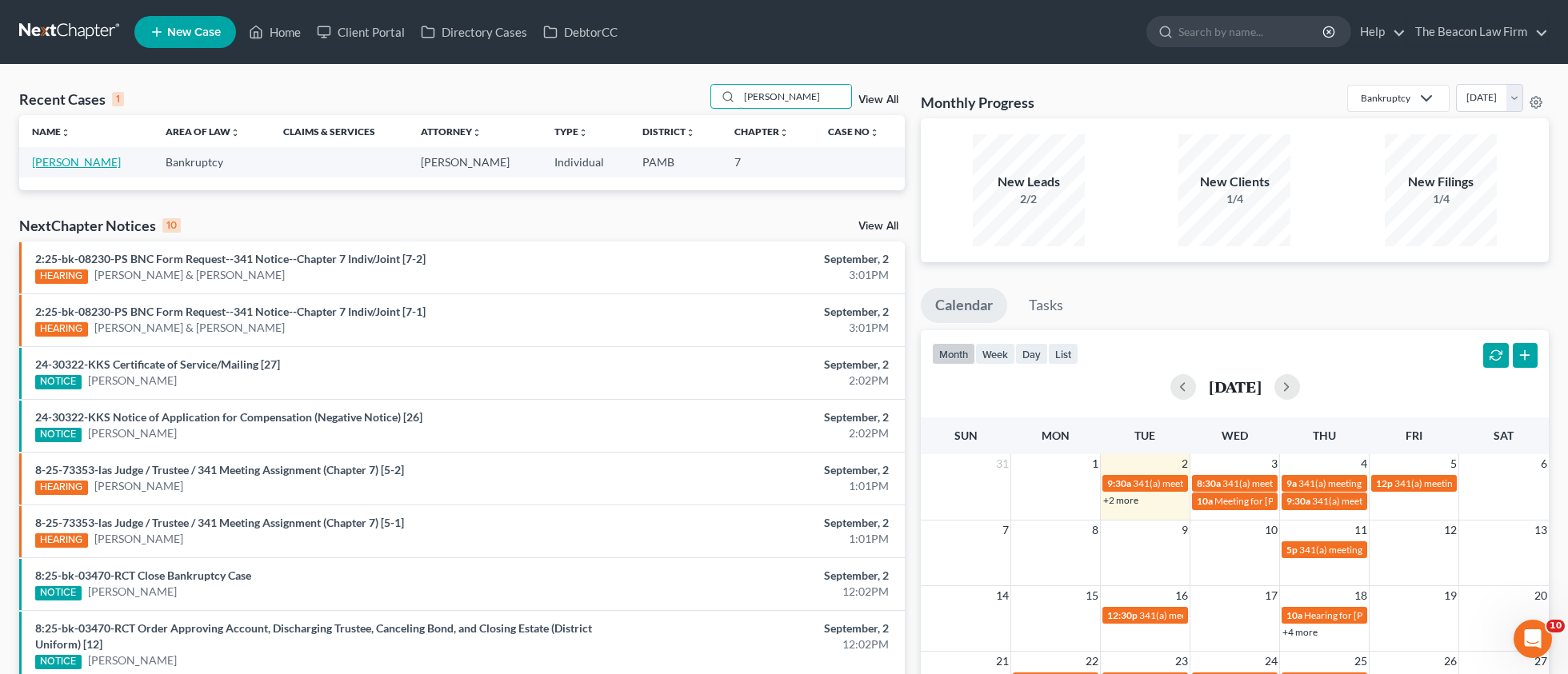
type input "[PERSON_NAME]"
click at [88, 162] on link "[PERSON_NAME]" at bounding box center [76, 162] width 89 height 13
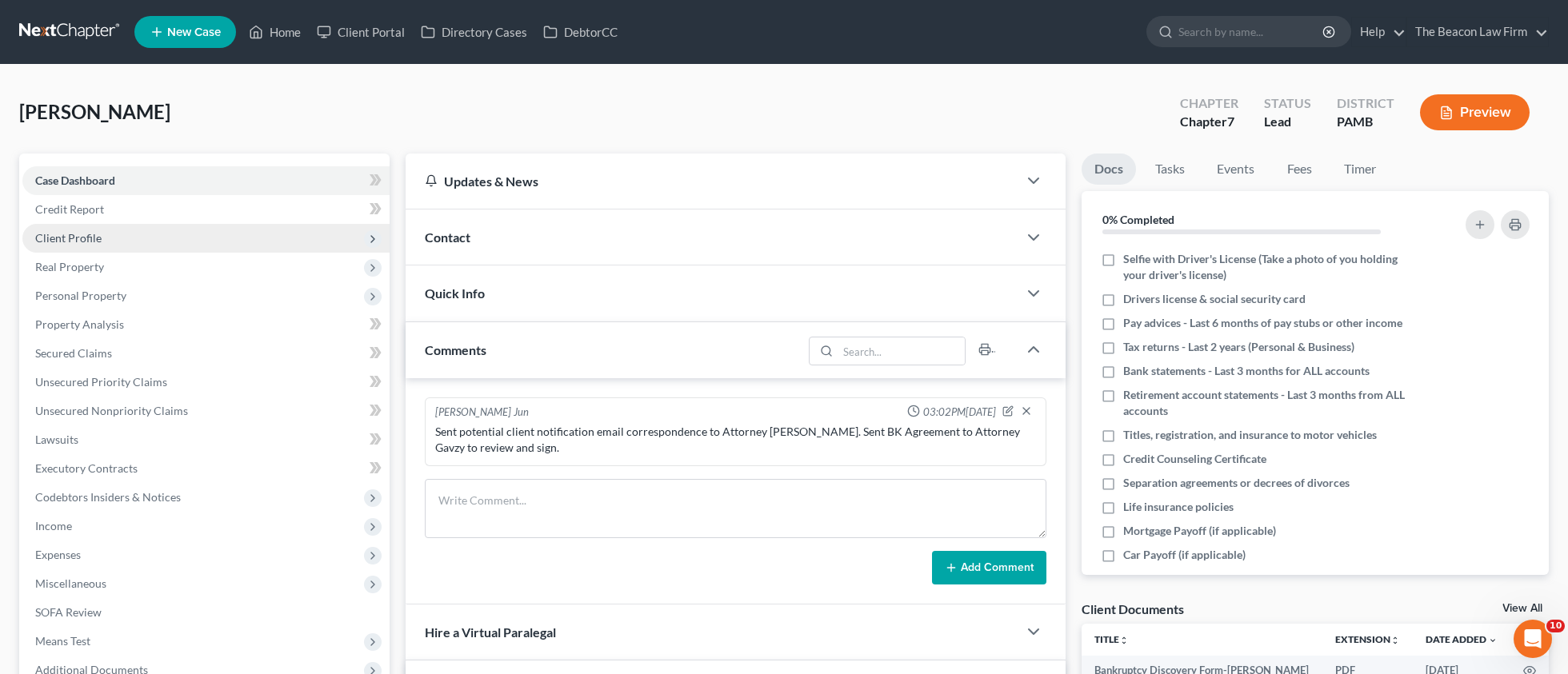
click at [85, 242] on span "Client Profile" at bounding box center [68, 238] width 66 height 13
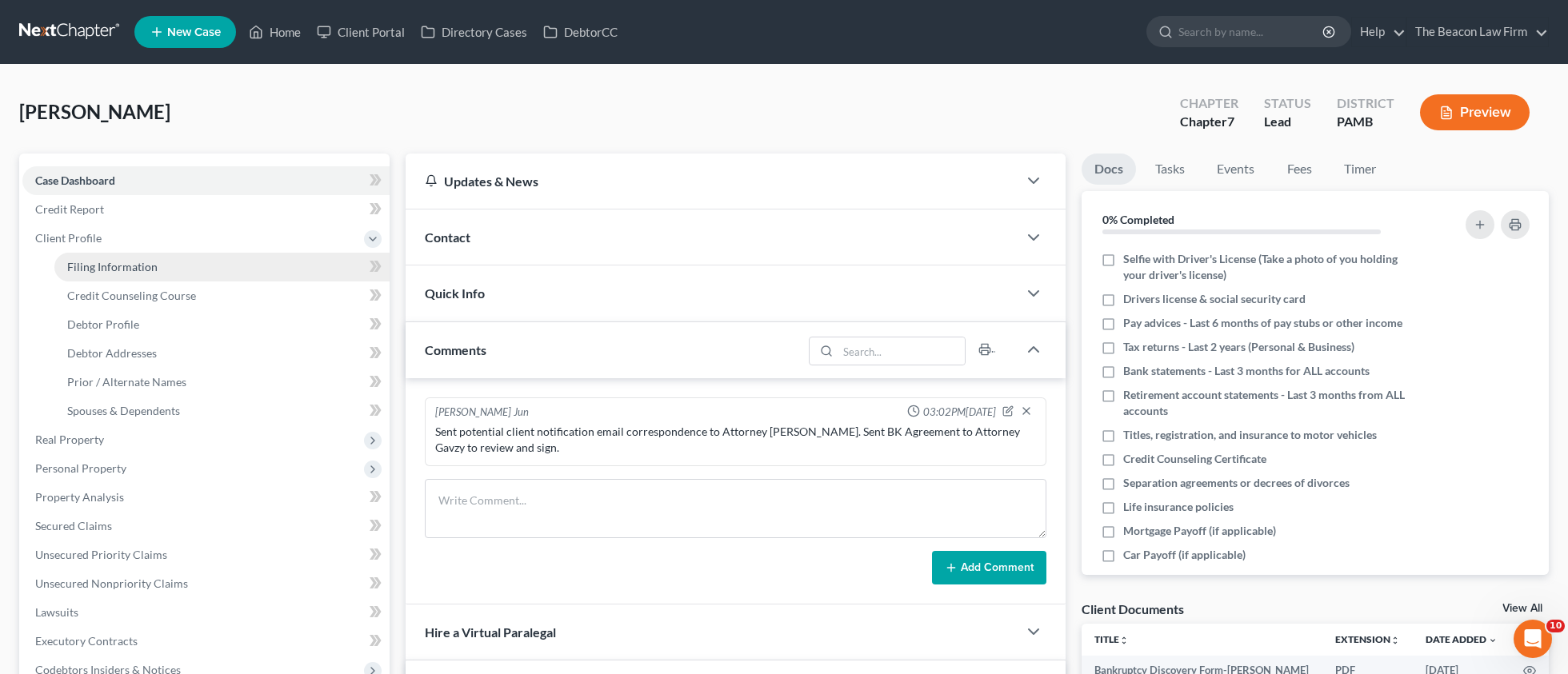
drag, startPoint x: 148, startPoint y: 270, endPoint x: 247, endPoint y: 268, distance: 99.0
click at [148, 270] on span "Filing Information" at bounding box center [112, 266] width 90 height 13
select select "1"
select select "0"
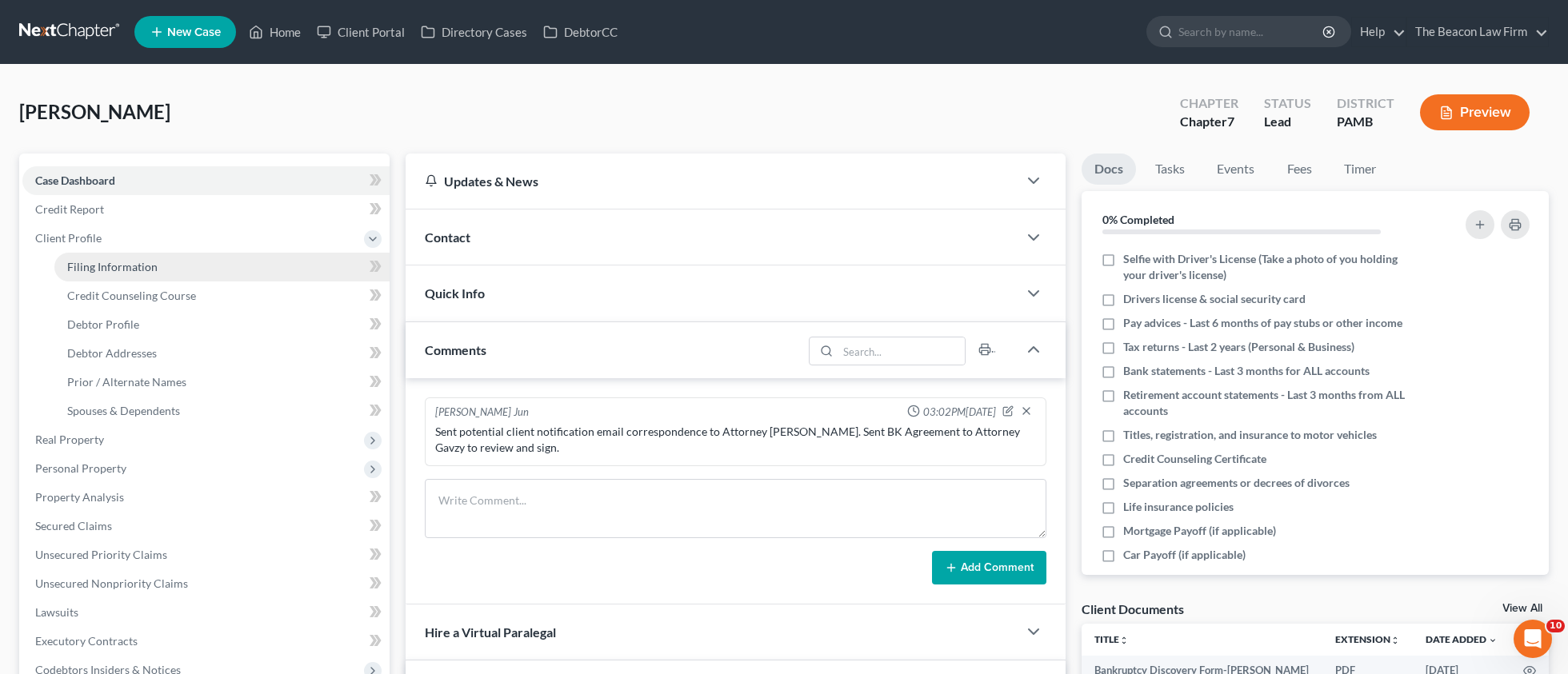
select select "68"
select select "19"
select select "1"
select select "39"
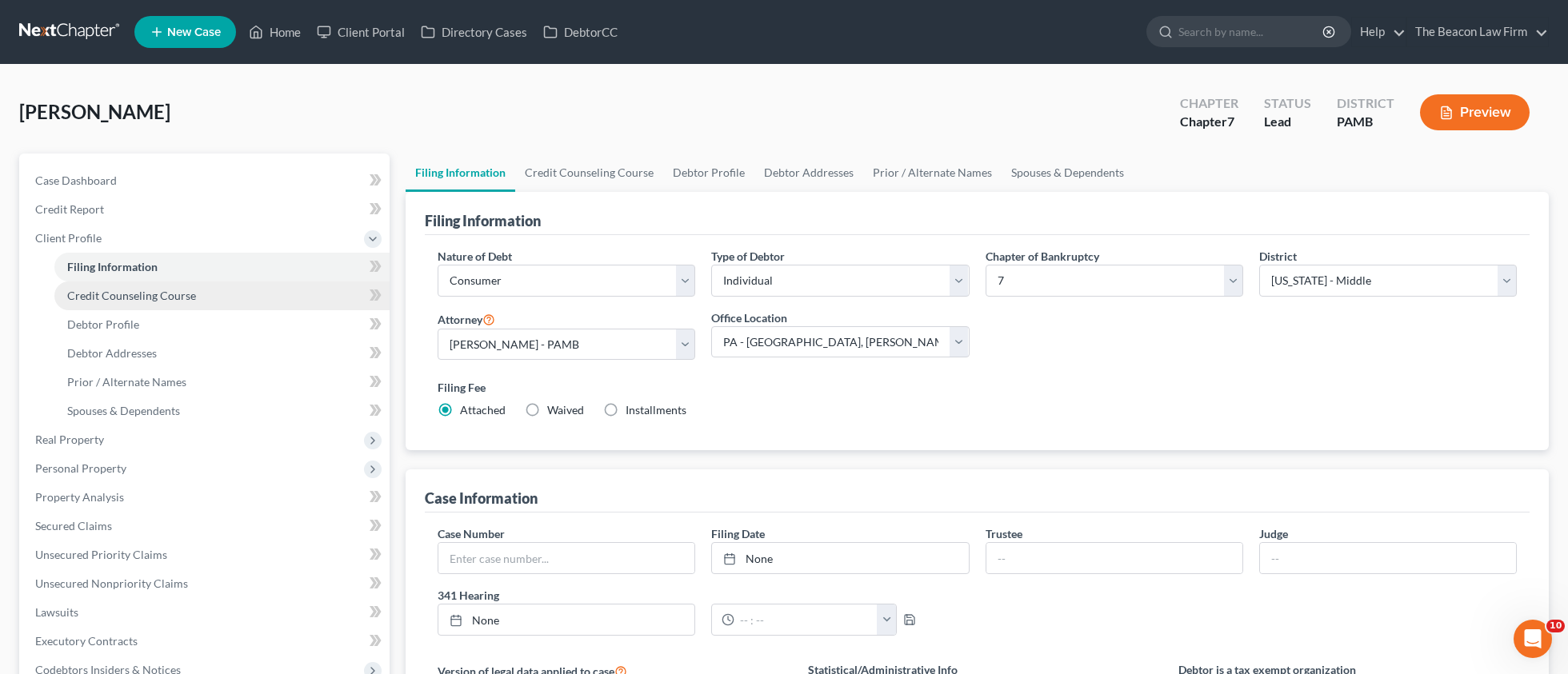
drag, startPoint x: 113, startPoint y: 323, endPoint x: 276, endPoint y: 308, distance: 163.7
click at [113, 322] on span "Debtor Profile" at bounding box center [103, 324] width 72 height 13
select select "0"
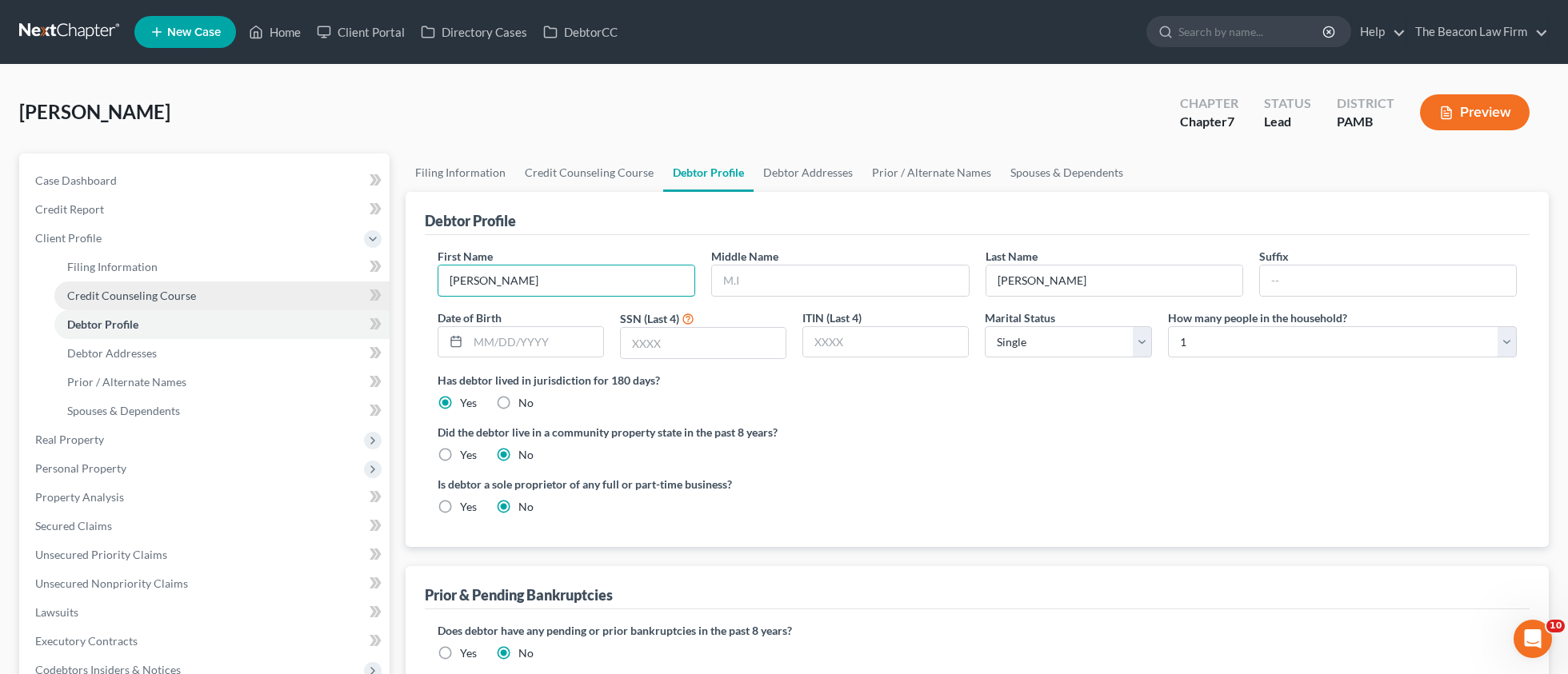
drag, startPoint x: 485, startPoint y: 282, endPoint x: 376, endPoint y: 282, distance: 109.0
type input "DELETE"
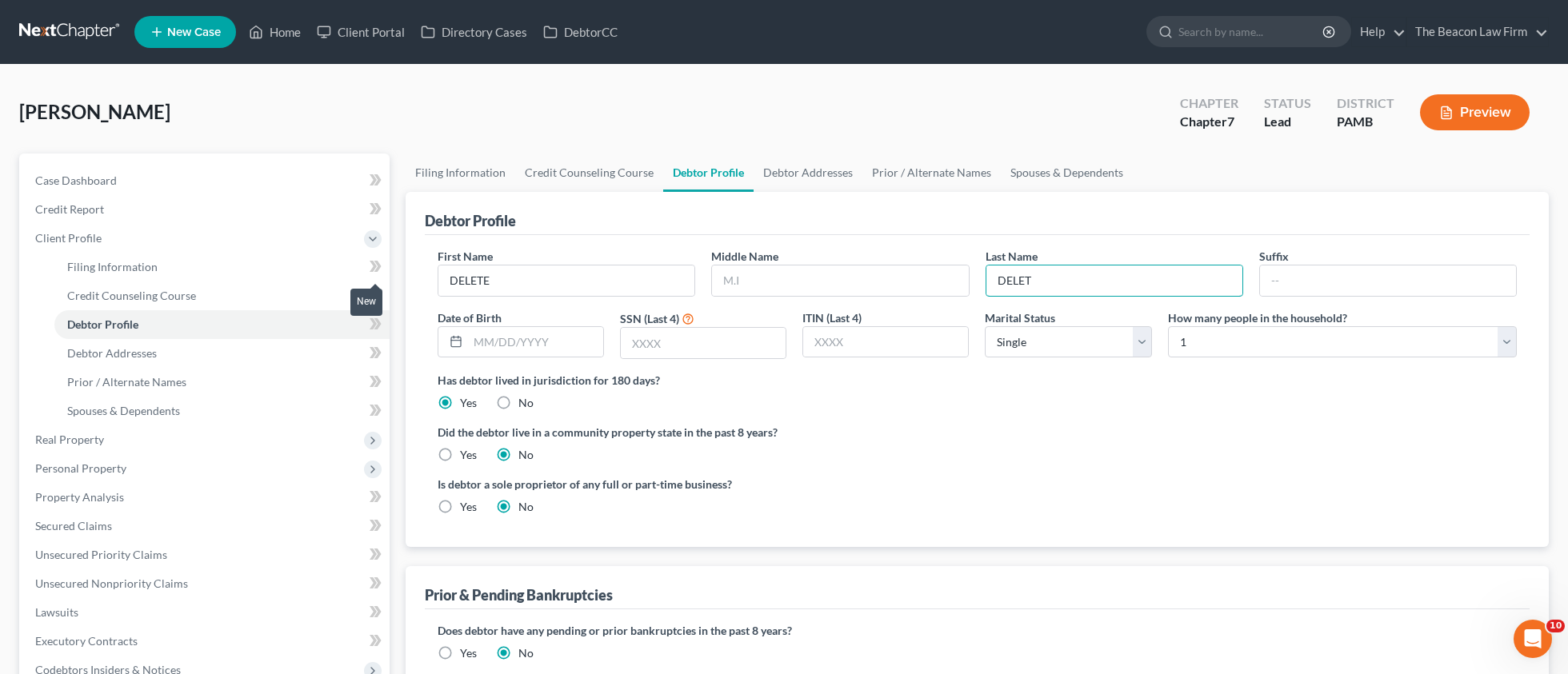
type input "DELETE"
click at [82, 183] on span "Case Dashboard" at bounding box center [75, 180] width 81 height 13
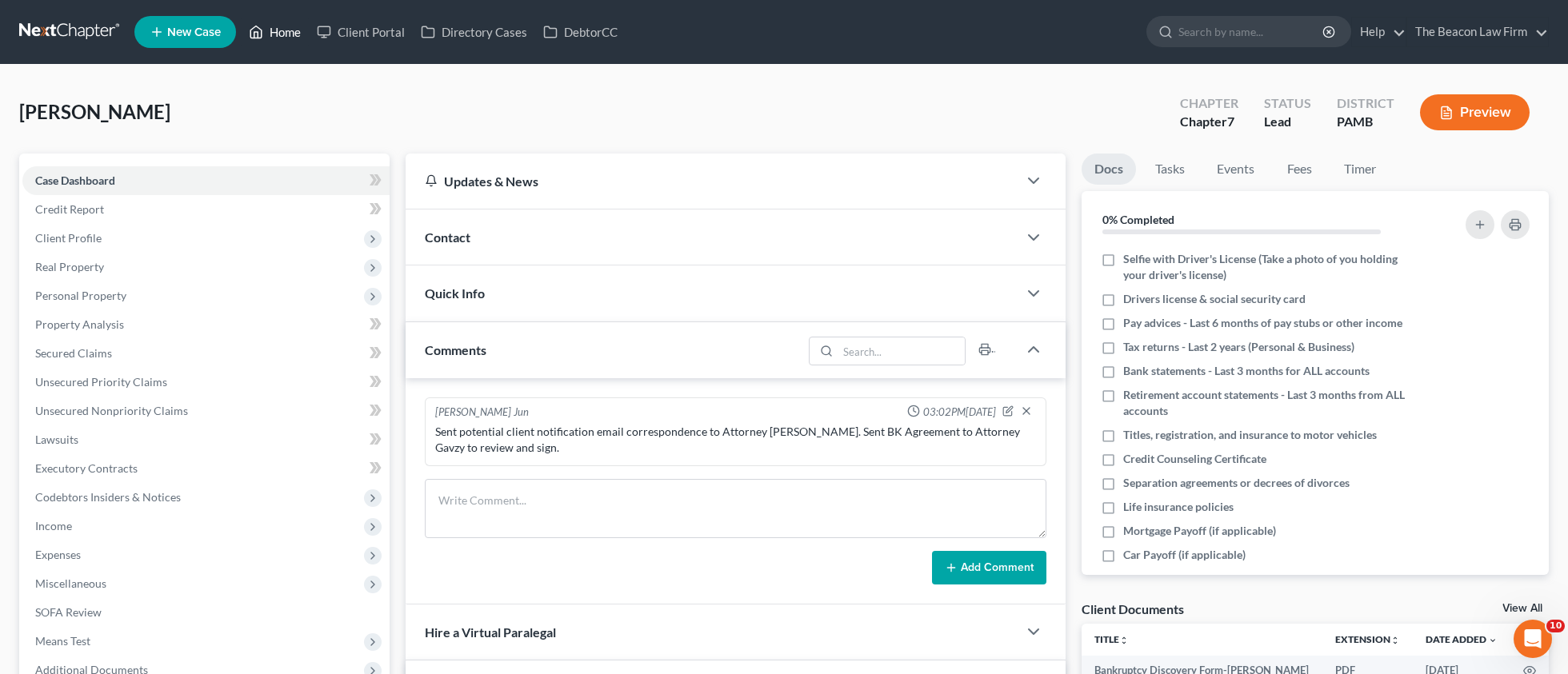
click at [284, 36] on link "Home" at bounding box center [274, 32] width 68 height 29
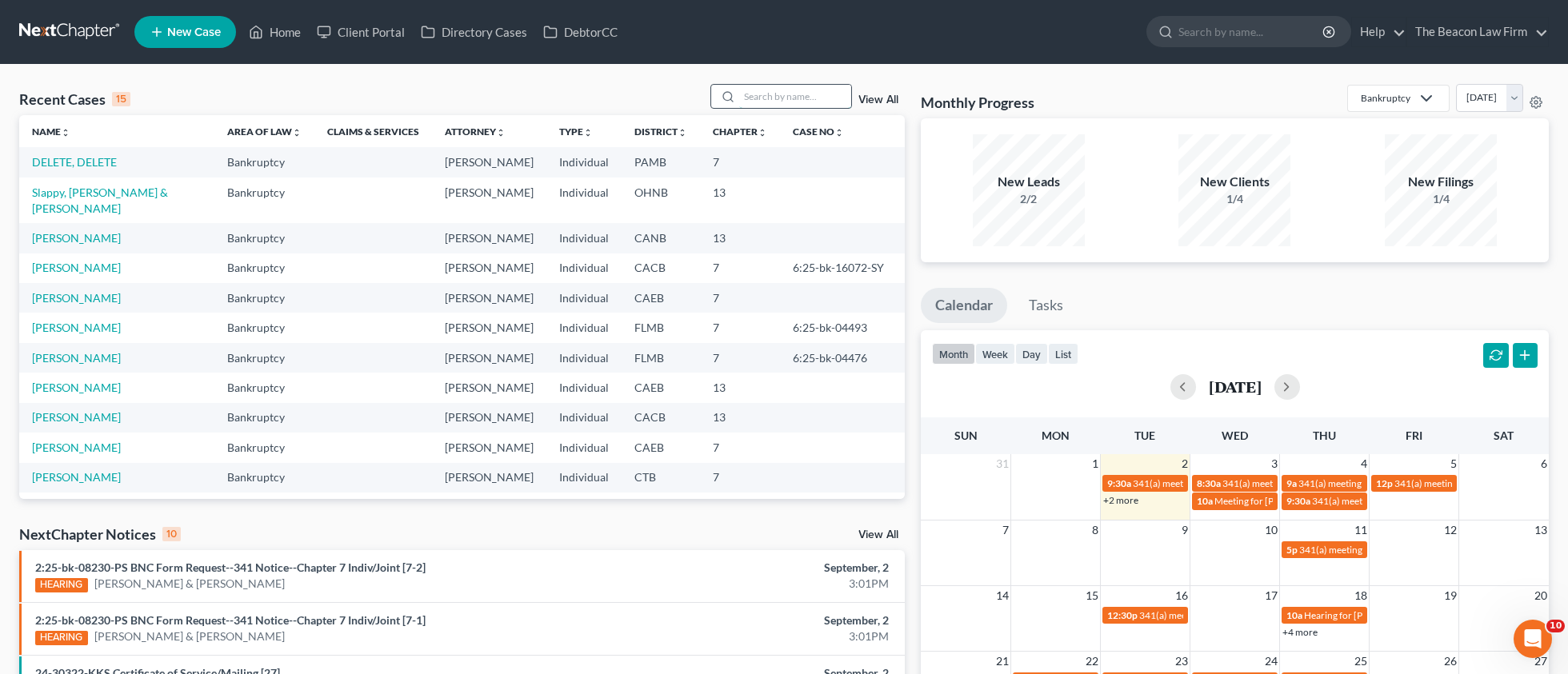
click at [797, 98] on input "search" at bounding box center [795, 97] width 112 height 23
type input "ç"
paste input "[PERSON_NAME]"
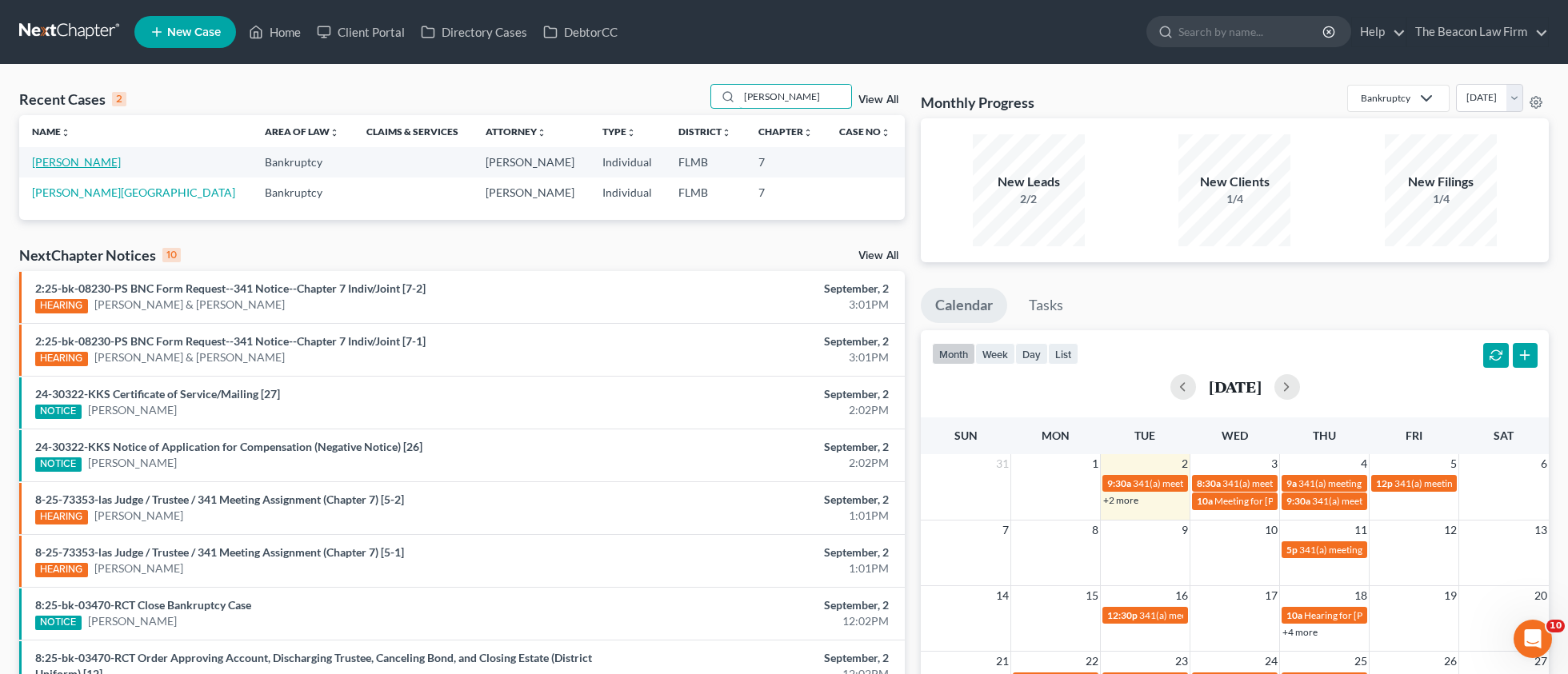
type input "[PERSON_NAME]"
click at [78, 164] on link "[PERSON_NAME]" at bounding box center [76, 162] width 89 height 13
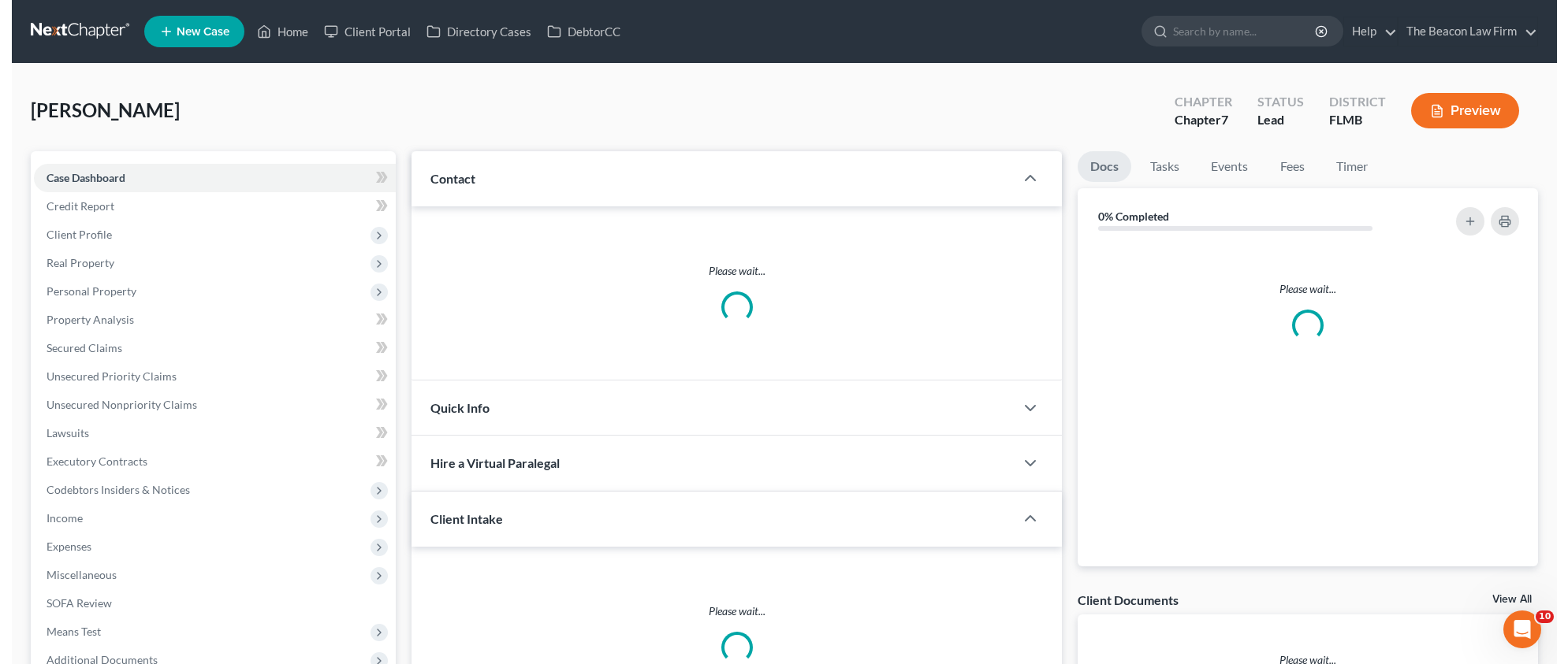
scroll to position [226, 0]
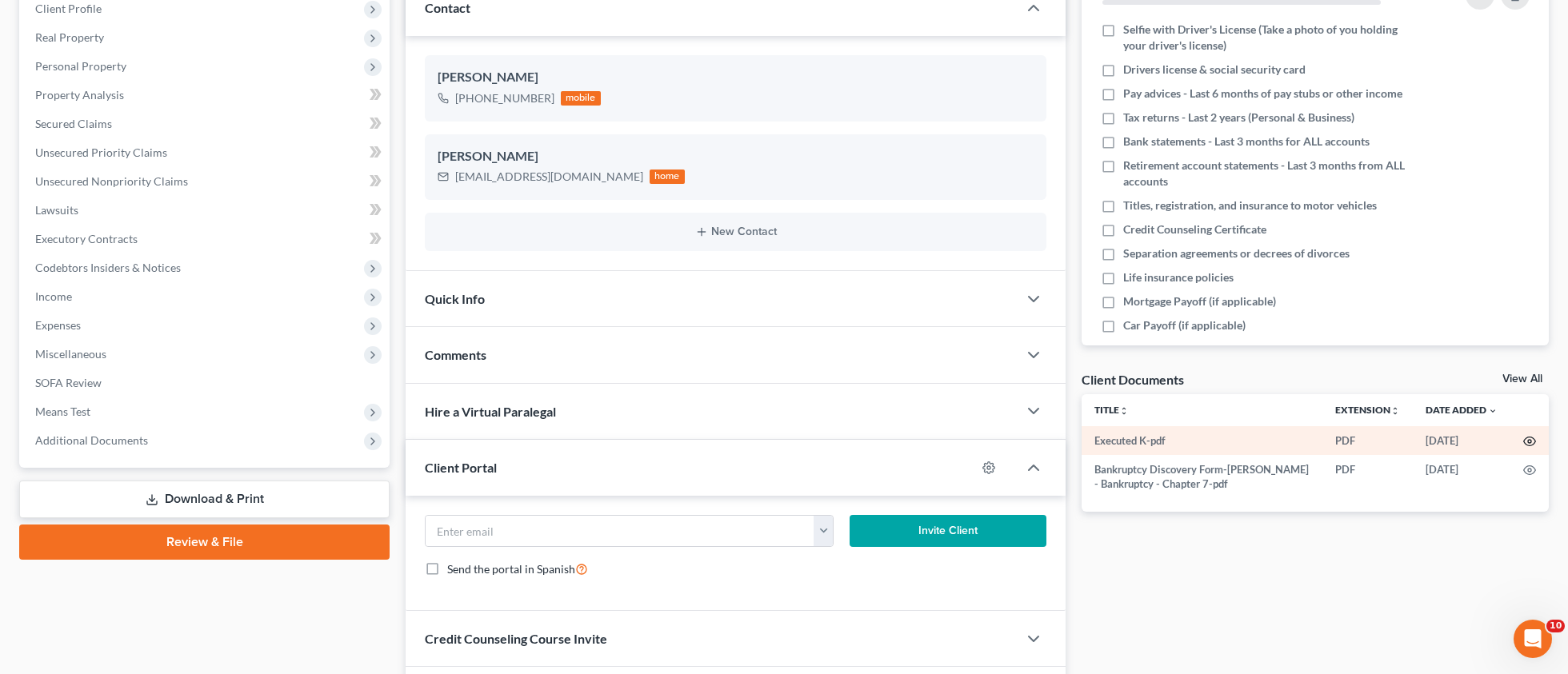
click at [1528, 440] on circle "button" at bounding box center [1530, 442] width 4 height 4
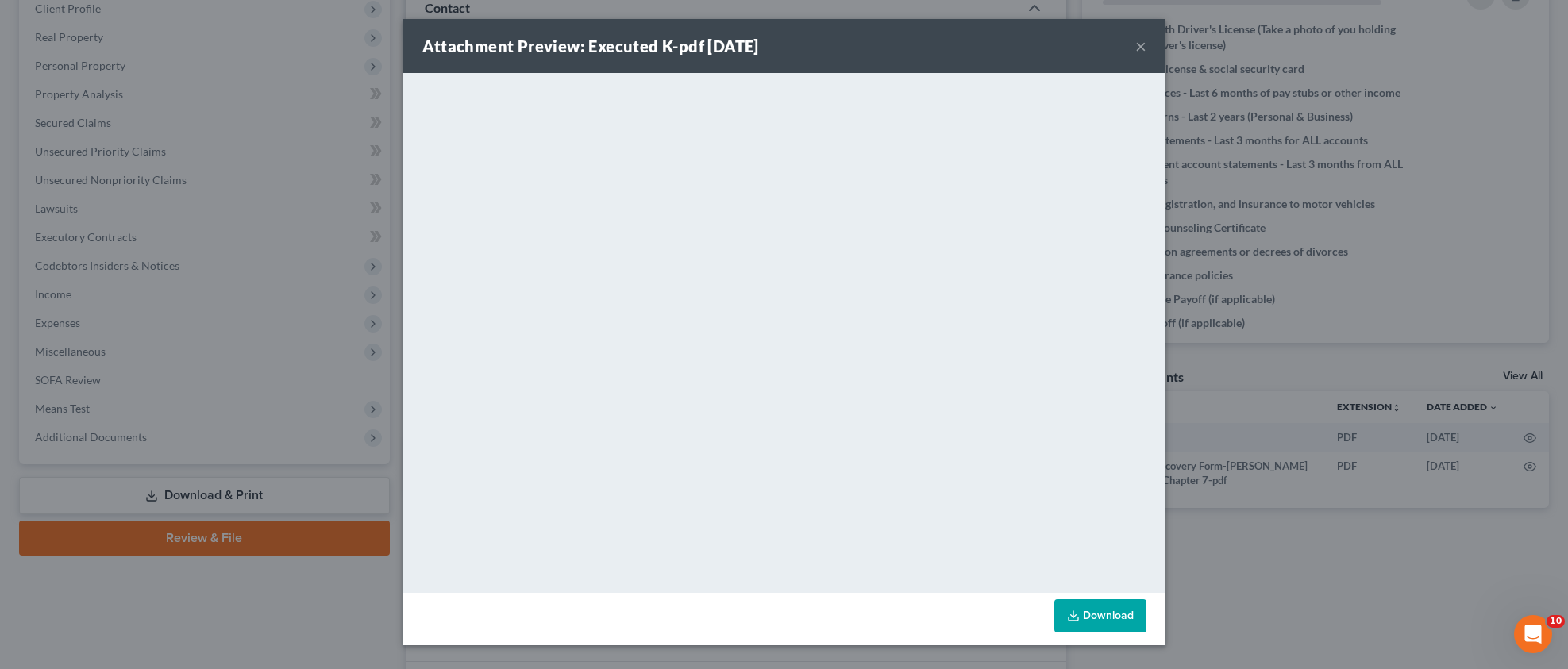
click at [1145, 47] on button "×" at bounding box center [1140, 45] width 12 height 19
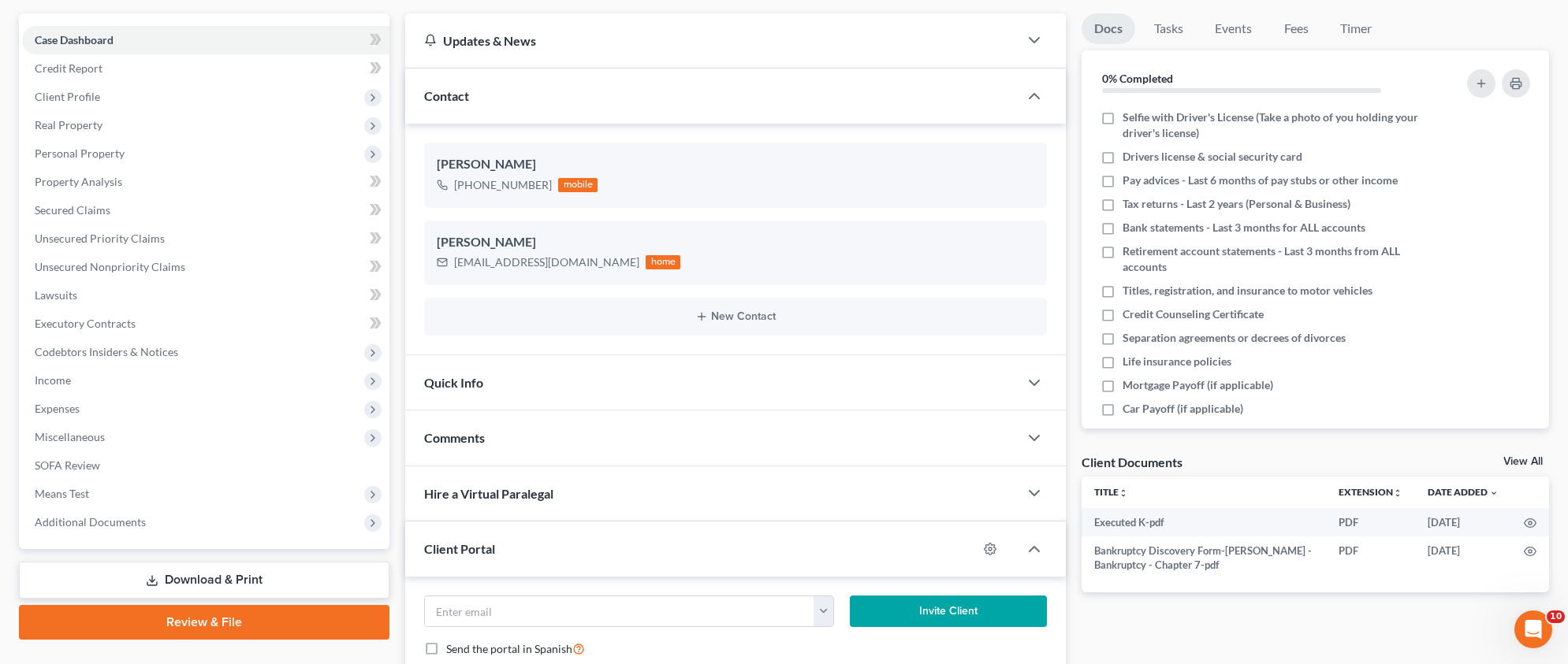
scroll to position [0, 0]
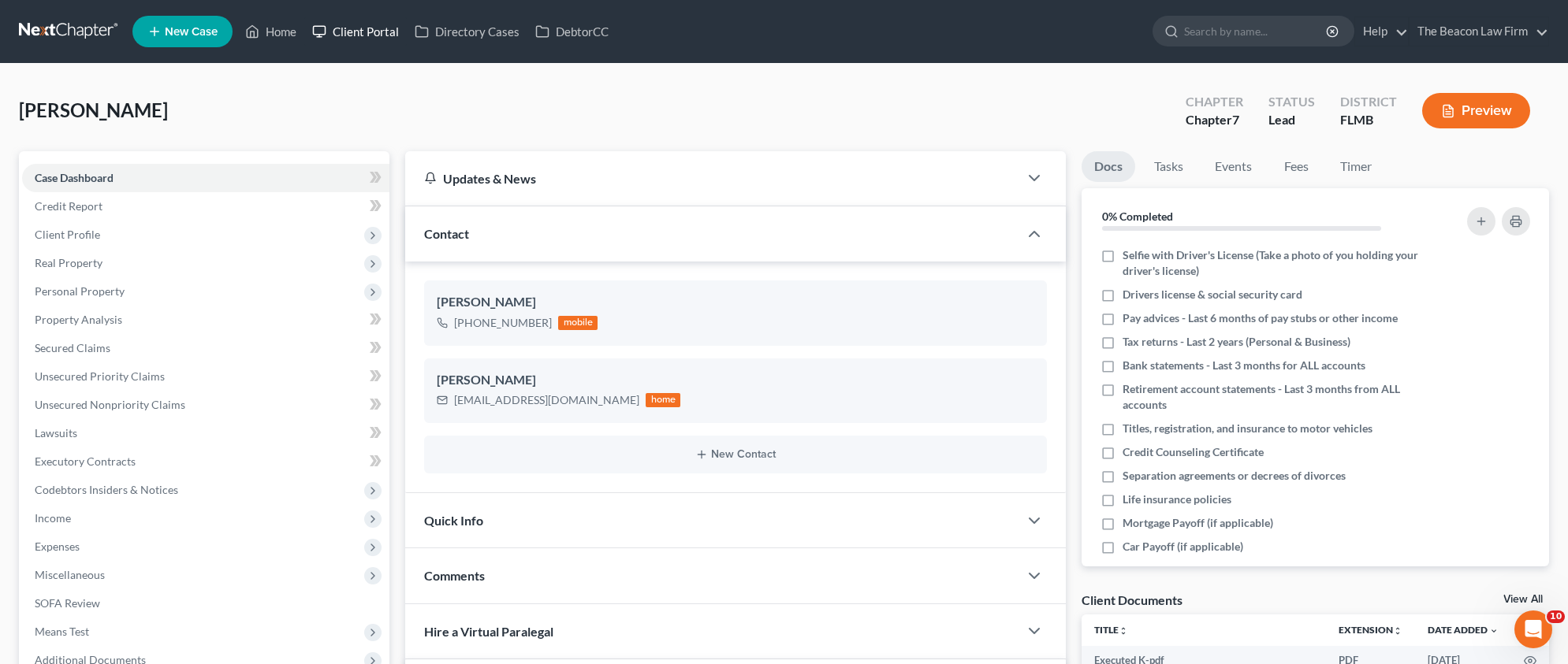
click at [363, 33] on link "Client Portal" at bounding box center [355, 32] width 102 height 28
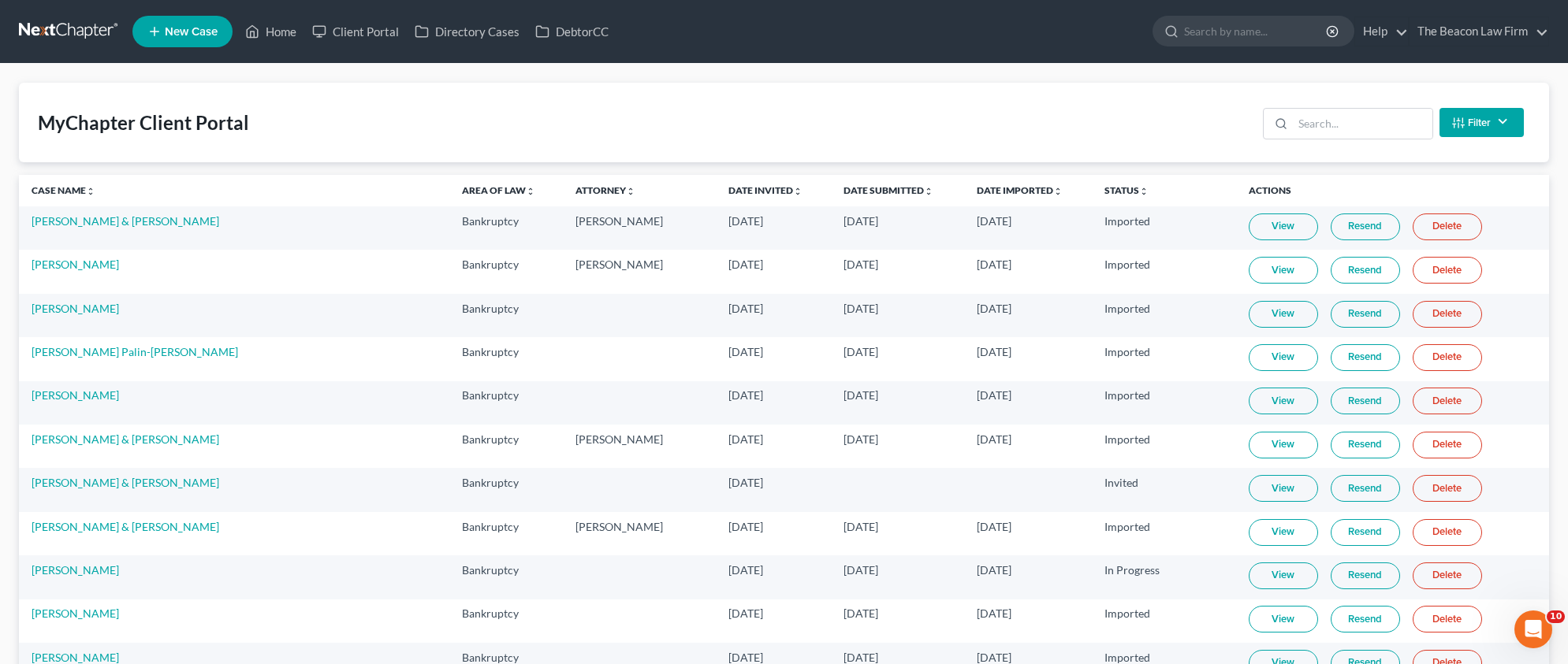
click at [715, 197] on th "Date Invited unfold_more expand_more expand_less" at bounding box center [773, 191] width 115 height 32
click at [729, 193] on link "Date Invited unfold_more expand_more expand_less" at bounding box center [766, 189] width 74 height 11
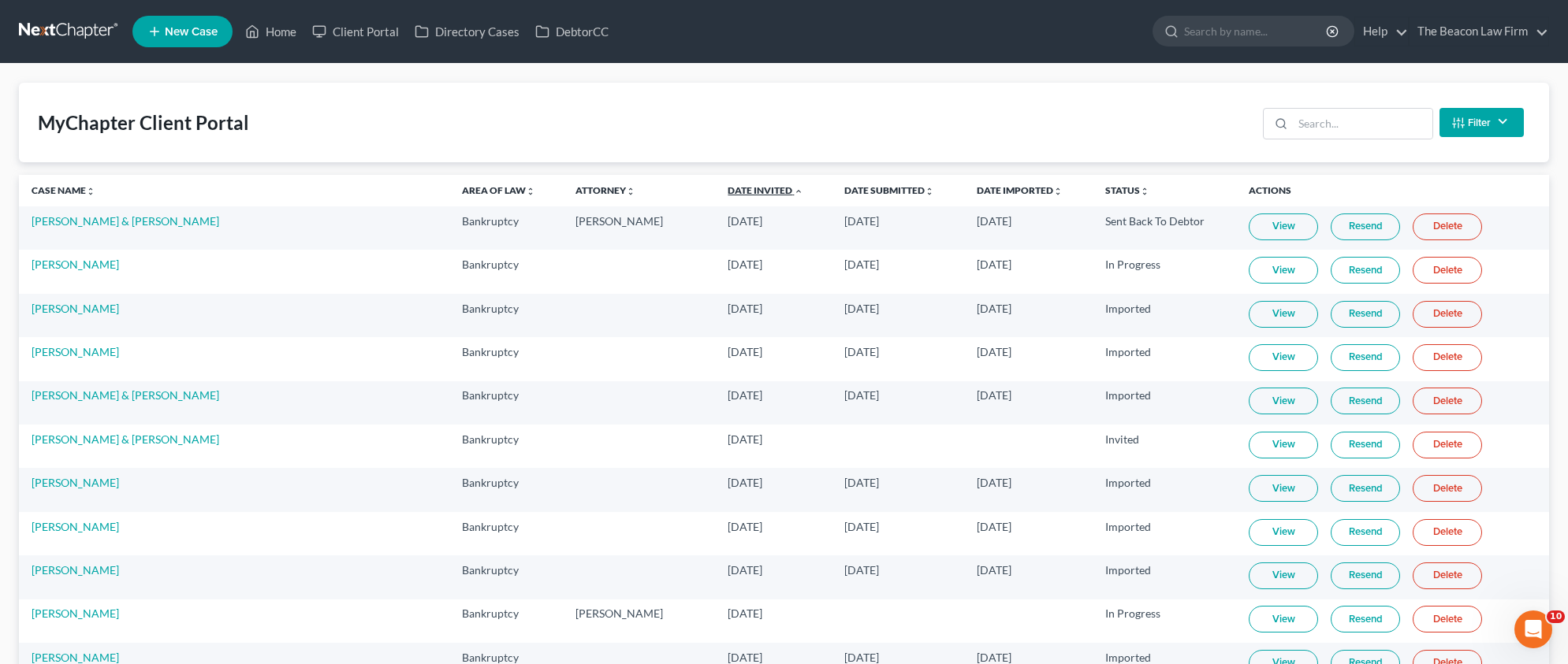
click at [728, 185] on link "Date Invited unfold_more expand_more expand_less" at bounding box center [766, 189] width 76 height 11
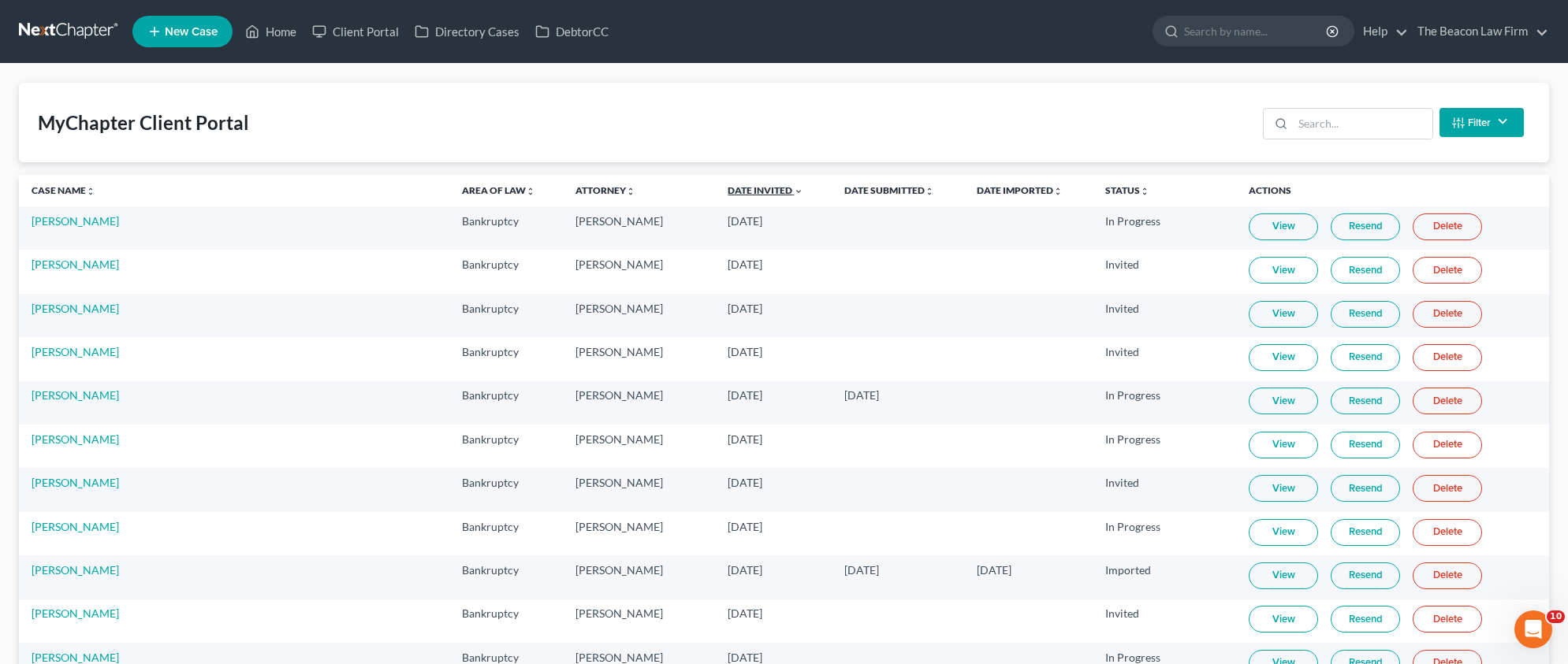
click at [728, 190] on link "Date Invited unfold_more expand_more expand_less" at bounding box center [766, 189] width 76 height 11
click at [291, 39] on link "Home" at bounding box center [270, 32] width 67 height 28
